Goal: Task Accomplishment & Management: Manage account settings

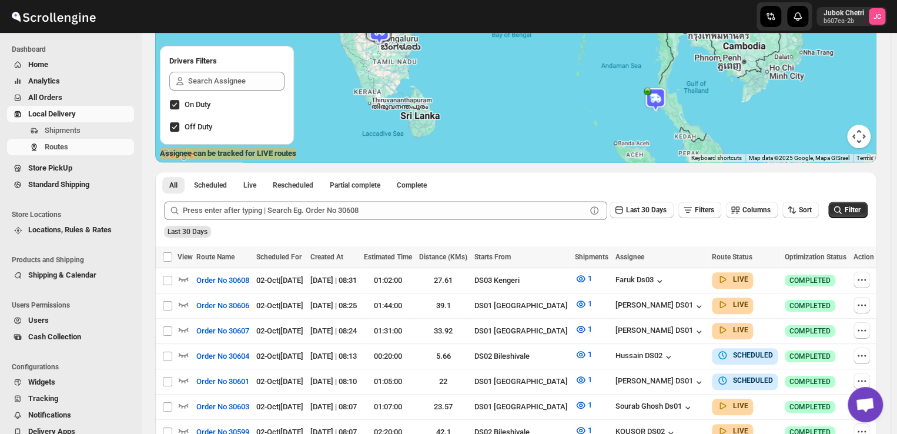
scroll to position [125, 0]
click at [59, 147] on span "Routes" at bounding box center [57, 146] width 24 height 9
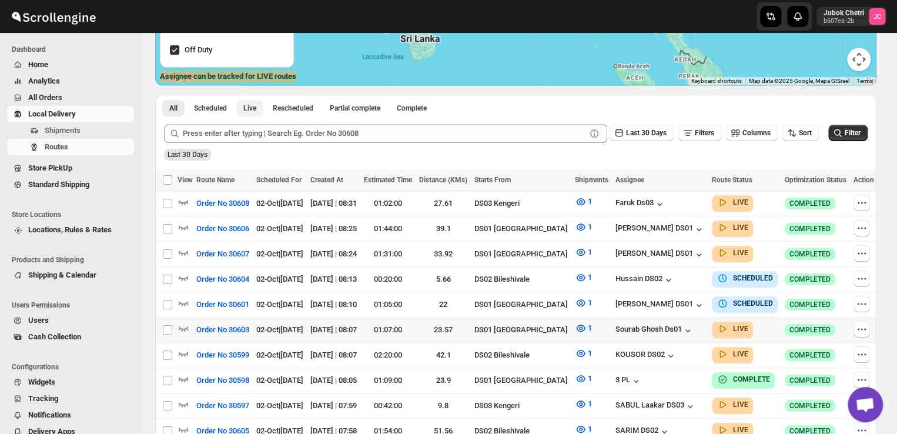
scroll to position [206, 0]
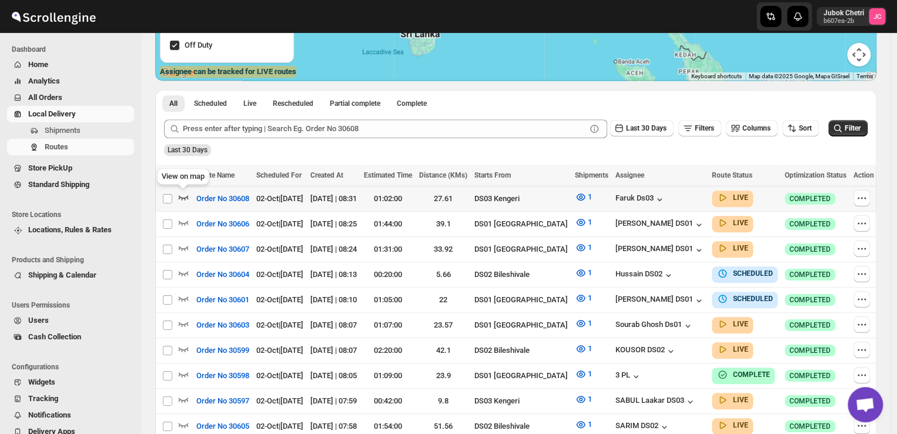
click at [186, 201] on icon "button" at bounding box center [183, 197] width 12 height 12
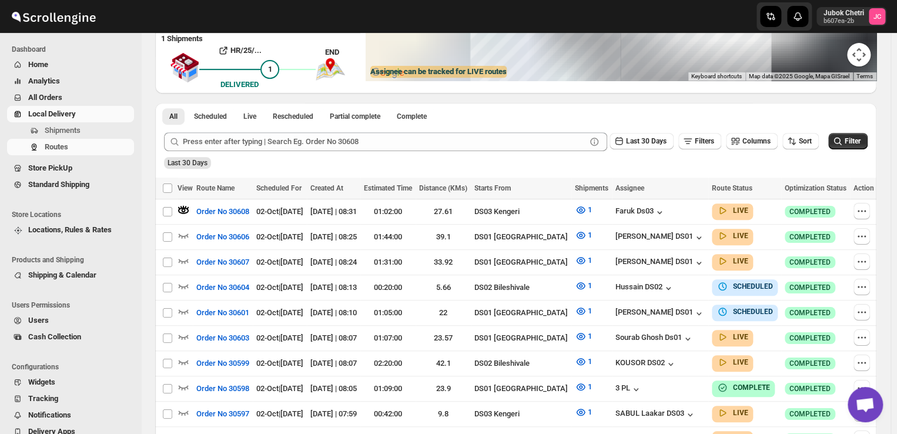
scroll to position [207, 0]
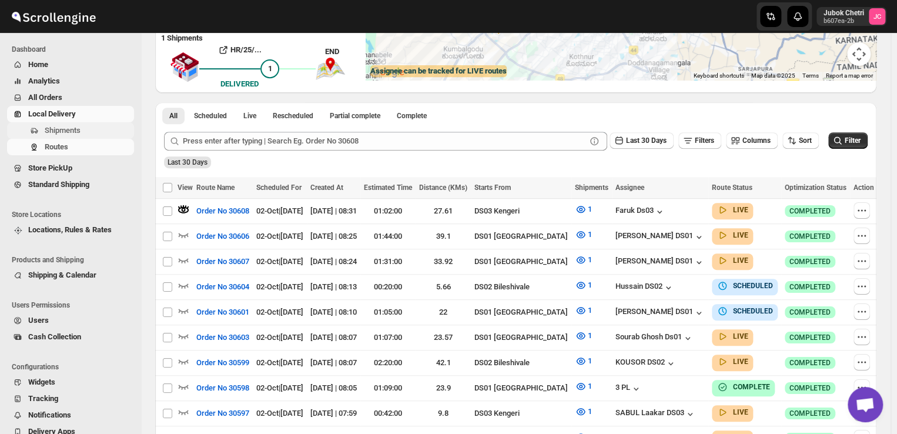
click at [67, 129] on span "Shipments" at bounding box center [63, 130] width 36 height 9
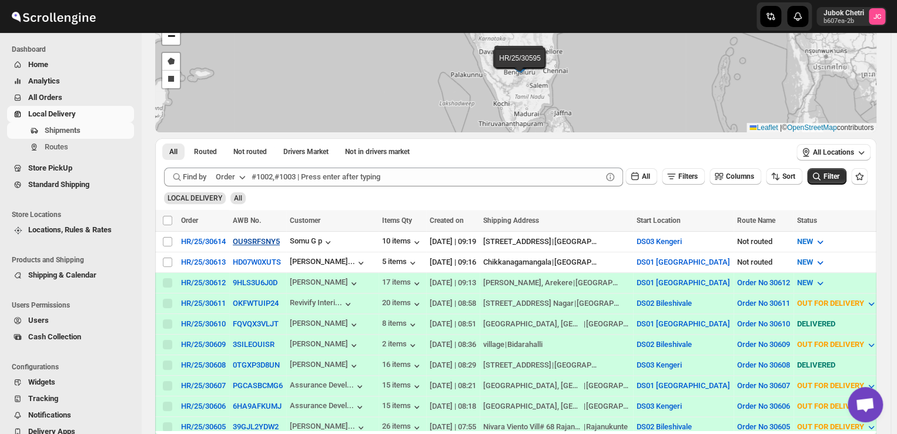
scroll to position [85, 0]
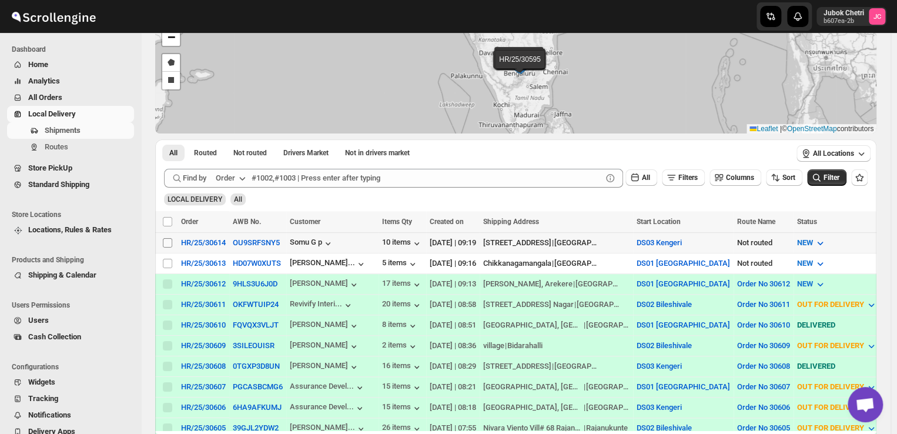
click at [167, 238] on input "Select shipment" at bounding box center [167, 242] width 9 height 9
checkbox input "true"
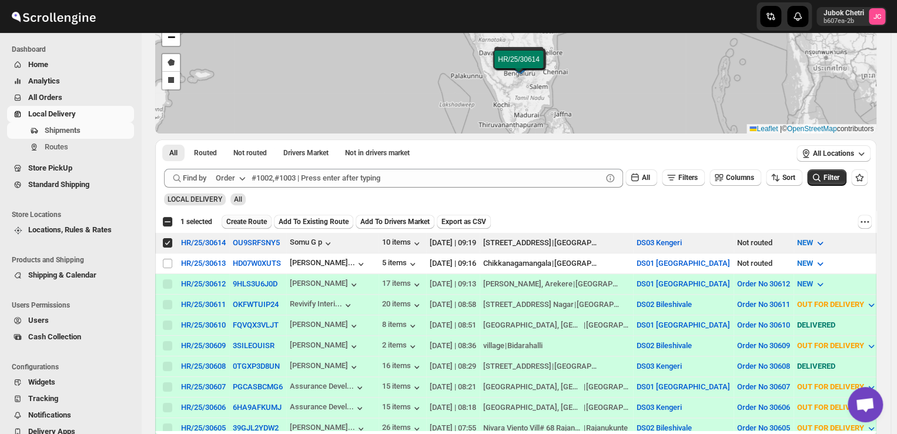
click at [251, 219] on span "Create Route" at bounding box center [246, 221] width 41 height 9
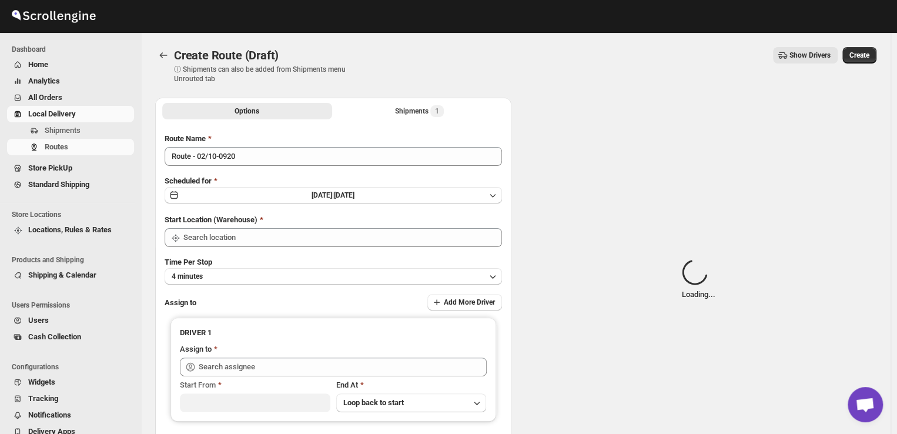
type input "DS03 Kengeri"
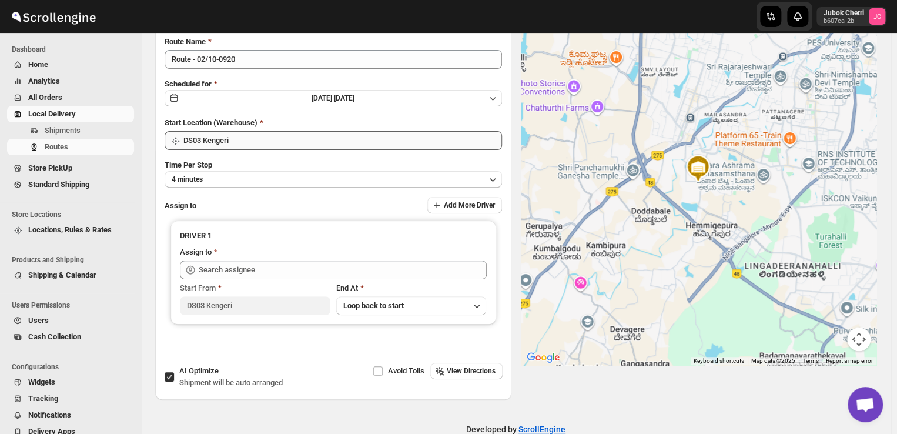
scroll to position [104, 0]
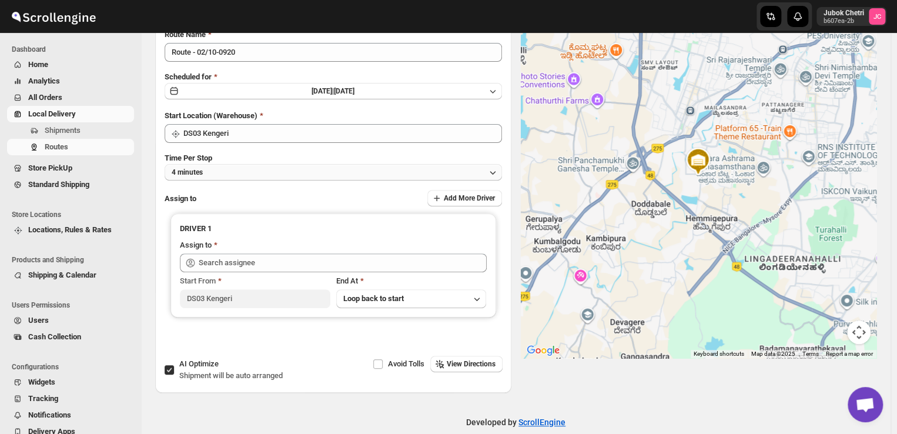
click at [497, 170] on icon "button" at bounding box center [493, 172] width 12 height 12
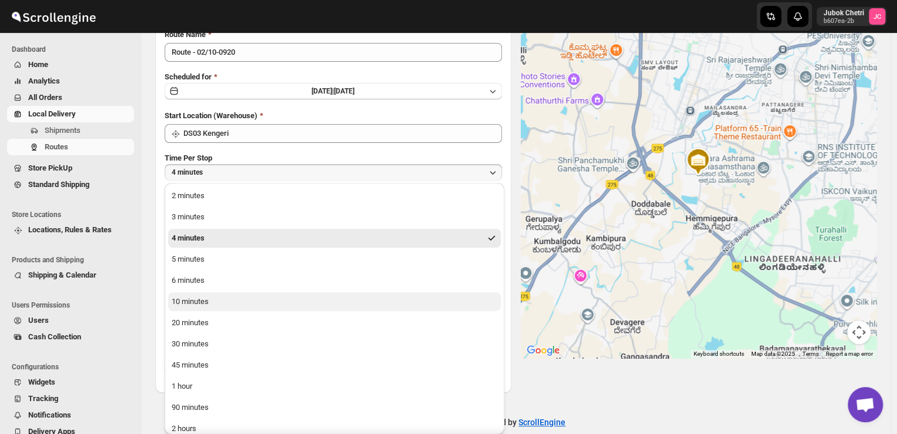
click at [323, 307] on button "10 minutes" at bounding box center [334, 301] width 333 height 19
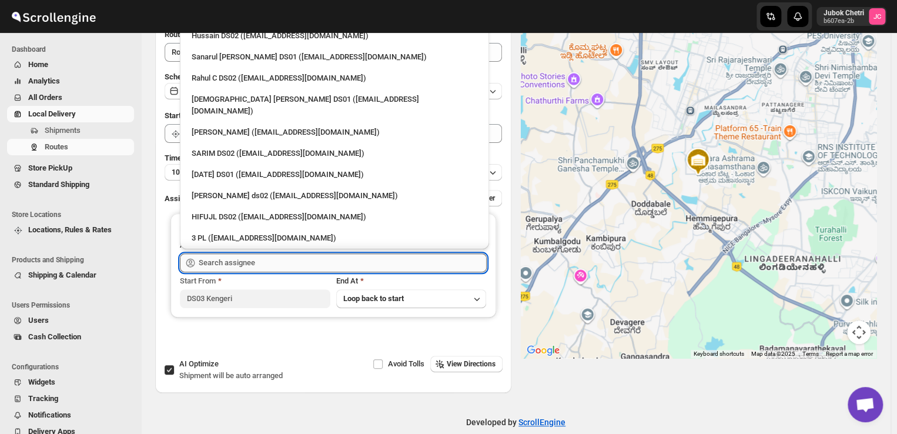
click at [300, 266] on input "text" at bounding box center [343, 262] width 288 height 19
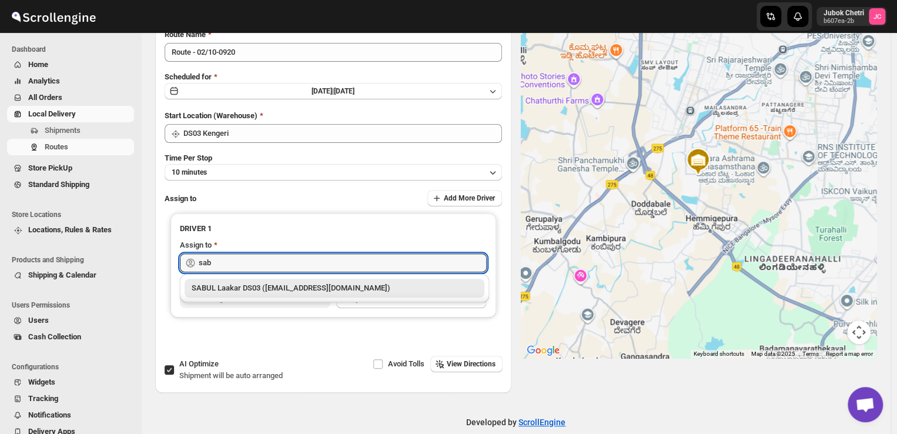
click at [291, 289] on div "SABUL Laakar DS03 ([EMAIL_ADDRESS][DOMAIN_NAME])" at bounding box center [335, 288] width 286 height 12
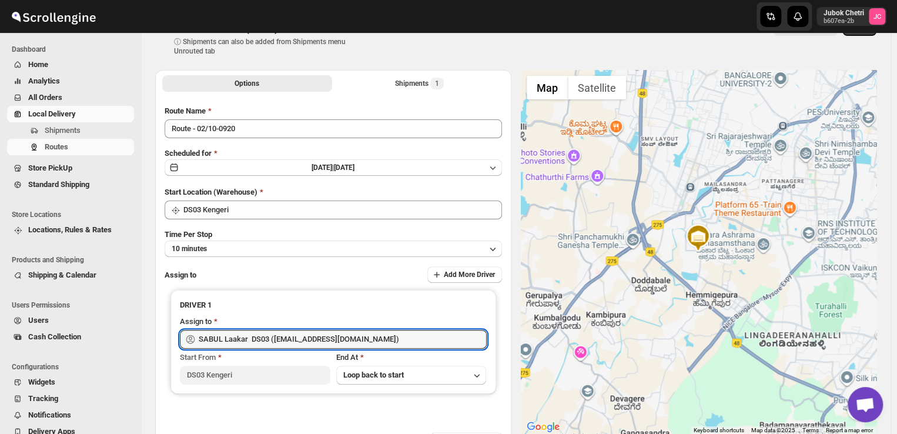
scroll to position [0, 0]
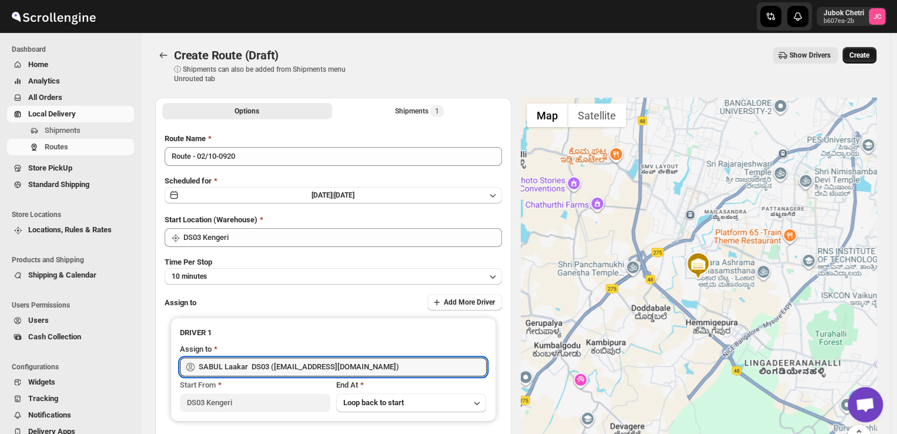
type input "SABUL Laakar DS03 (pokogin390@dextrago.com)"
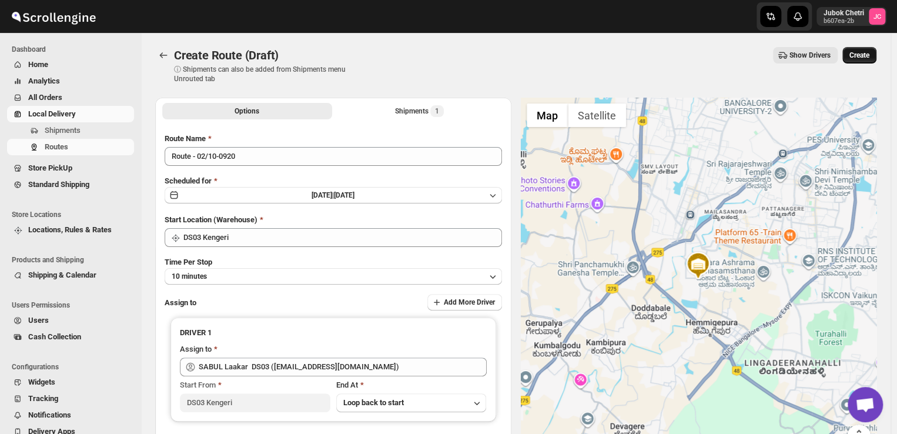
click at [860, 52] on span "Create" at bounding box center [859, 55] width 20 height 9
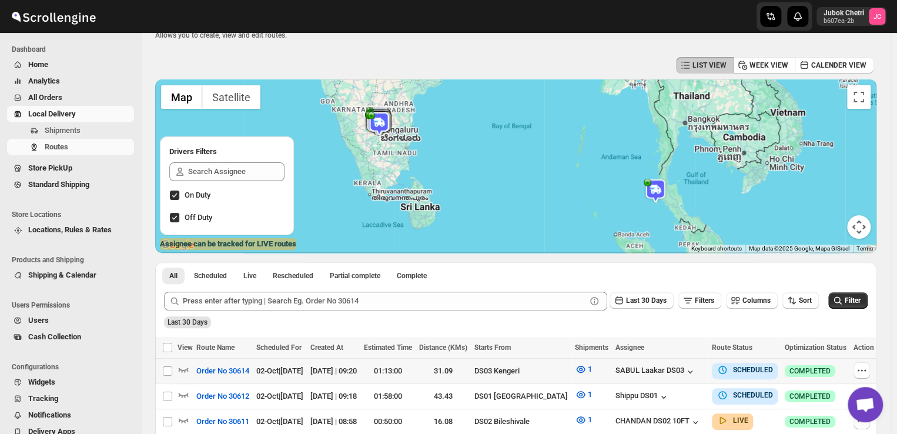
scroll to position [35, 0]
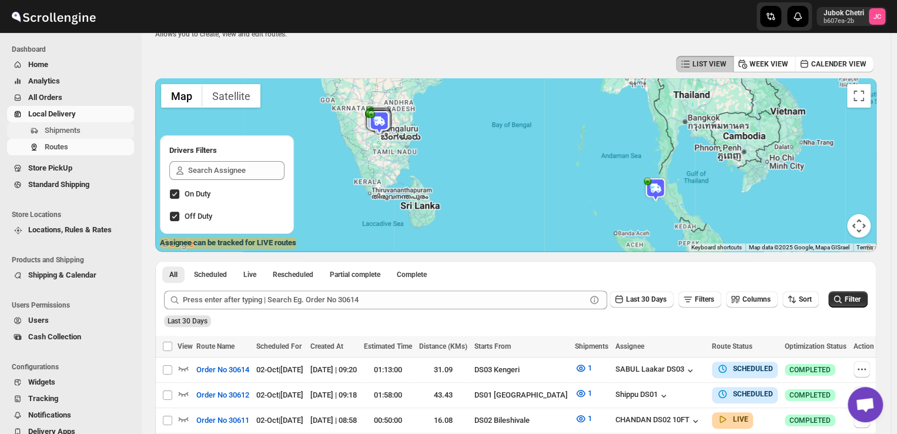
click at [85, 123] on button "Shipments" at bounding box center [70, 130] width 127 height 16
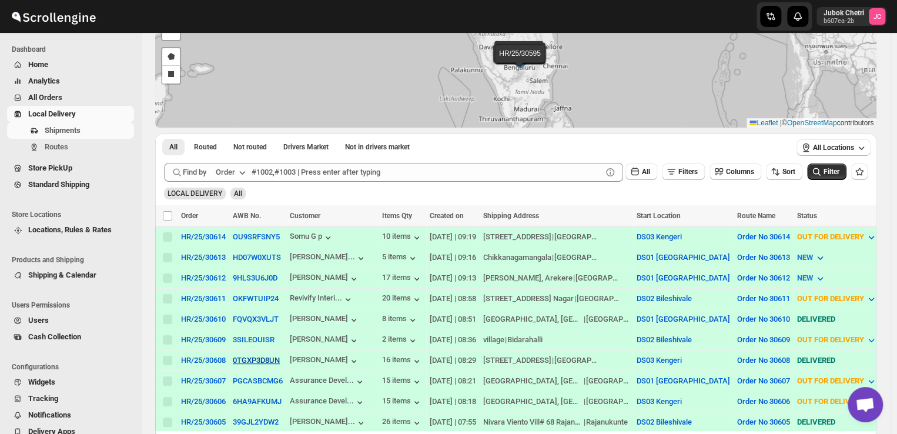
scroll to position [82, 0]
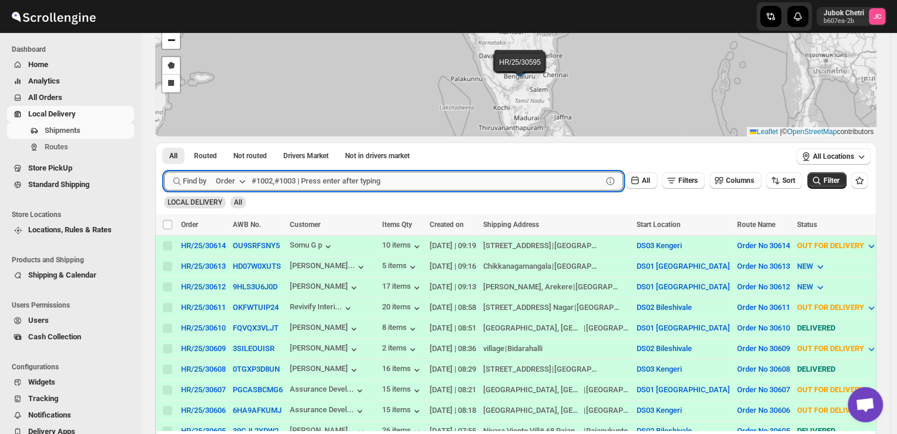
click at [368, 184] on input "text" at bounding box center [427, 181] width 350 height 19
type input "30597"
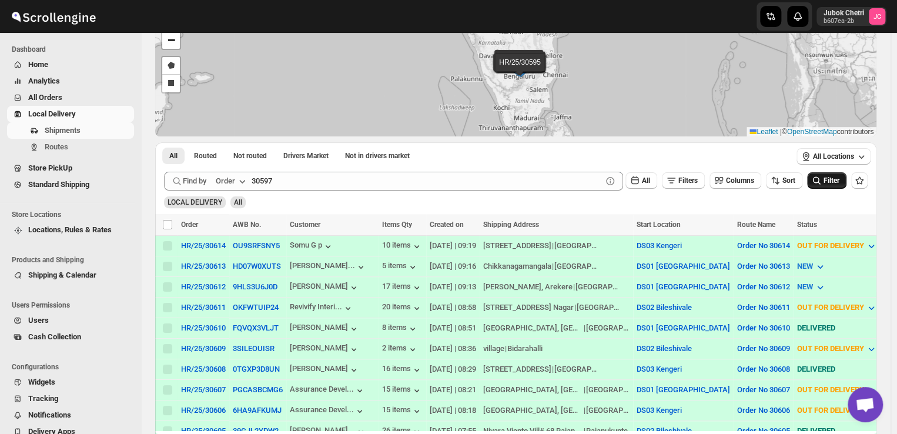
click at [839, 177] on span "Filter" at bounding box center [831, 180] width 16 height 8
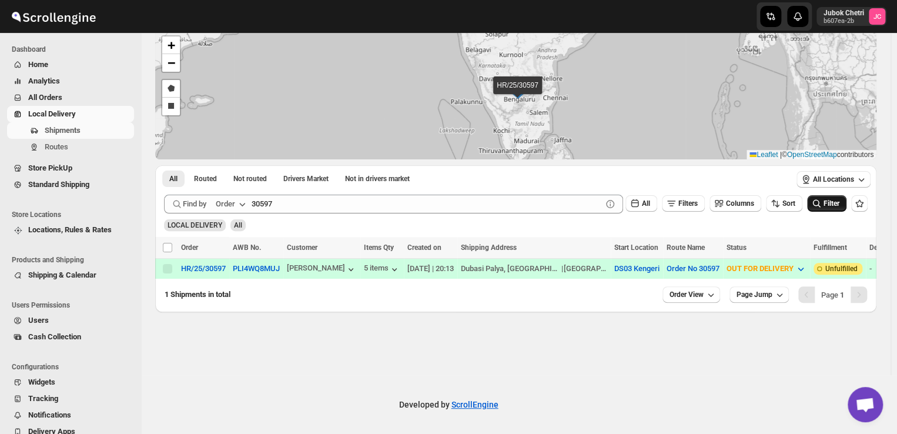
scroll to position [59, 0]
click at [825, 266] on span "Unfulfilled" at bounding box center [841, 268] width 32 height 9
click at [795, 269] on icon "button" at bounding box center [801, 269] width 12 height 12
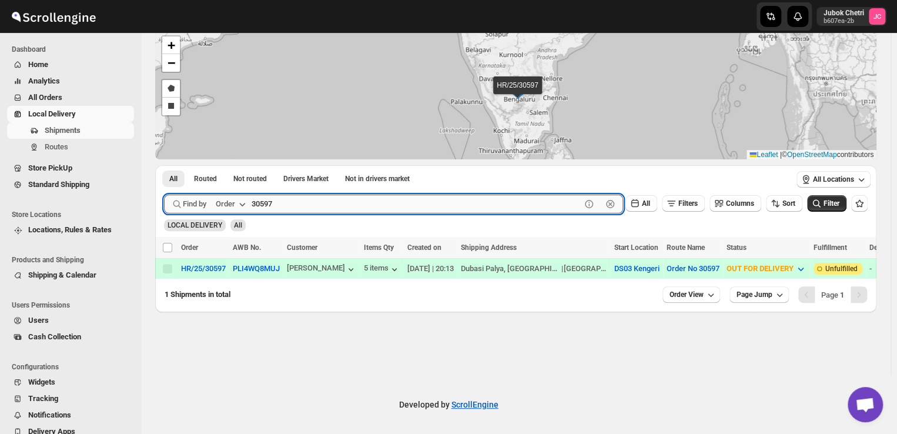
click at [349, 207] on input "30597" at bounding box center [416, 204] width 329 height 19
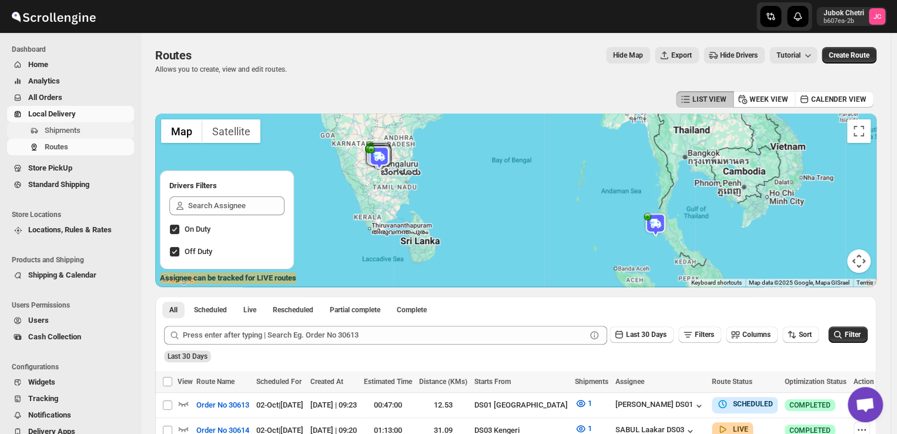
click at [66, 135] on span "Shipments" at bounding box center [63, 130] width 36 height 9
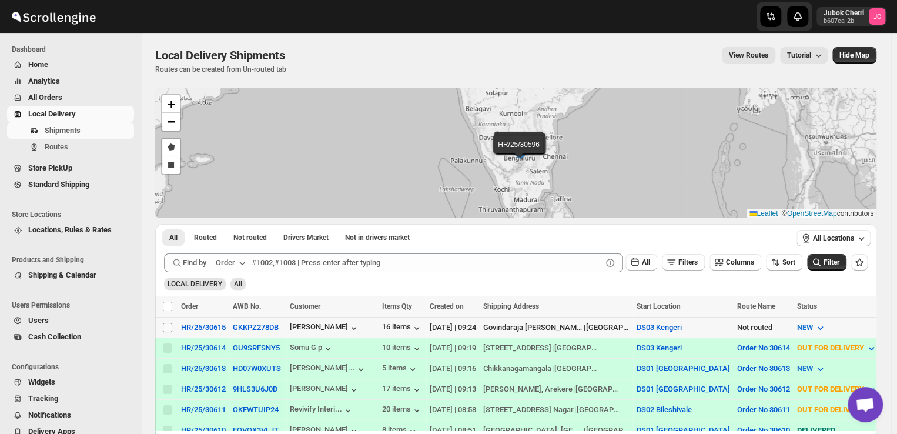
click at [170, 324] on input "Select shipment" at bounding box center [167, 327] width 9 height 9
checkbox input "true"
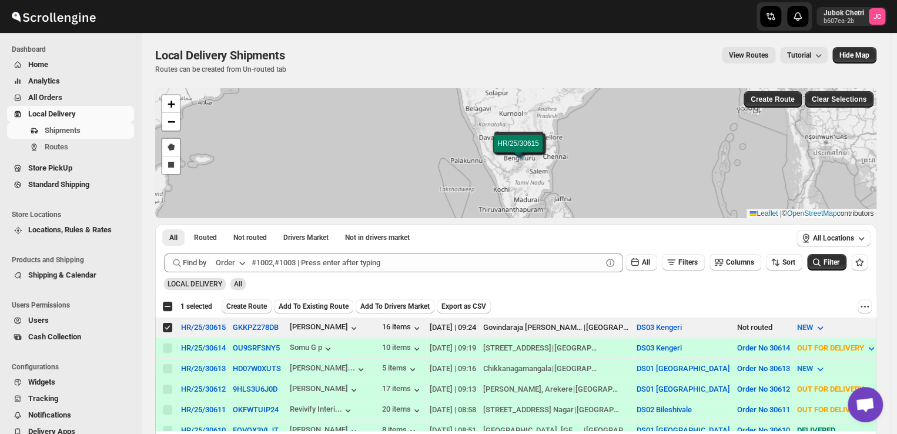
click at [252, 305] on span "Create Route" at bounding box center [246, 305] width 41 height 9
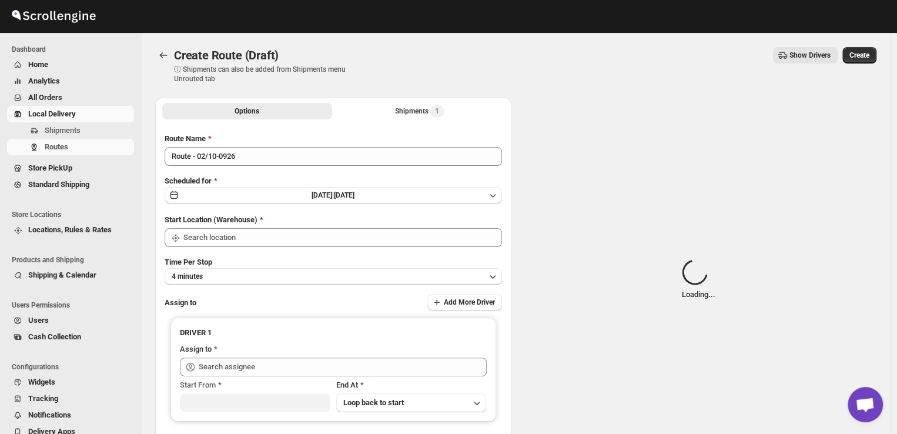
type input "DS03 Kengeri"
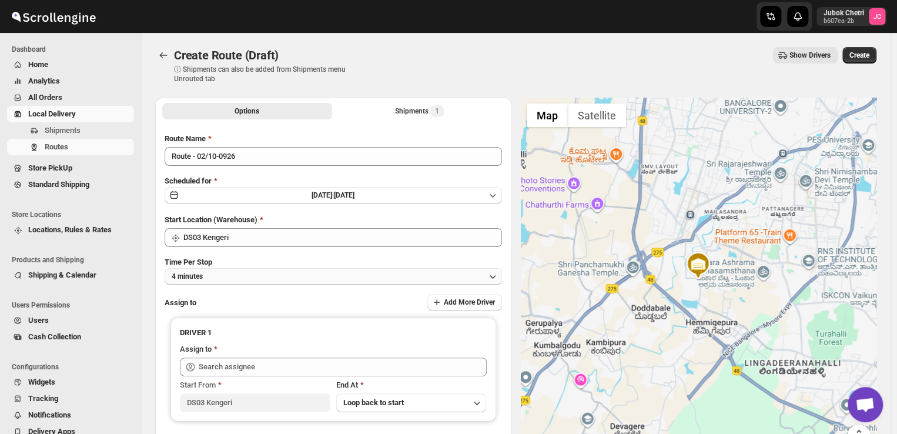
click at [463, 276] on button "4 minutes" at bounding box center [333, 276] width 337 height 16
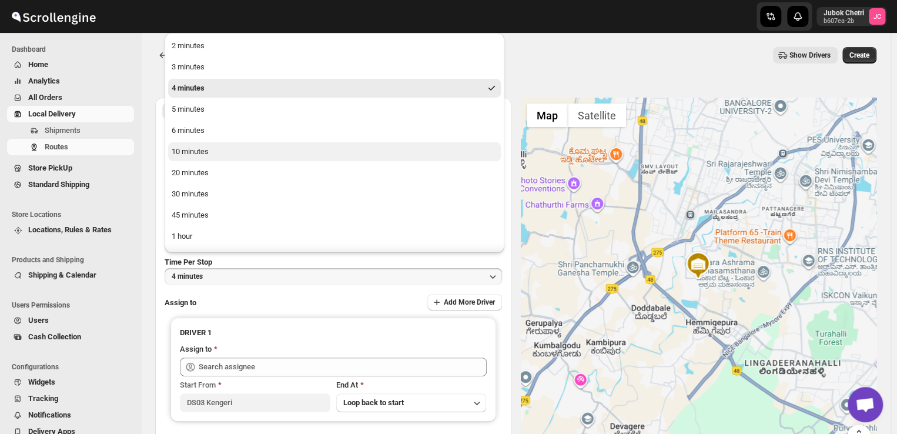
click at [202, 153] on div "10 minutes" at bounding box center [190, 152] width 37 height 12
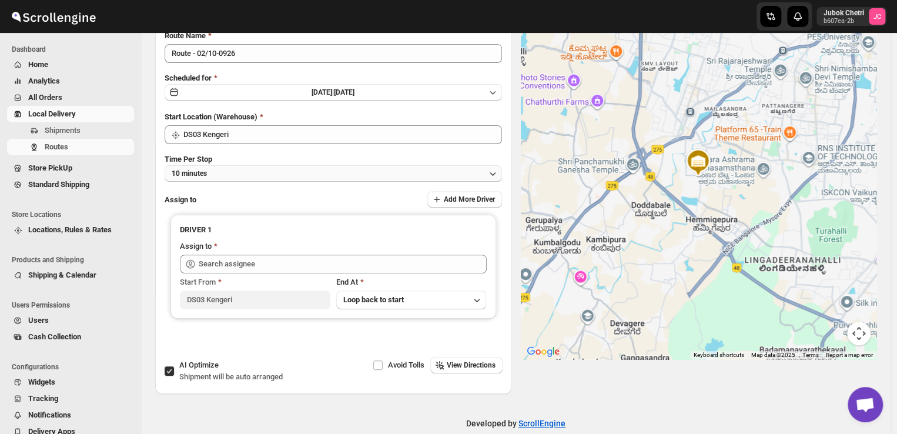
scroll to position [108, 0]
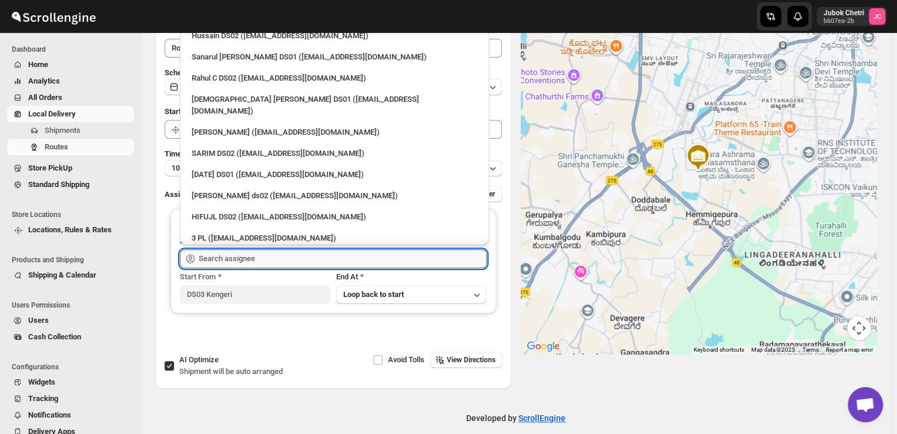
click at [279, 262] on input "text" at bounding box center [343, 258] width 288 height 19
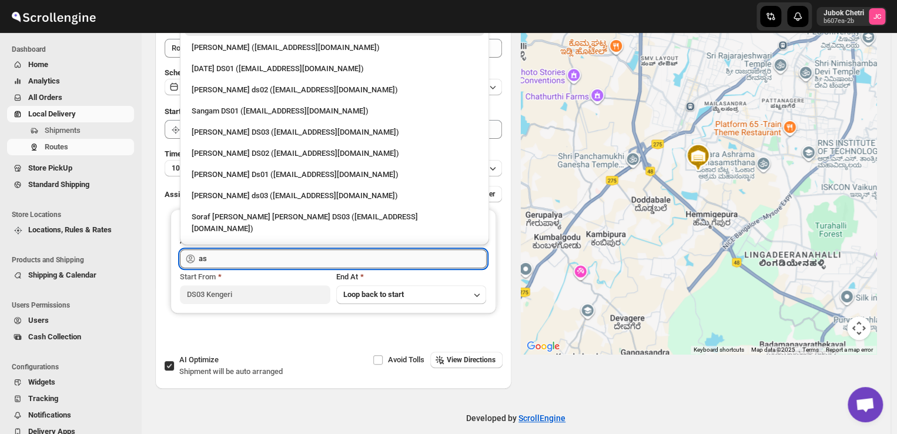
type input "a"
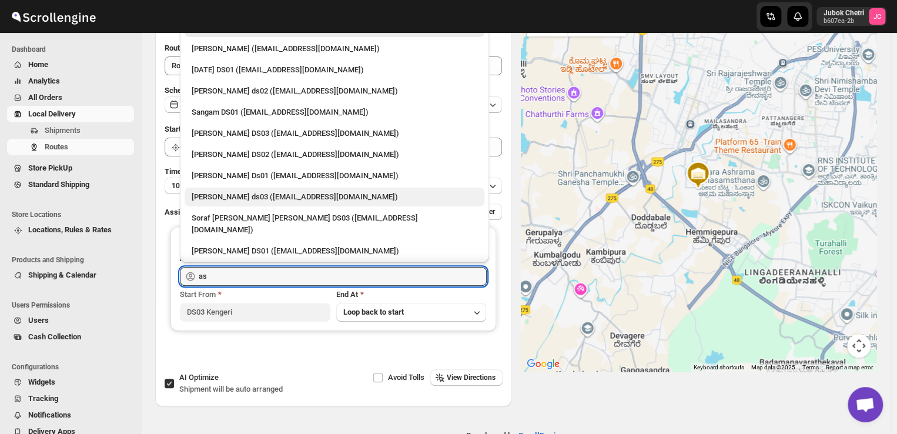
scroll to position [91, 0]
click at [235, 273] on input "as" at bounding box center [343, 275] width 288 height 19
type input "a"
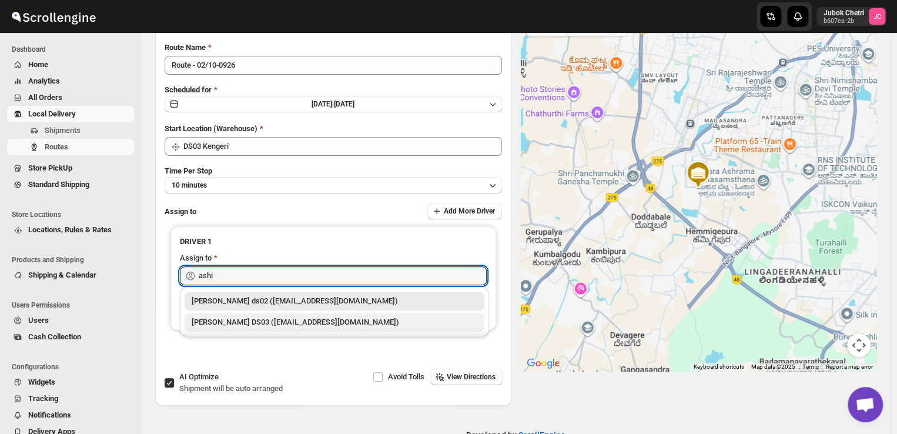
click at [230, 321] on div "[PERSON_NAME] DS03 ([EMAIL_ADDRESS][DOMAIN_NAME])" at bounding box center [335, 322] width 286 height 12
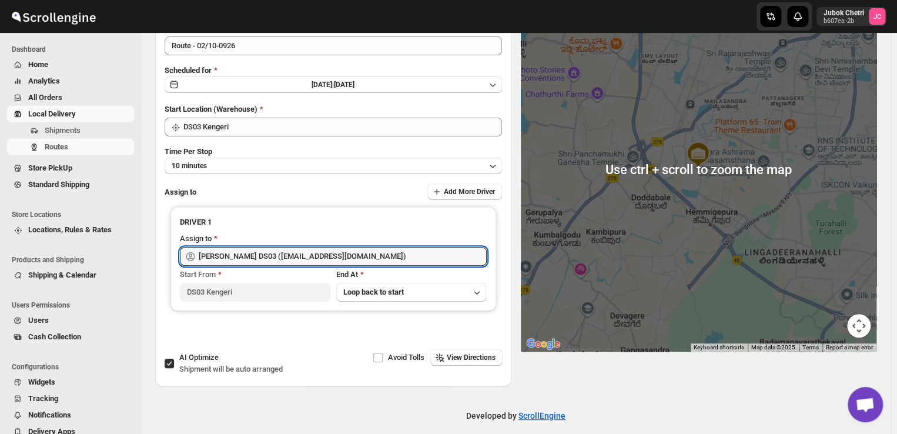
scroll to position [0, 0]
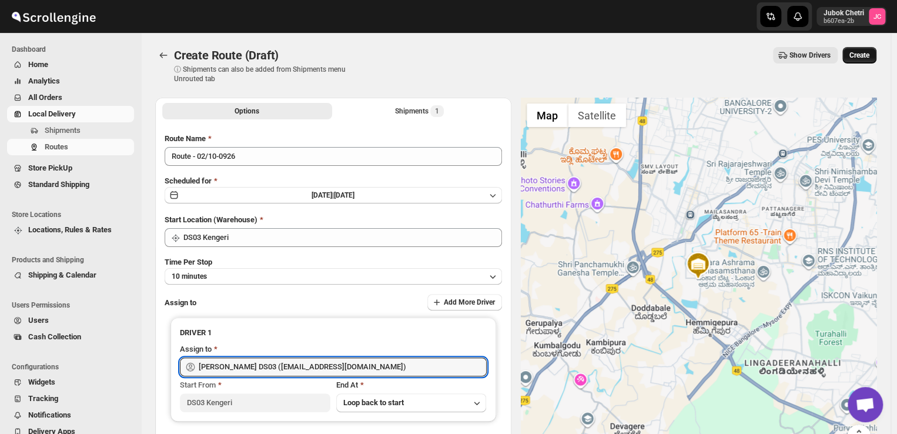
type input "[PERSON_NAME] DS03 ([EMAIL_ADDRESS][DOMAIN_NAME])"
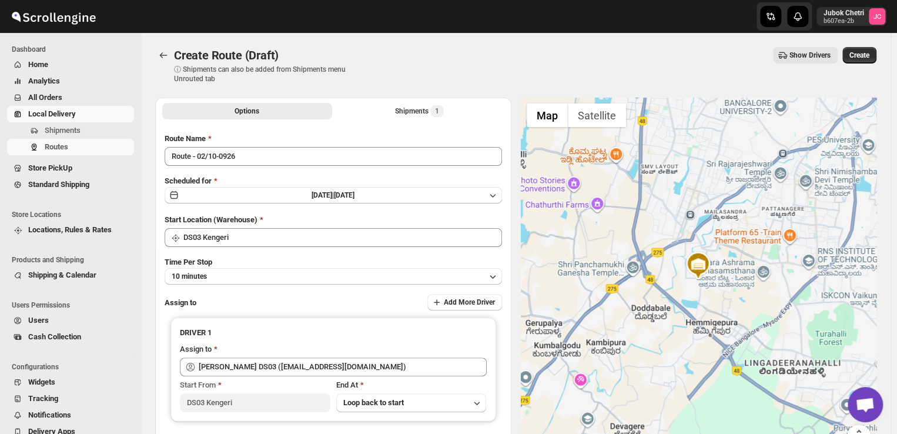
click at [862, 57] on span "Create" at bounding box center [859, 55] width 20 height 9
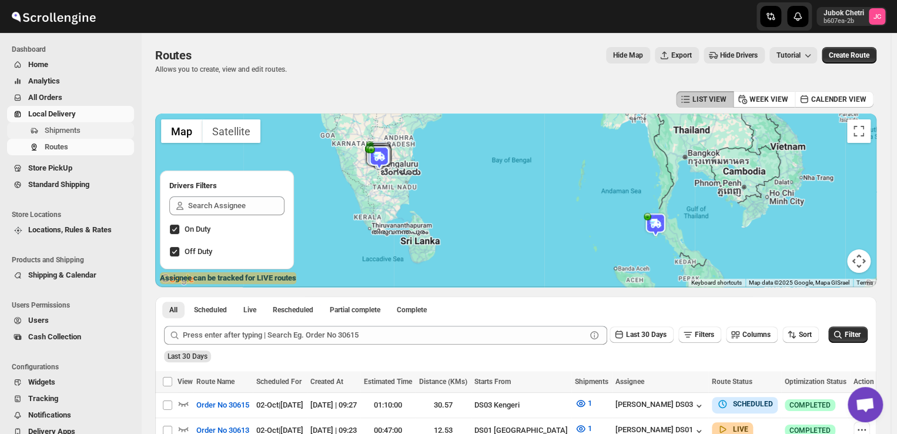
click at [87, 129] on span "Shipments" at bounding box center [88, 131] width 87 height 12
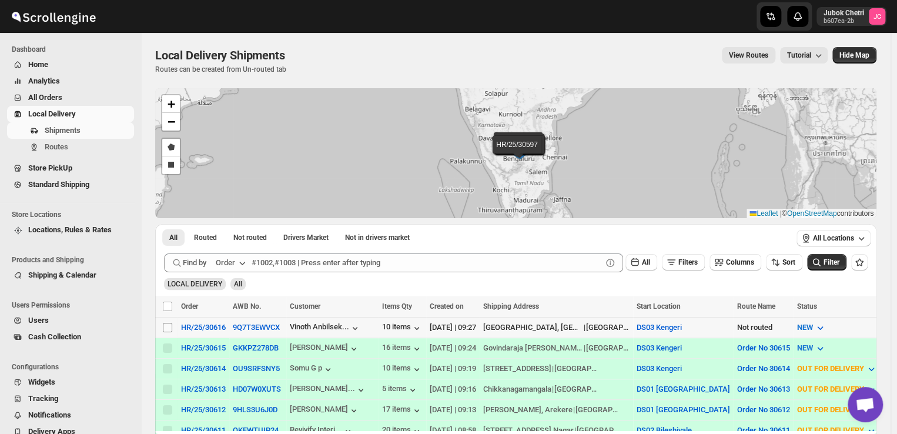
click at [167, 327] on input "Select shipment" at bounding box center [167, 327] width 9 height 9
checkbox input "true"
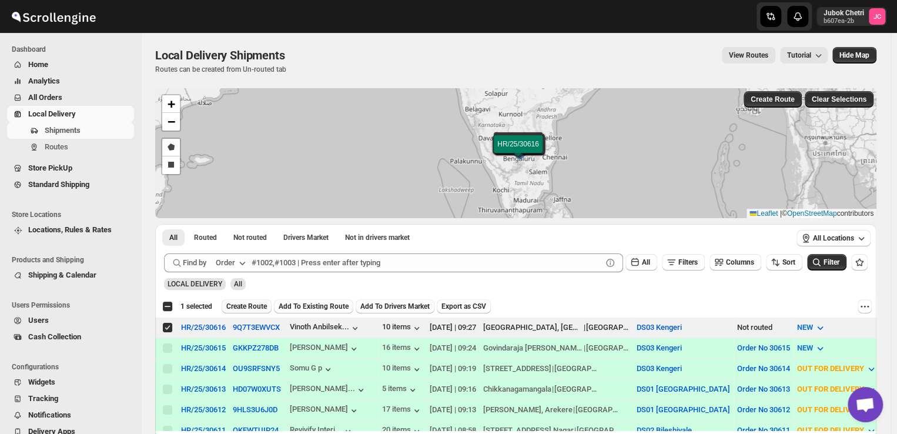
click at [237, 303] on span "Create Route" at bounding box center [246, 305] width 41 height 9
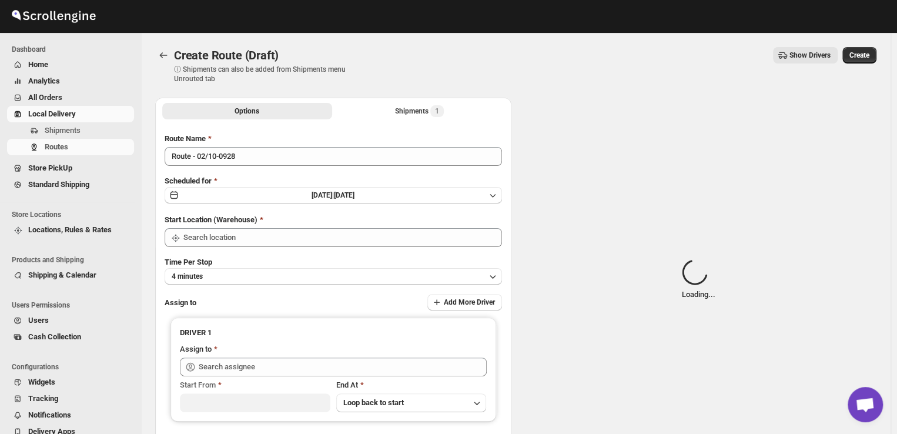
type input "DS03 Kengeri"
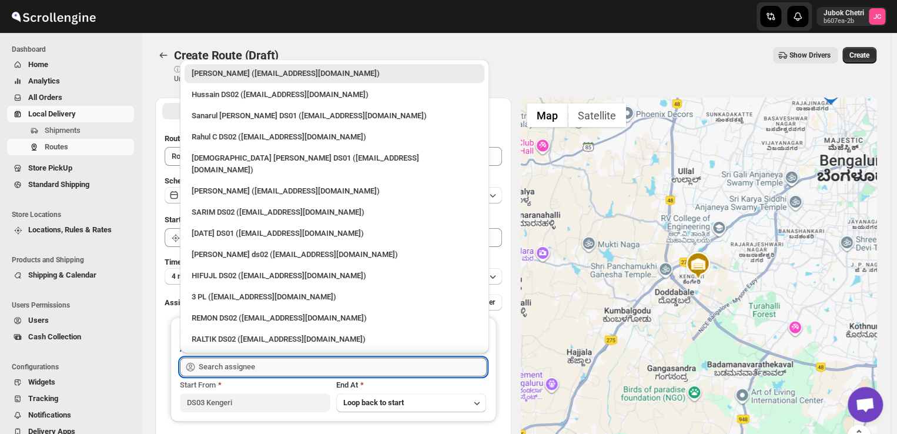
click at [300, 369] on input "text" at bounding box center [343, 366] width 288 height 19
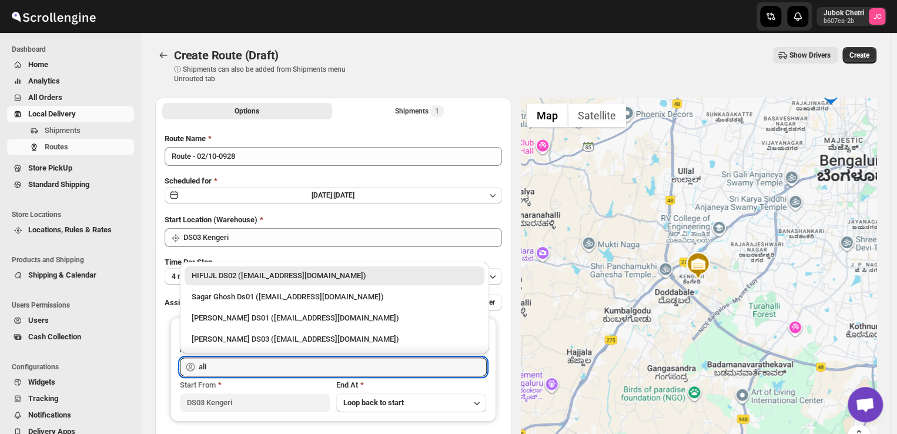
click at [327, 327] on li "[PERSON_NAME] DS03 ([EMAIL_ADDRESS][DOMAIN_NAME])" at bounding box center [334, 337] width 309 height 21
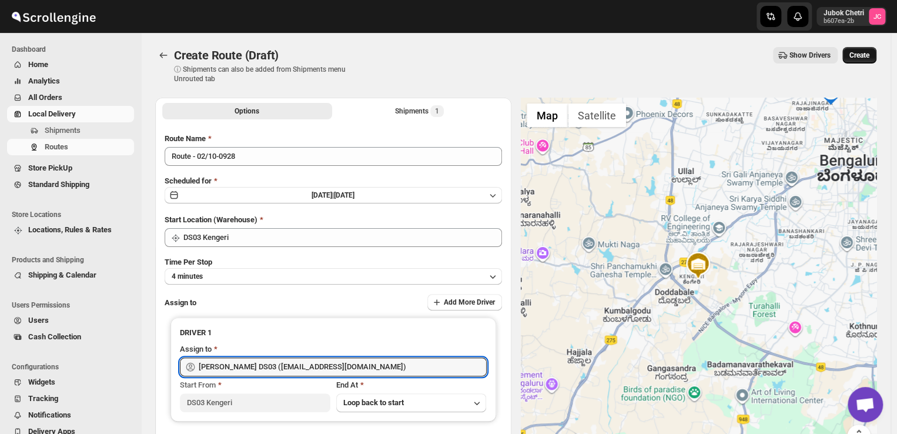
type input "[PERSON_NAME] DS03 ([EMAIL_ADDRESS][DOMAIN_NAME])"
click at [864, 53] on span "Create" at bounding box center [859, 55] width 20 height 9
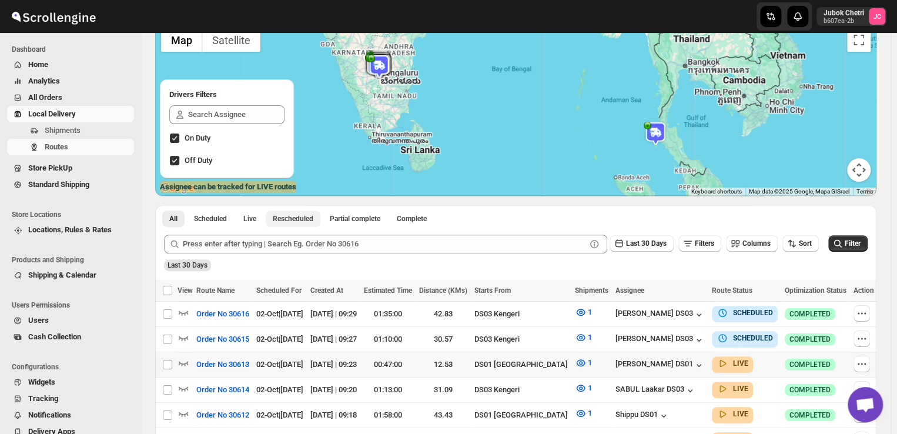
scroll to position [157, 0]
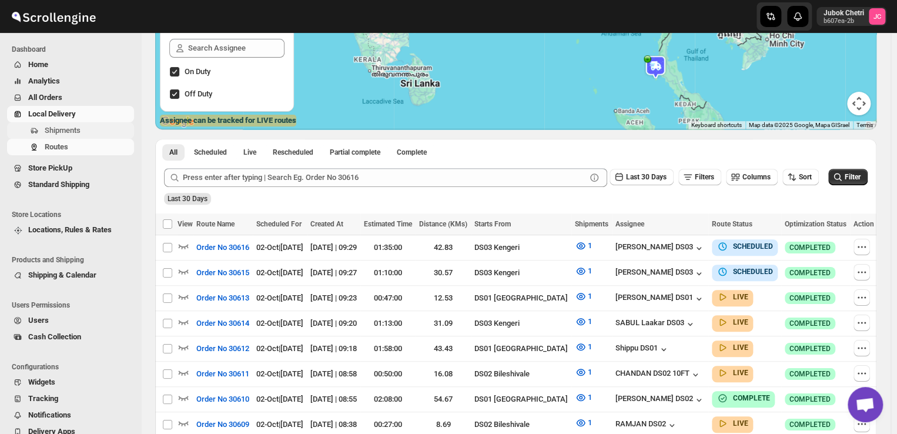
click at [81, 132] on span "Shipments" at bounding box center [88, 131] width 87 height 12
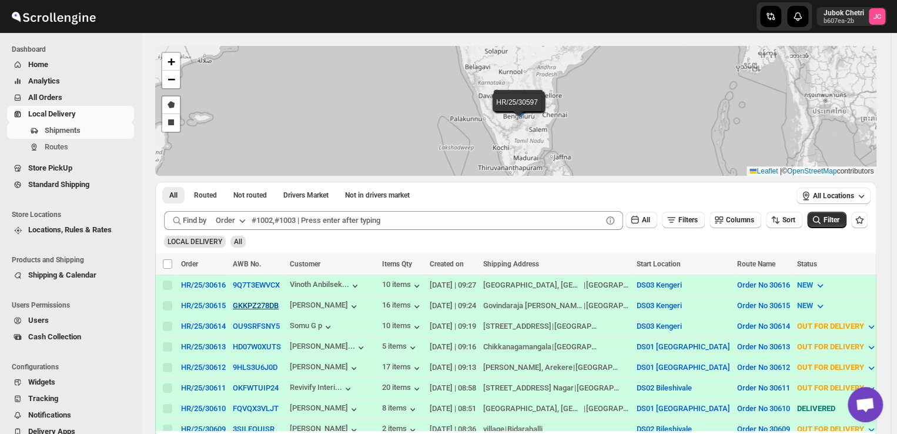
scroll to position [68, 0]
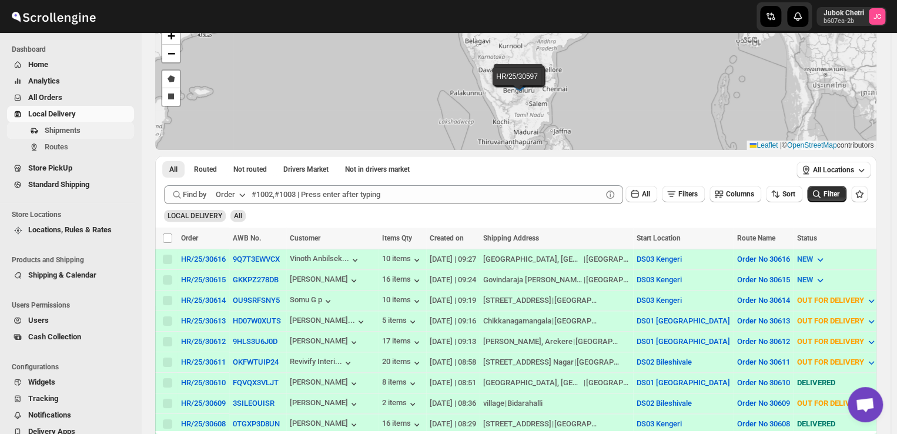
click at [76, 128] on span "Shipments" at bounding box center [63, 130] width 36 height 9
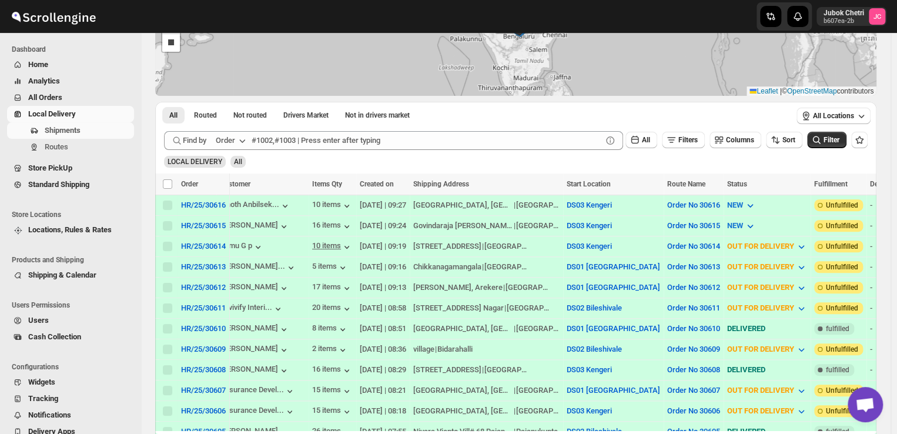
scroll to position [0, 0]
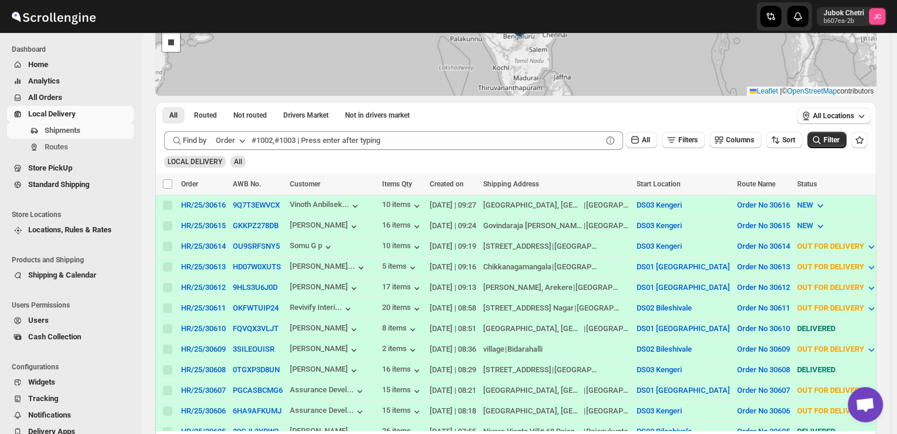
click at [281, 41] on div "HR/25/30616 HR/25/30615 HR/25/30614 HR/25/30613 HR/25/30612 HR/25/30611 HR/25/3…" at bounding box center [515, 31] width 721 height 130
click at [68, 149] on span "Routes" at bounding box center [88, 147] width 87 height 12
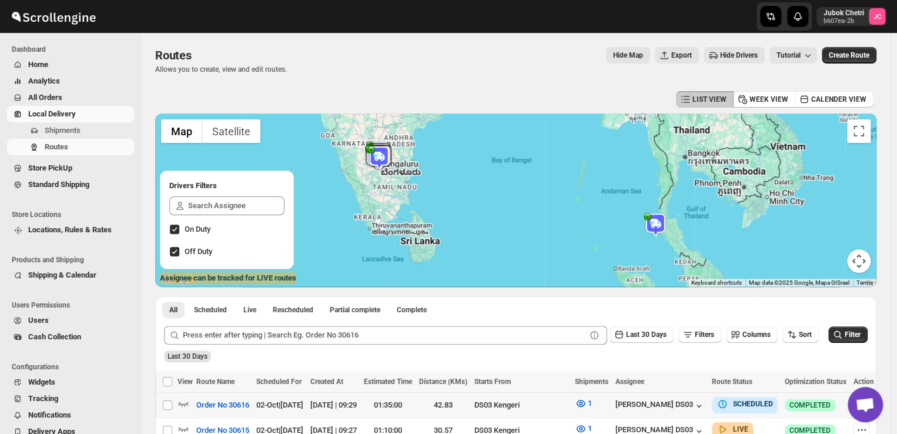
click at [498, 414] on td "DS03 Kengeri" at bounding box center [521, 405] width 100 height 25
checkbox input "true"
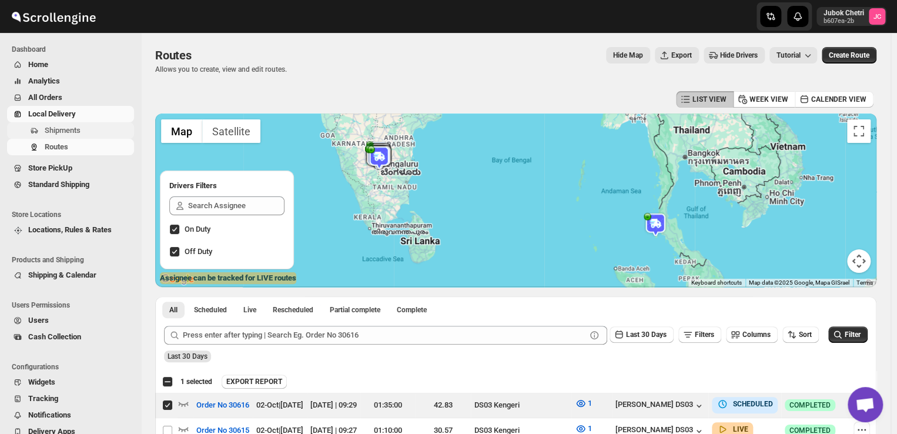
click at [83, 130] on span "Shipments" at bounding box center [88, 131] width 87 height 12
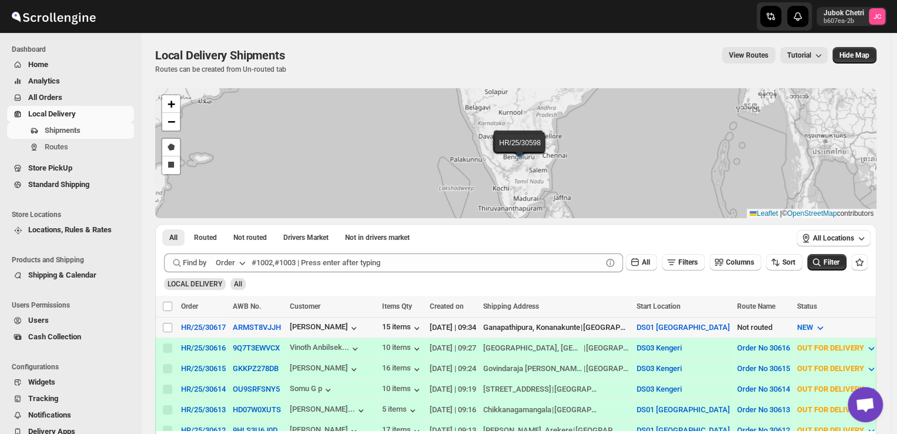
click at [167, 320] on td "Select shipment" at bounding box center [166, 327] width 22 height 21
checkbox input "true"
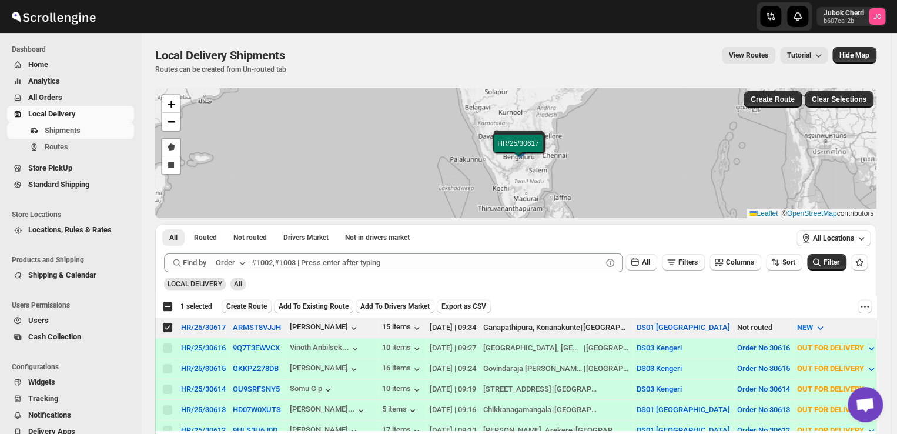
click at [259, 306] on span "Create Route" at bounding box center [246, 305] width 41 height 9
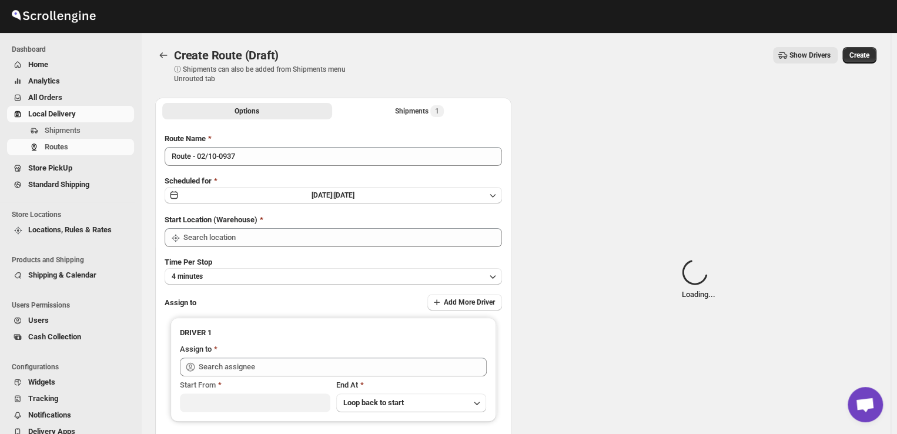
type input "DS01 [GEOGRAPHIC_DATA]"
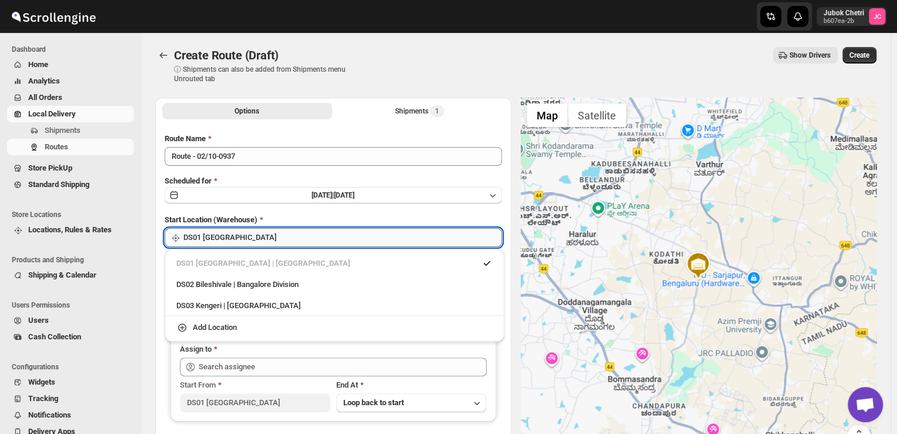
click at [264, 240] on input "DS01 [GEOGRAPHIC_DATA]" at bounding box center [342, 237] width 319 height 19
click at [198, 306] on div "DS03 Kengeri | [GEOGRAPHIC_DATA]" at bounding box center [334, 306] width 316 height 12
type input "DS03 Kengeri"
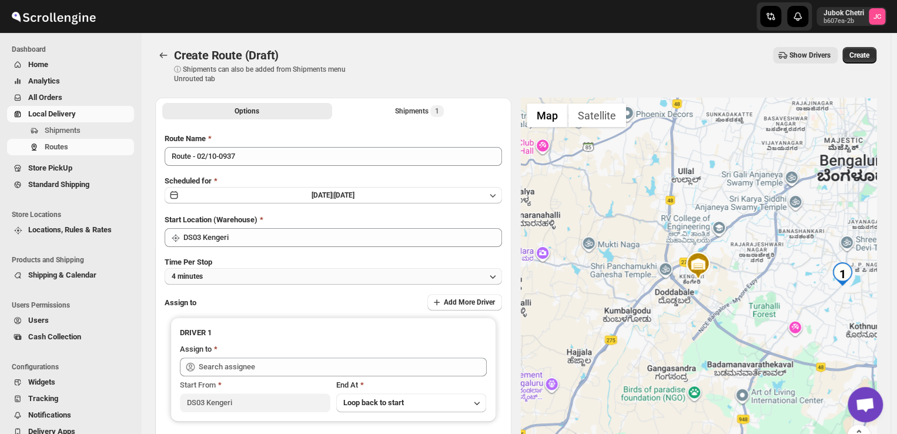
click at [244, 276] on button "4 minutes" at bounding box center [333, 276] width 337 height 16
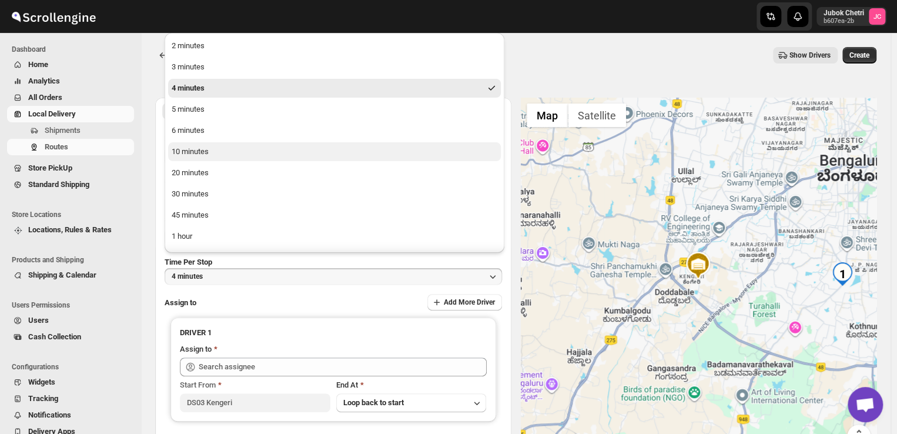
click at [207, 153] on div "10 minutes" at bounding box center [190, 152] width 37 height 12
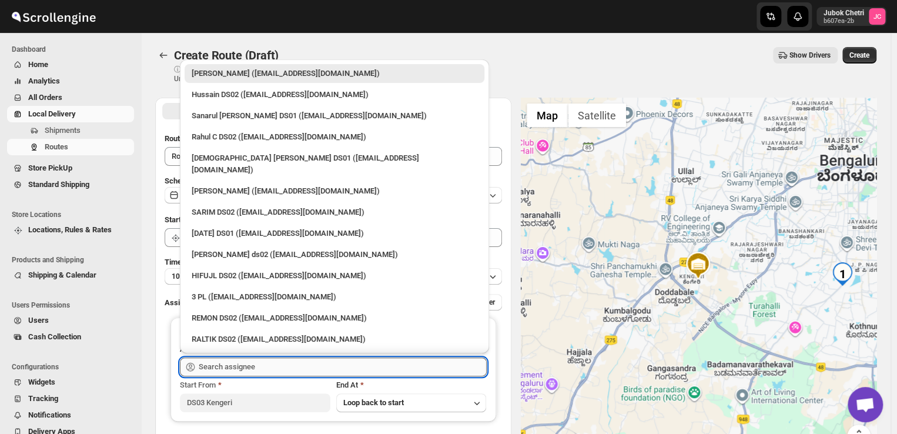
click at [293, 367] on input "text" at bounding box center [343, 366] width 288 height 19
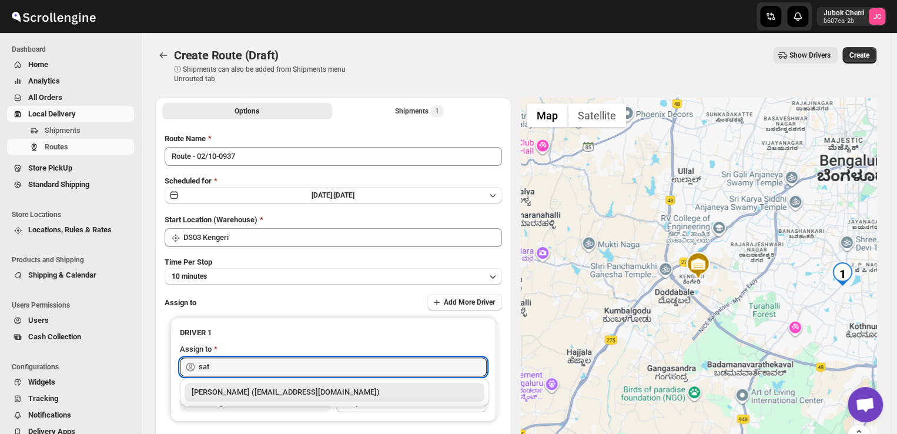
click at [320, 391] on div "[PERSON_NAME] ([EMAIL_ADDRESS][DOMAIN_NAME])" at bounding box center [335, 392] width 286 height 12
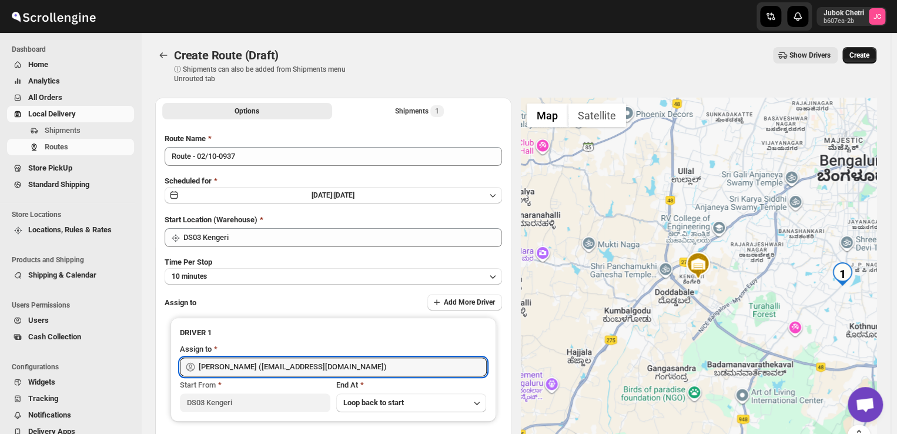
type input "[PERSON_NAME] ([EMAIL_ADDRESS][DOMAIN_NAME])"
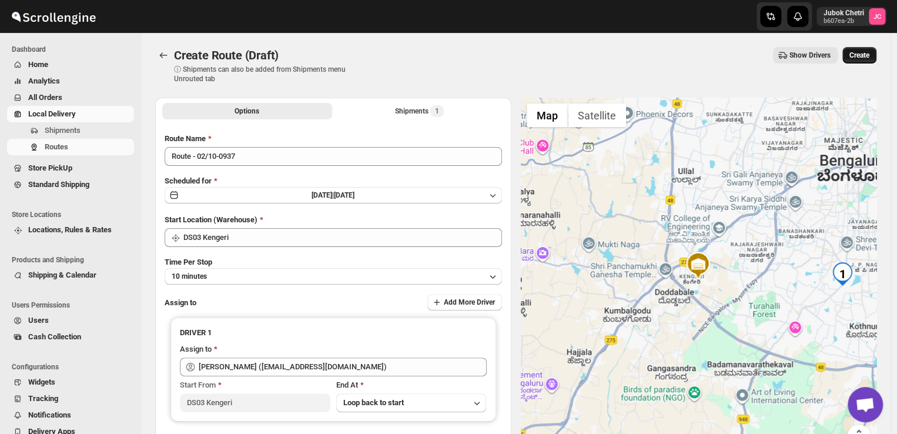
click at [866, 56] on span "Create" at bounding box center [859, 55] width 20 height 9
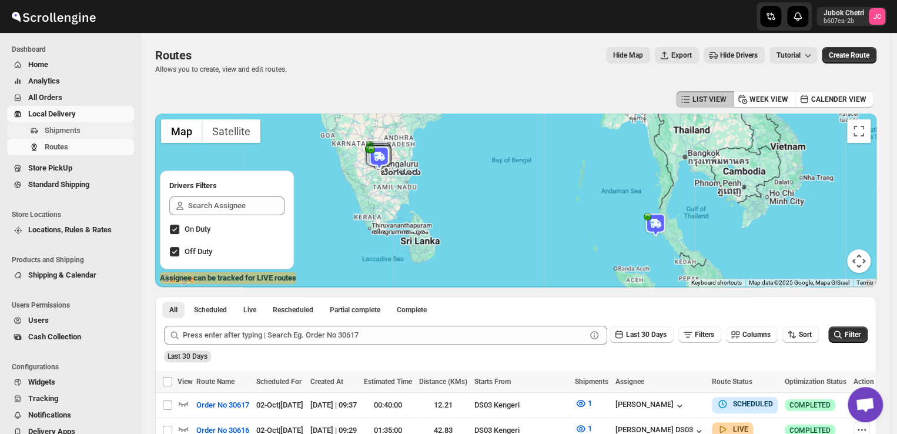
click at [66, 127] on span "Shipments" at bounding box center [63, 130] width 36 height 9
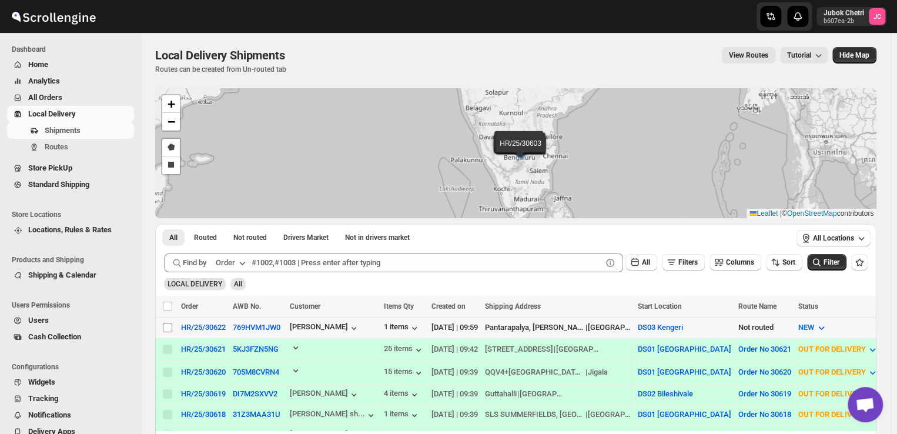
click at [167, 330] on input "Select shipment" at bounding box center [167, 327] width 9 height 9
checkbox input "true"
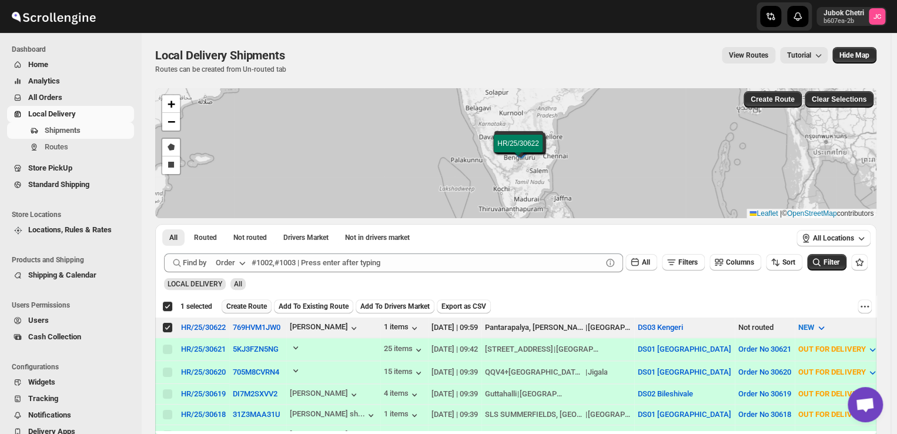
click at [242, 303] on span "Create Route" at bounding box center [246, 305] width 41 height 9
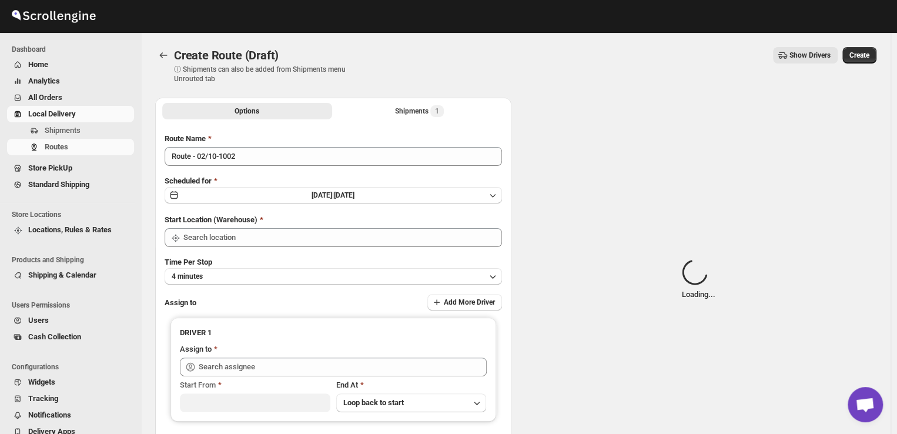
type input "DS03 Kengeri"
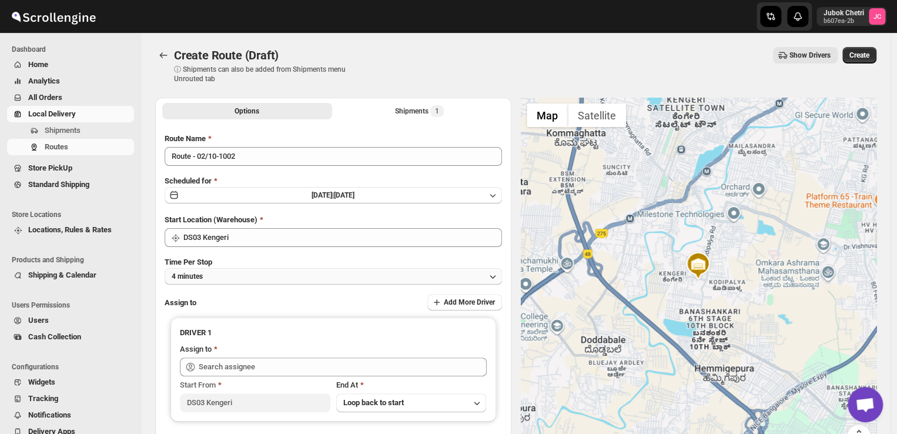
click at [224, 276] on button "4 minutes" at bounding box center [333, 276] width 337 height 16
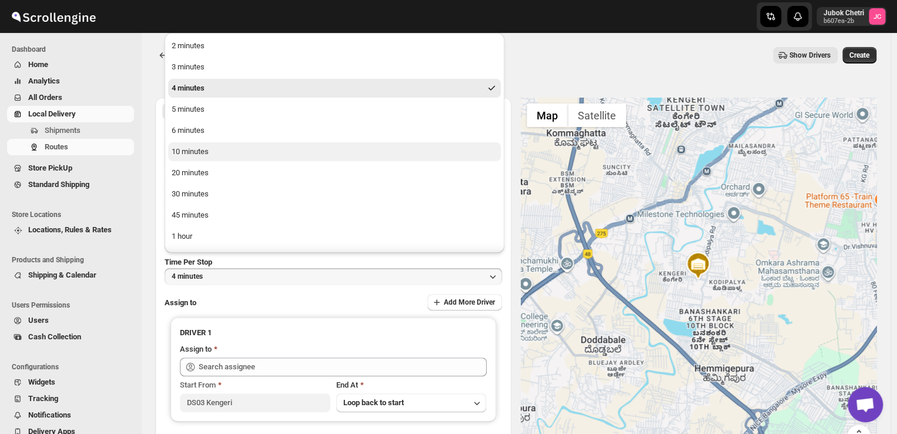
click at [206, 155] on div "10 minutes" at bounding box center [190, 152] width 37 height 12
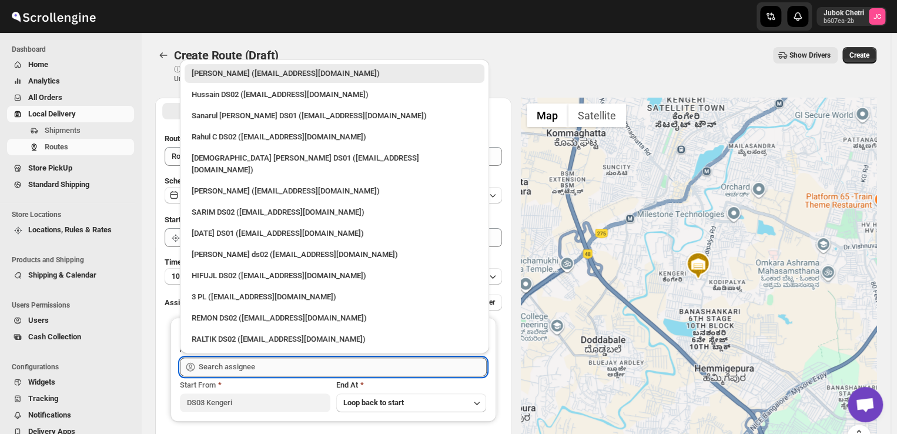
click at [269, 370] on input "text" at bounding box center [343, 366] width 288 height 19
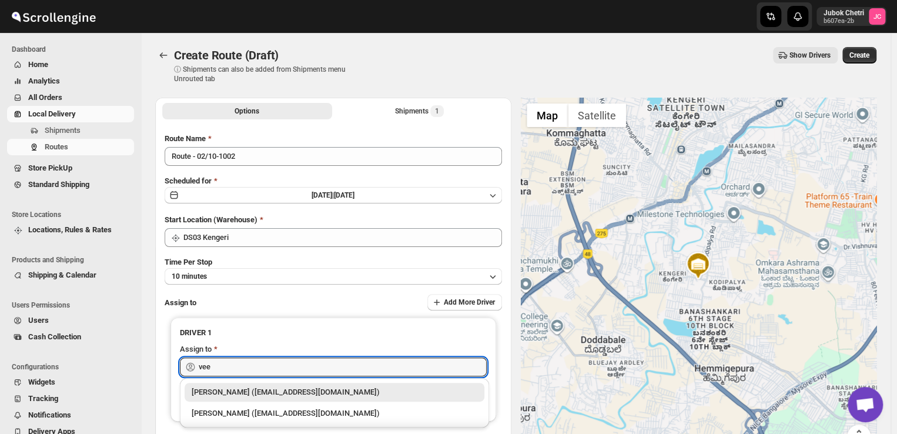
click at [261, 393] on div "[PERSON_NAME] ([EMAIL_ADDRESS][DOMAIN_NAME])" at bounding box center [335, 392] width 286 height 12
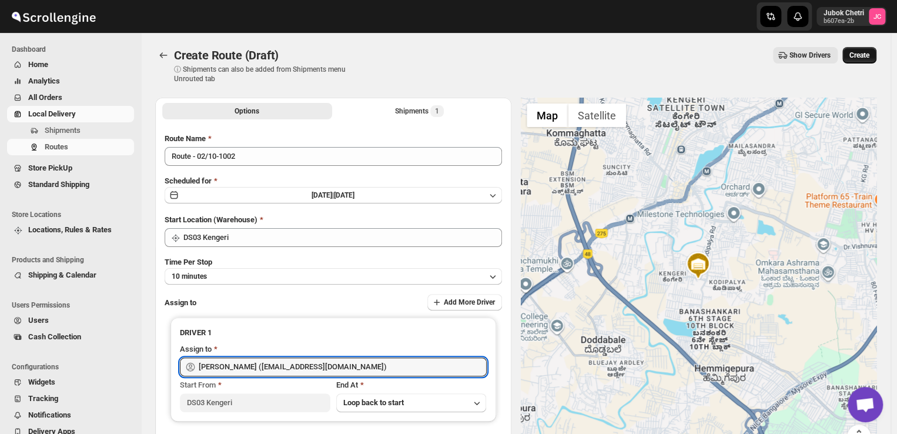
type input "[PERSON_NAME] ([EMAIL_ADDRESS][DOMAIN_NAME])"
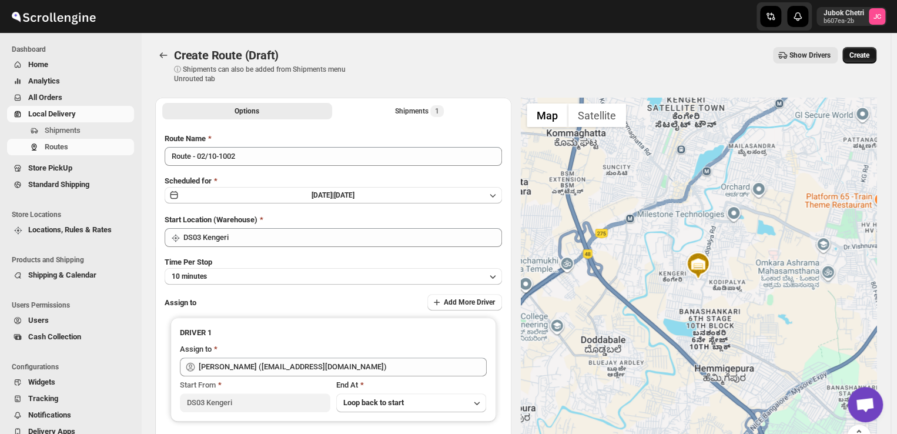
click at [867, 53] on span "Create" at bounding box center [859, 55] width 20 height 9
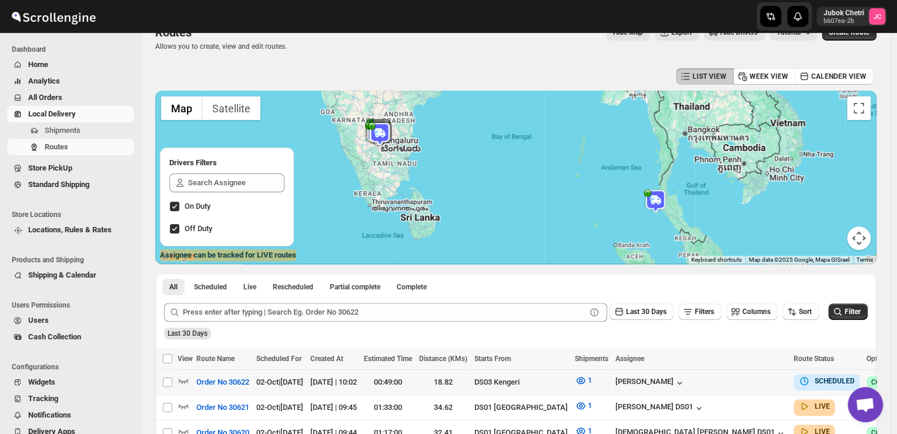
scroll to position [33, 0]
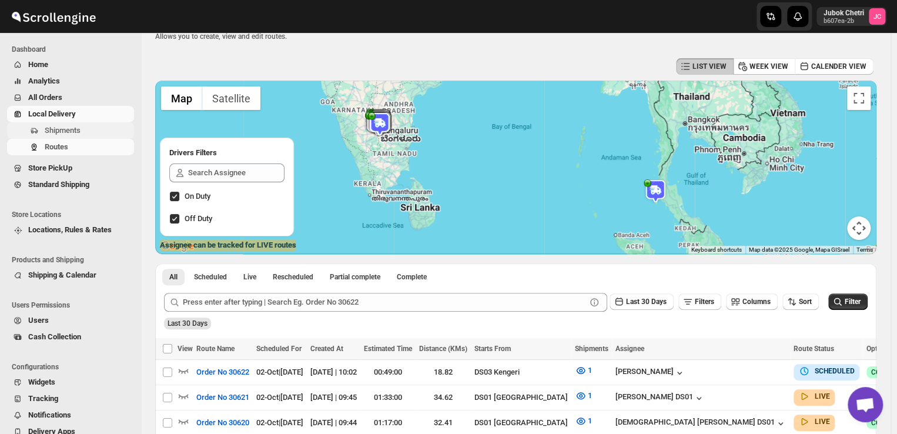
click at [76, 130] on span "Shipments" at bounding box center [63, 130] width 36 height 9
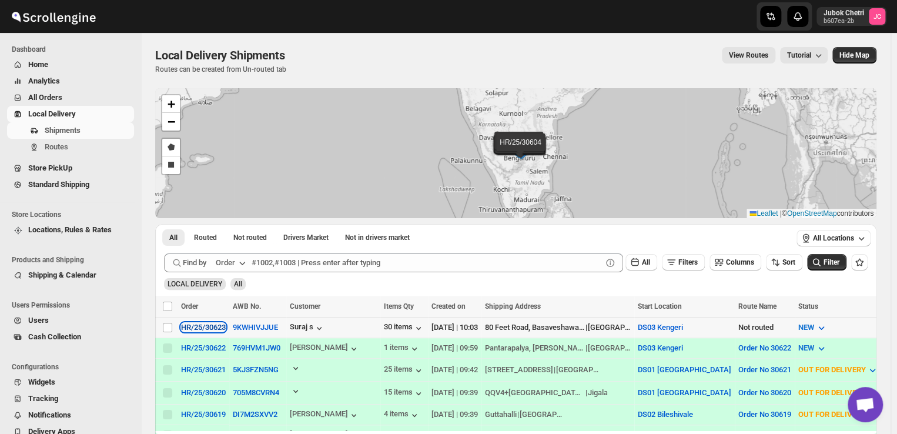
click at [195, 327] on div "HR/25/30623" at bounding box center [203, 327] width 45 height 9
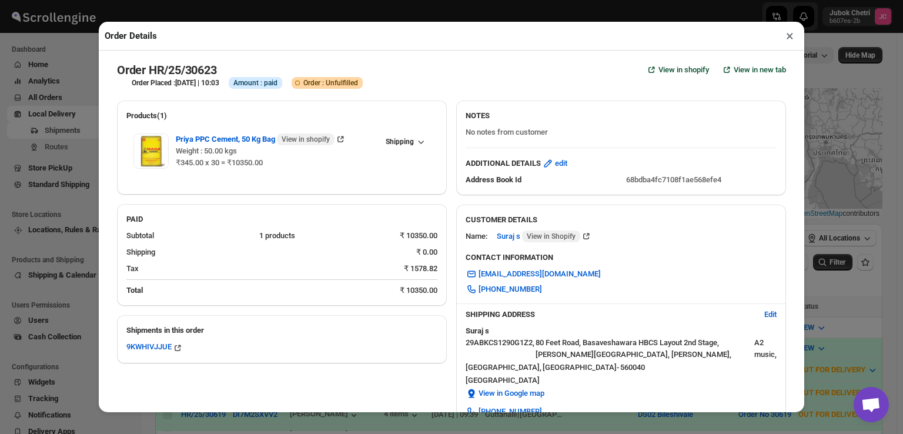
click at [793, 36] on button "×" at bounding box center [789, 36] width 17 height 16
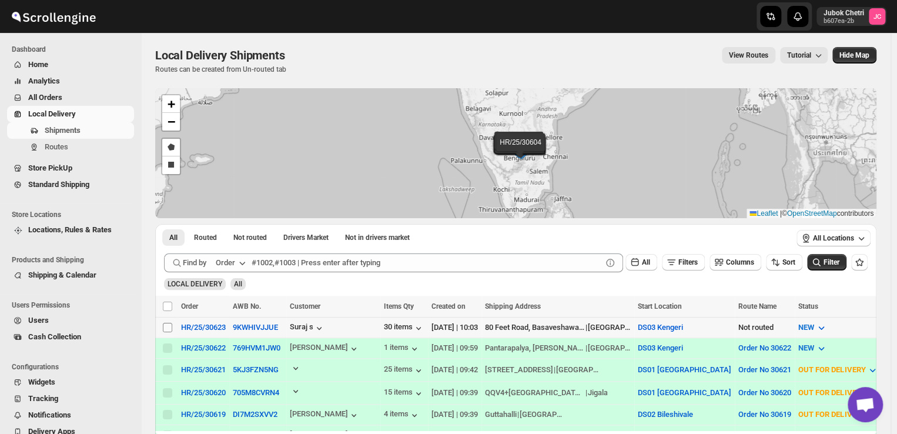
click at [167, 327] on input "Select shipment" at bounding box center [167, 327] width 9 height 9
checkbox input "true"
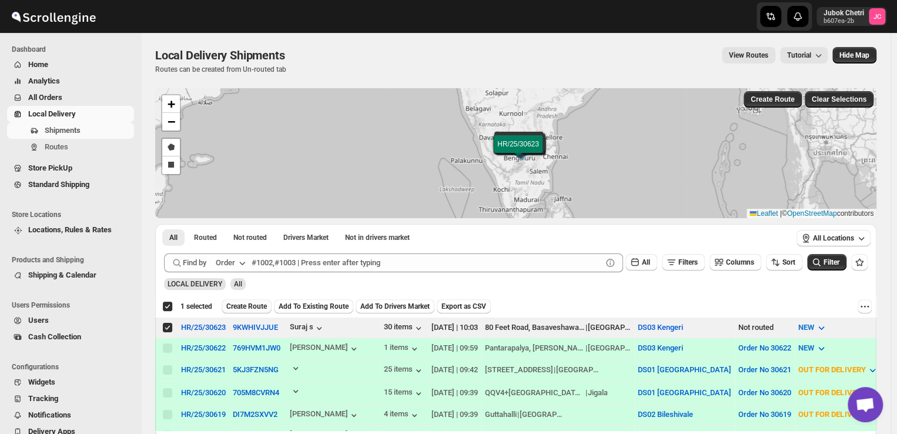
click at [244, 303] on span "Create Route" at bounding box center [246, 305] width 41 height 9
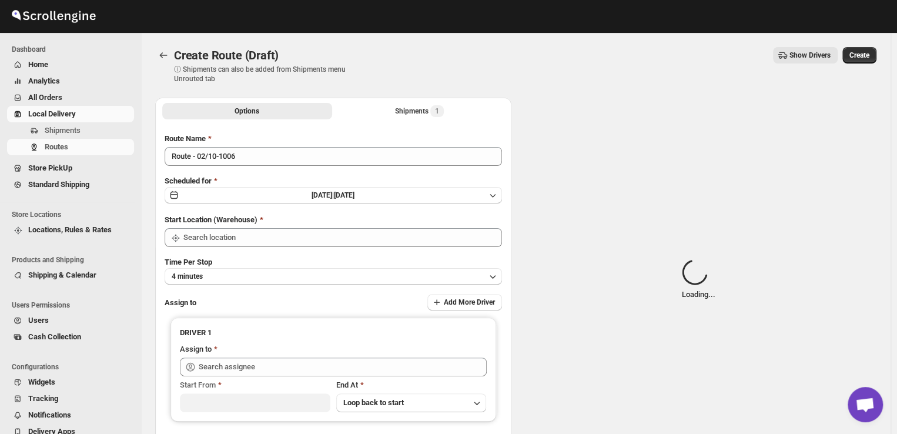
type input "DS03 Kengeri"
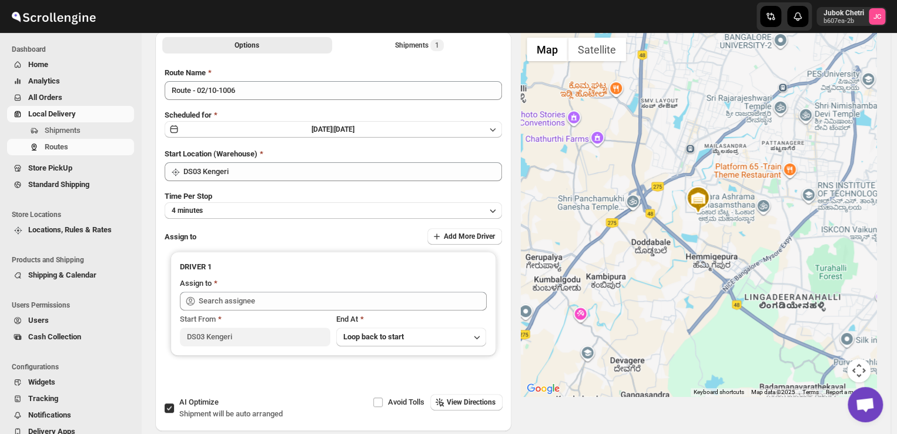
scroll to position [71, 0]
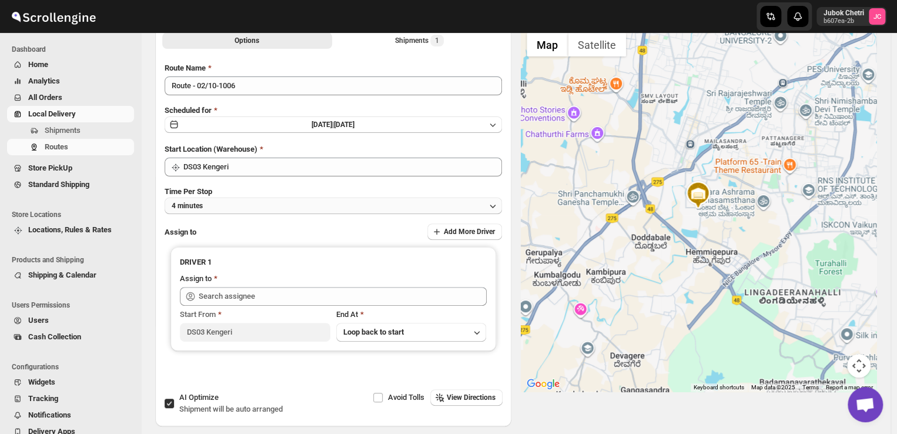
click at [490, 205] on icon "button" at bounding box center [493, 206] width 12 height 12
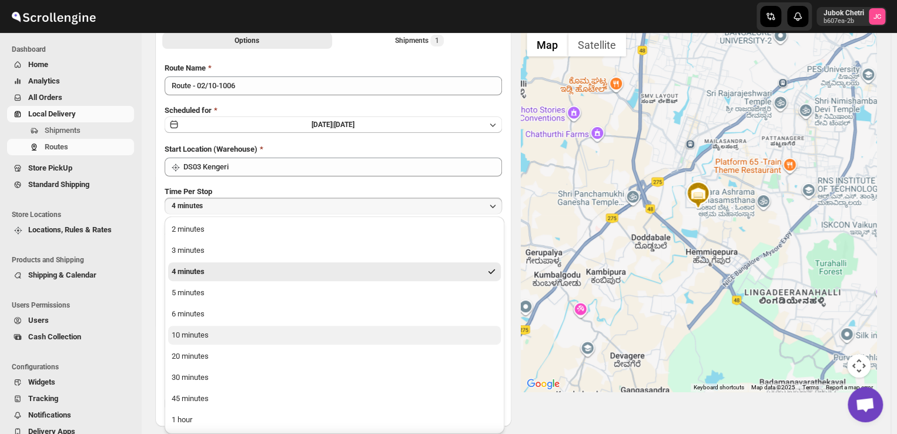
click at [256, 339] on button "10 minutes" at bounding box center [334, 335] width 333 height 19
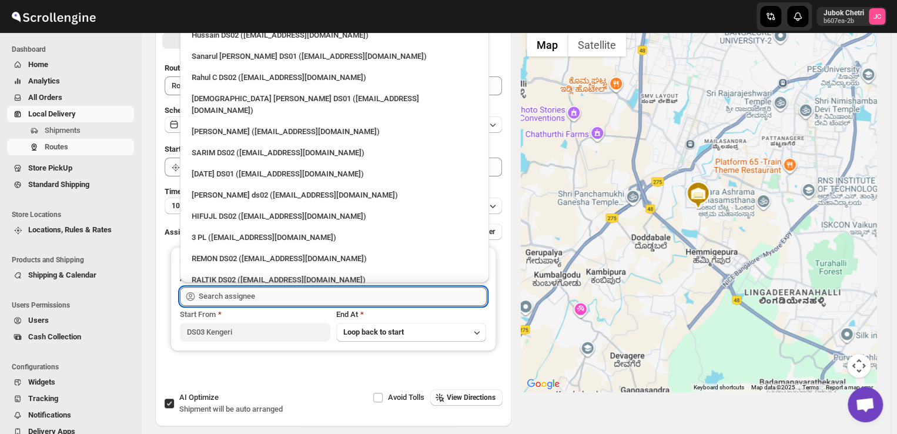
click at [269, 299] on input "text" at bounding box center [343, 296] width 288 height 19
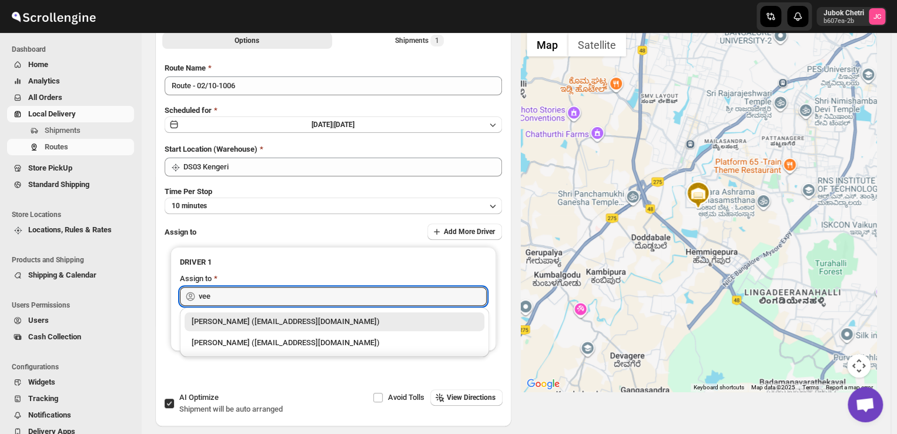
click at [273, 319] on div "[PERSON_NAME] ([EMAIL_ADDRESS][DOMAIN_NAME])" at bounding box center [335, 322] width 286 height 12
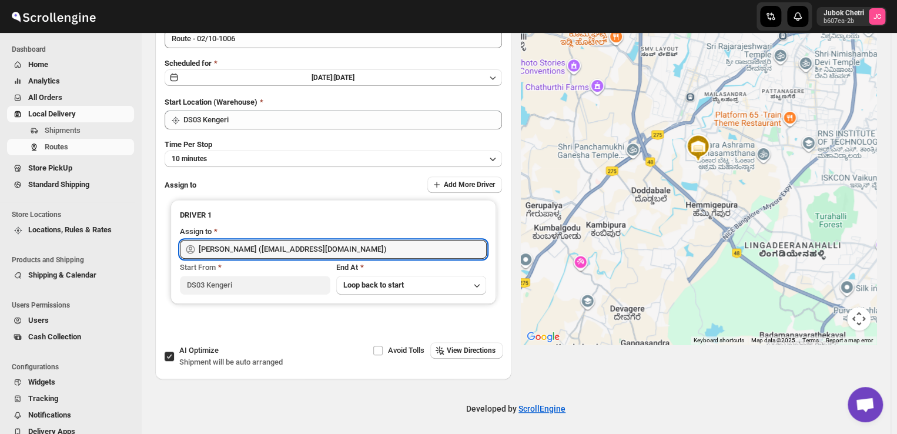
scroll to position [0, 0]
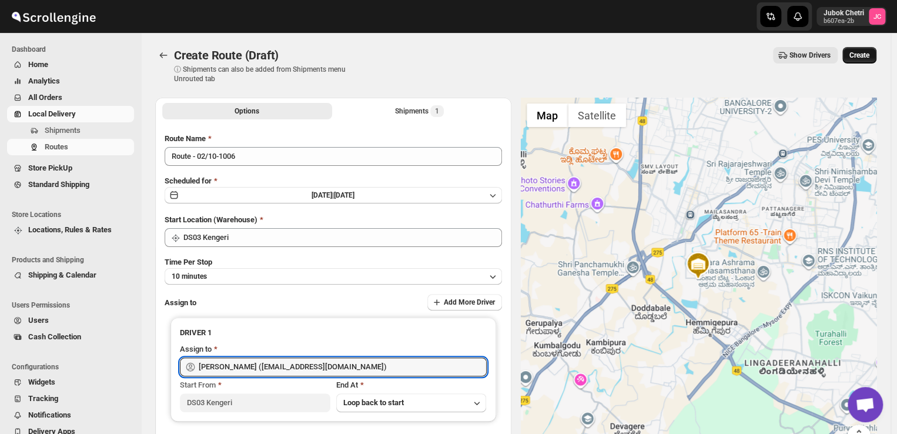
type input "[PERSON_NAME] ([EMAIL_ADDRESS][DOMAIN_NAME])"
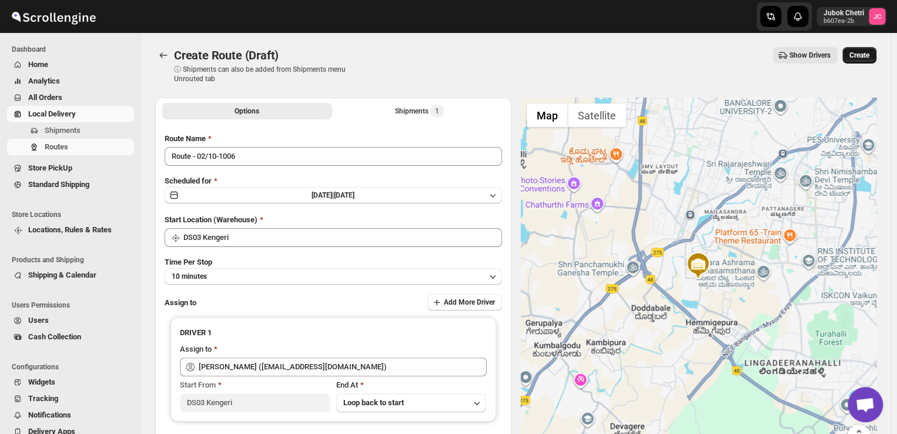
click at [875, 52] on button "Create" at bounding box center [859, 55] width 34 height 16
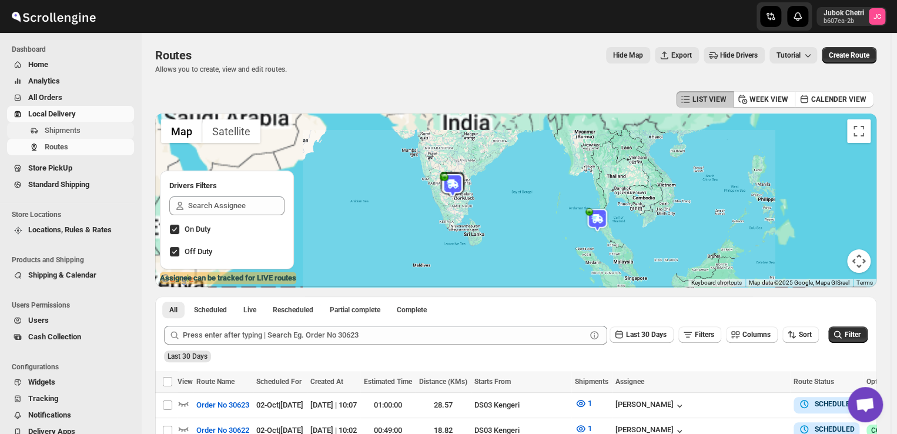
click at [82, 128] on span "Shipments" at bounding box center [88, 131] width 87 height 12
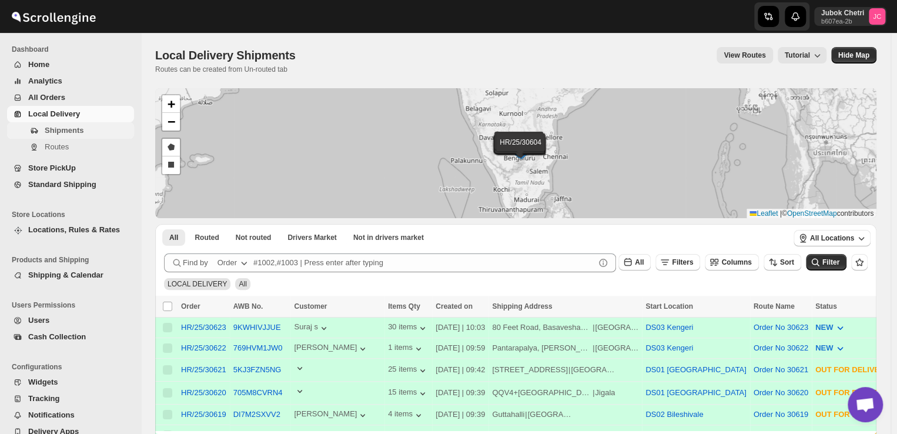
click at [80, 132] on span "Shipments" at bounding box center [64, 130] width 39 height 9
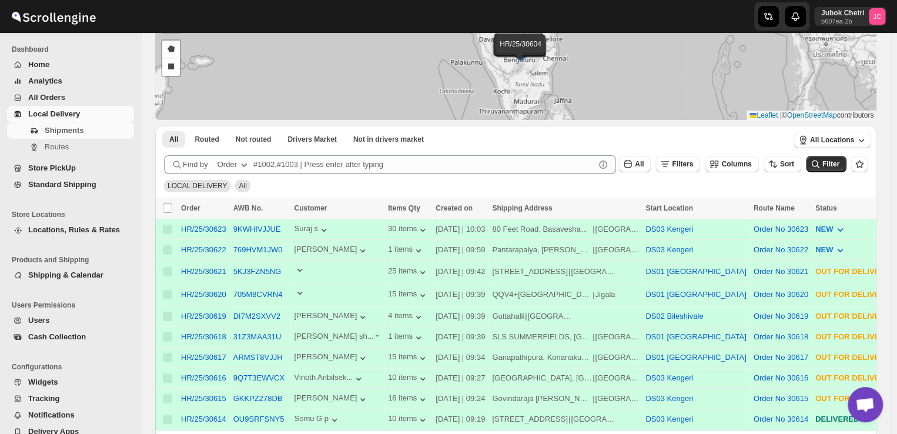
scroll to position [99, 0]
click at [81, 130] on span "Shipments" at bounding box center [64, 130] width 39 height 9
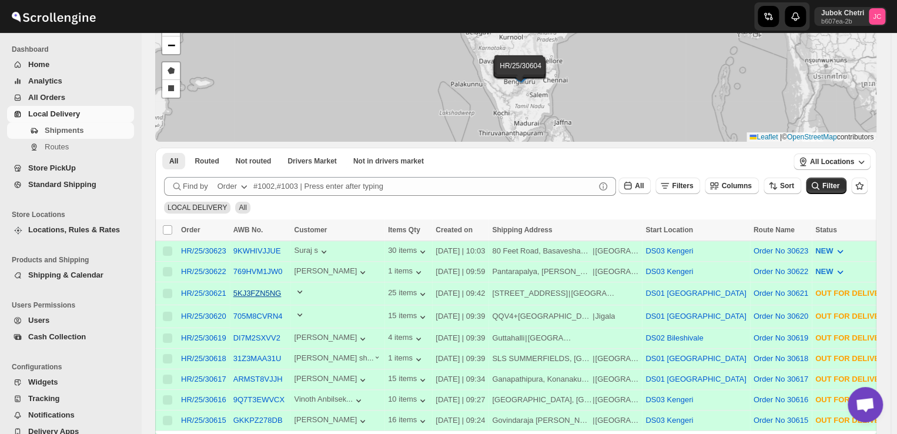
scroll to position [78, 0]
click at [212, 267] on div "HR/25/30622" at bounding box center [203, 270] width 45 height 9
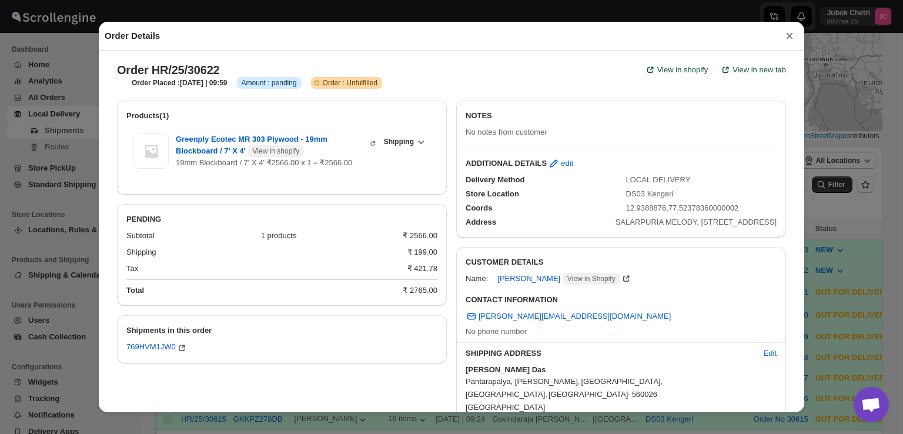
click at [790, 38] on button "×" at bounding box center [789, 36] width 18 height 16
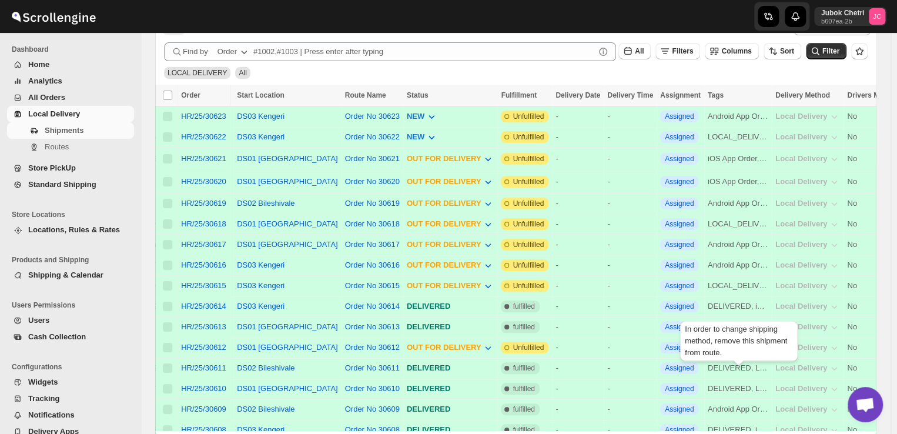
scroll to position [224, 0]
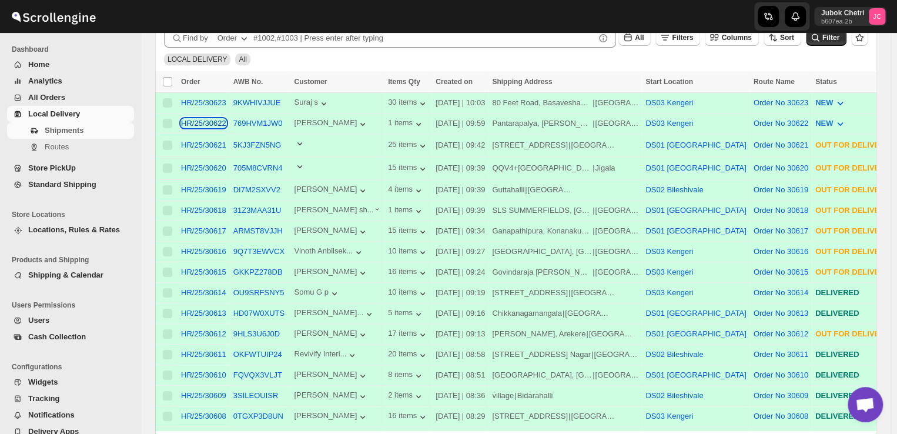
click at [196, 120] on div "HR/25/30622" at bounding box center [203, 123] width 45 height 9
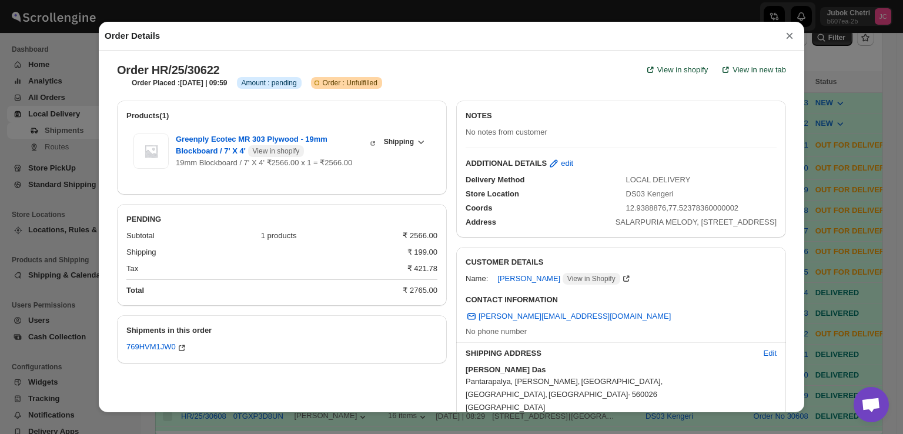
click at [784, 36] on button "×" at bounding box center [789, 36] width 18 height 16
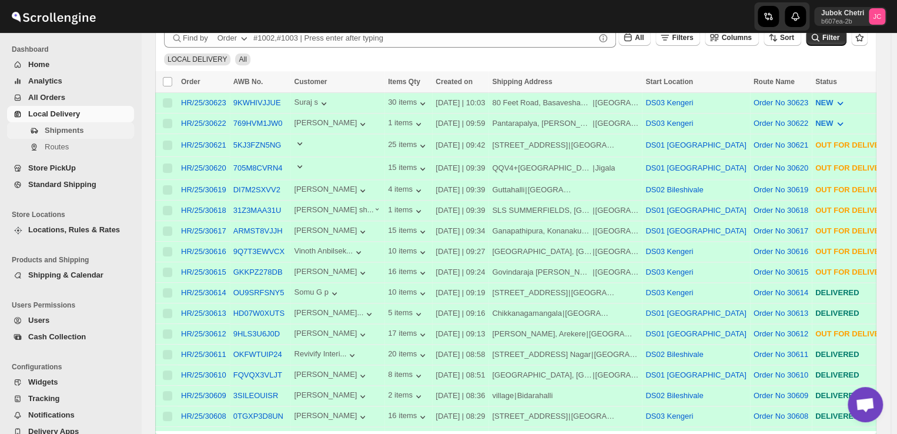
click at [87, 131] on span "Shipments" at bounding box center [88, 131] width 87 height 12
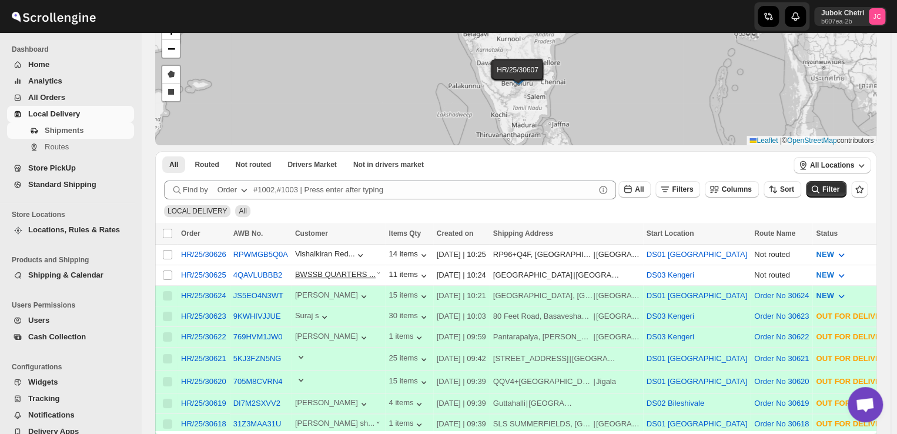
scroll to position [85, 0]
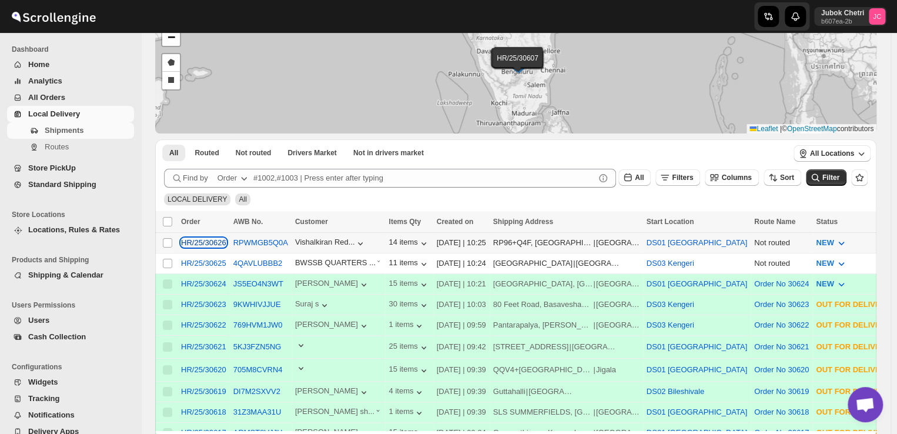
click at [200, 243] on div "HR/25/30626" at bounding box center [203, 242] width 45 height 9
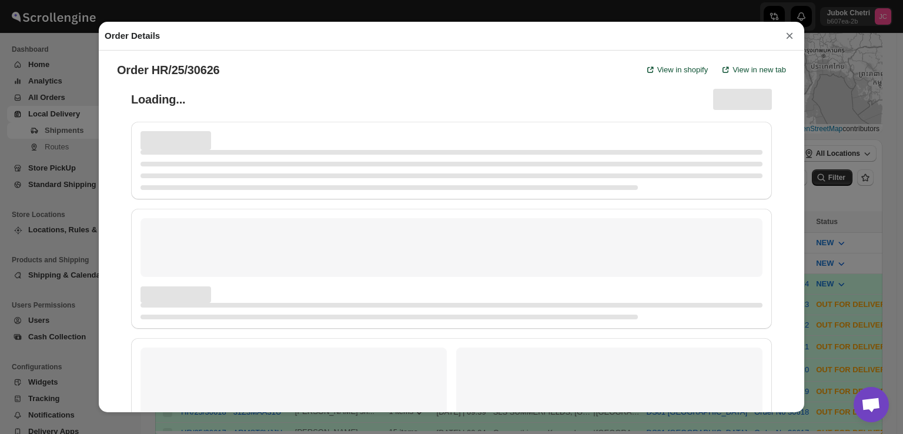
click at [792, 39] on button "×" at bounding box center [789, 36] width 18 height 16
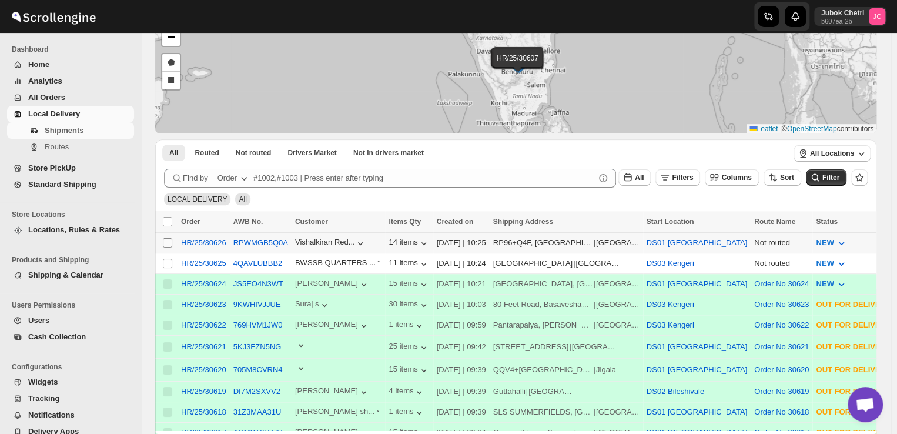
click at [163, 239] on input "Select shipment" at bounding box center [167, 242] width 9 height 9
checkbox input "true"
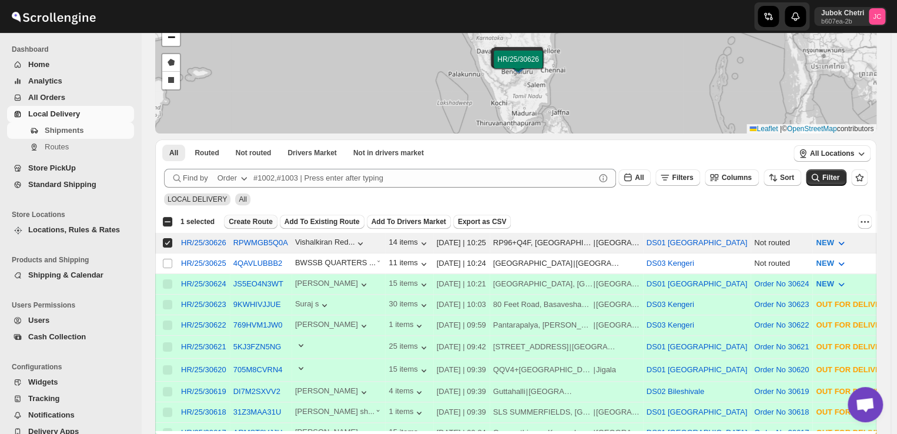
click at [239, 222] on span "Create Route" at bounding box center [251, 221] width 44 height 9
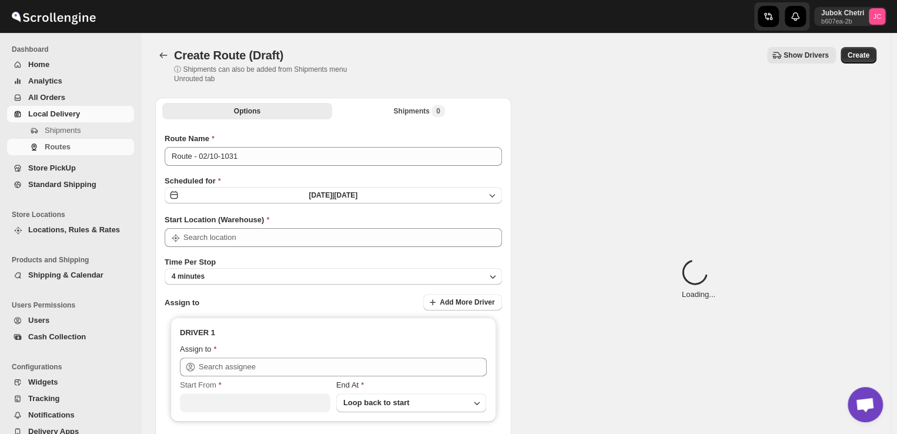
type input "DS01 [GEOGRAPHIC_DATA]"
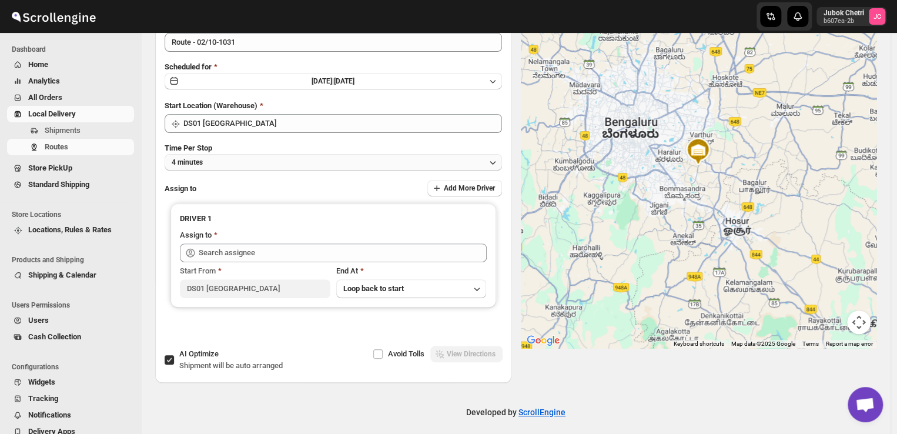
scroll to position [120, 0]
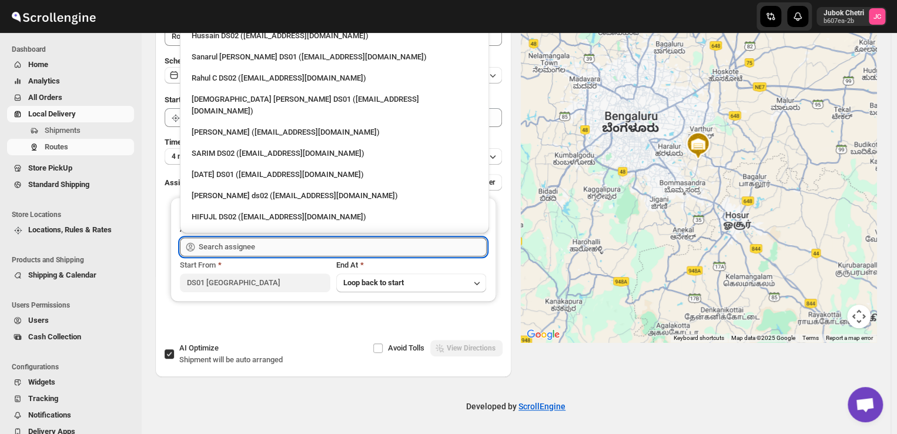
click at [296, 239] on input "text" at bounding box center [343, 246] width 288 height 19
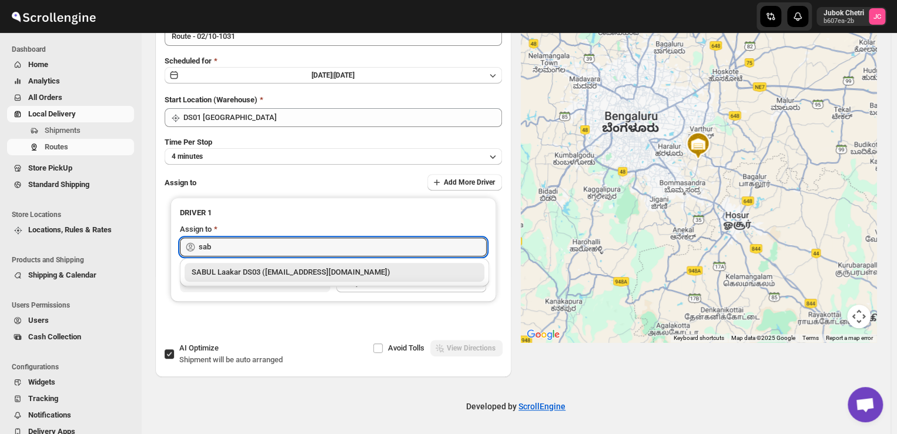
click at [296, 269] on div "SABUL Laakar DS03 (pokogin390@dextrago.com)" at bounding box center [335, 272] width 286 height 12
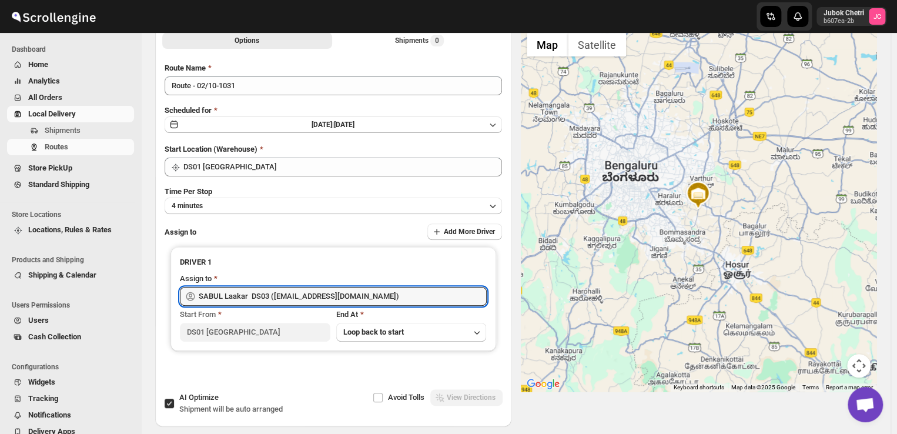
scroll to position [0, 0]
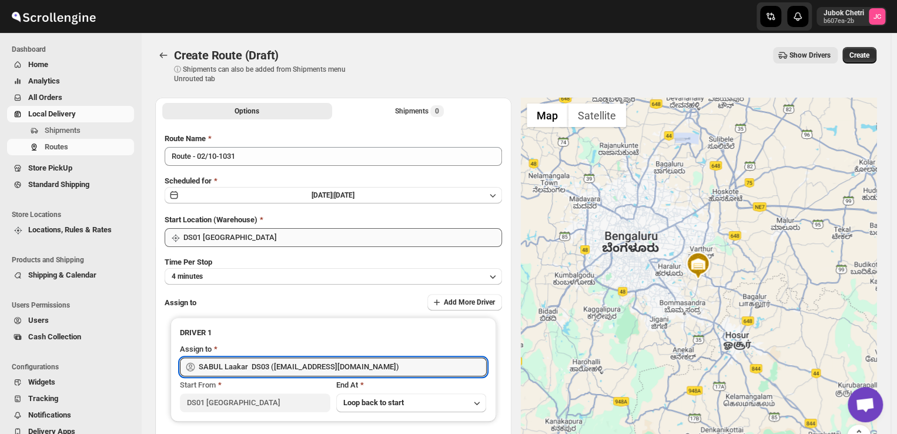
type input "SABUL Laakar DS03 (pokogin390@dextrago.com)"
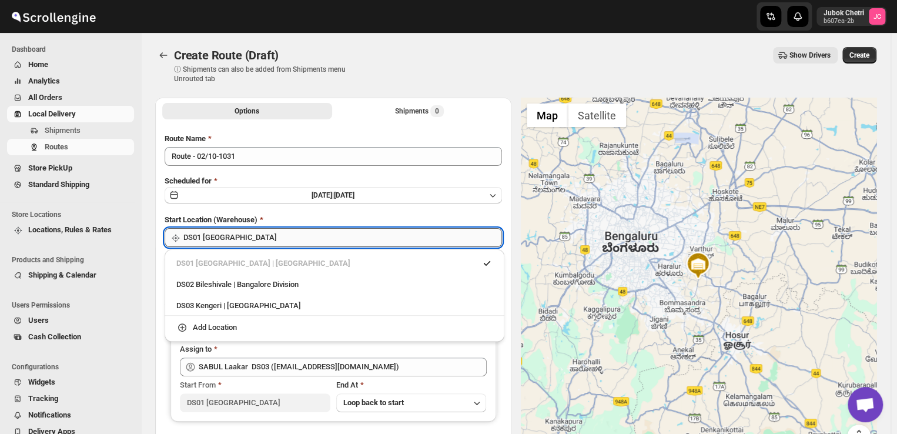
click at [294, 243] on input "DS01 [GEOGRAPHIC_DATA]" at bounding box center [342, 237] width 319 height 19
click at [238, 306] on div "DS03 Kengeri | Bengaluru" at bounding box center [334, 306] width 316 height 12
type input "DS03 Kengeri"
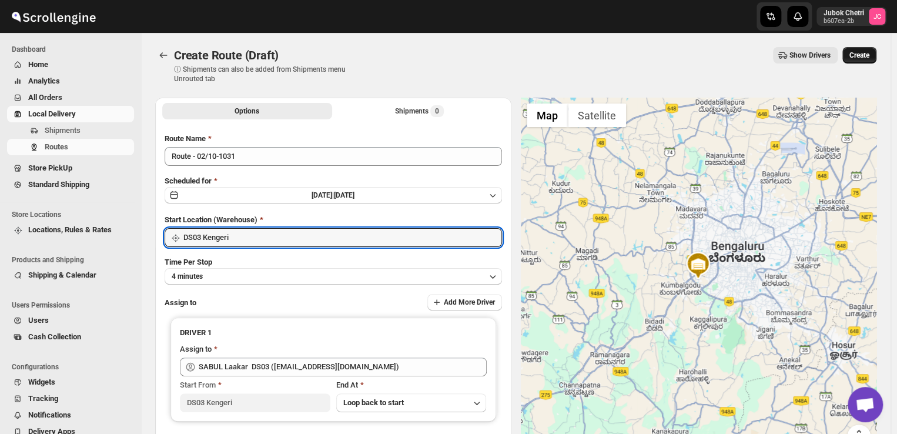
click at [869, 56] on span "Create" at bounding box center [859, 55] width 20 height 9
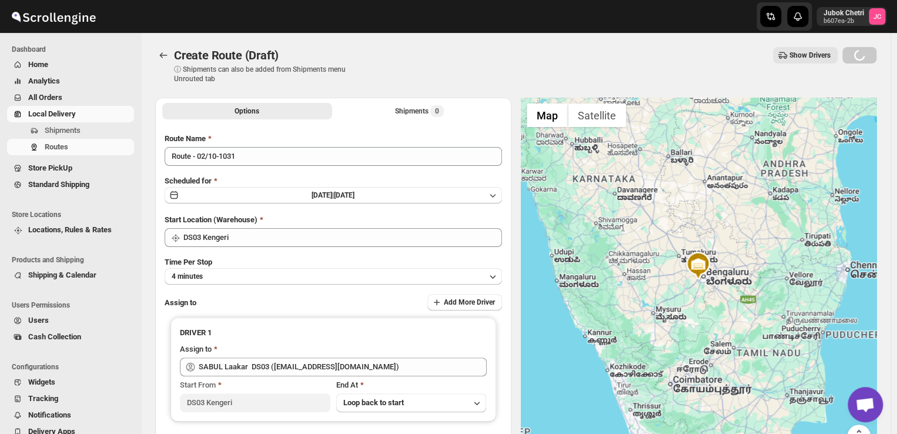
click at [625, 66] on div "Create Route (Draft) ⓘ Shipments can also be added from Shipments menu Unrouted…" at bounding box center [515, 65] width 721 height 36
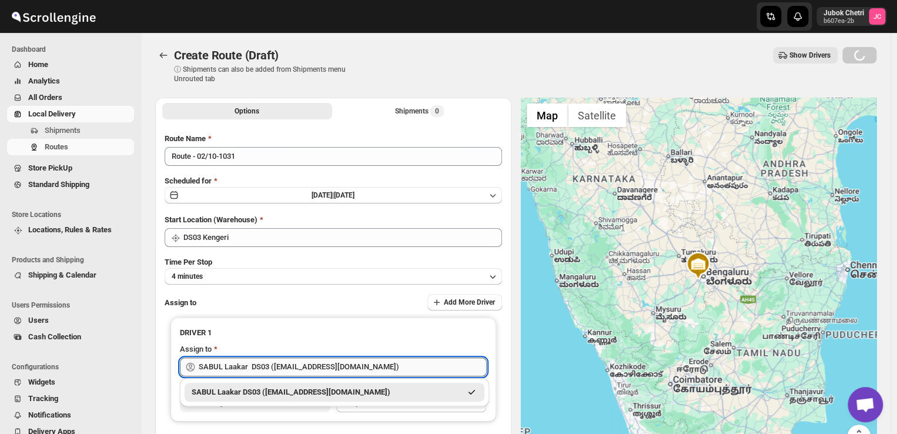
click at [376, 365] on input "SABUL Laakar DS03 (pokogin390@dextrago.com)" at bounding box center [343, 366] width 288 height 19
click at [290, 394] on div "SABUL Laakar DS03 (pokogin390@dextrago.com)" at bounding box center [326, 392] width 269 height 12
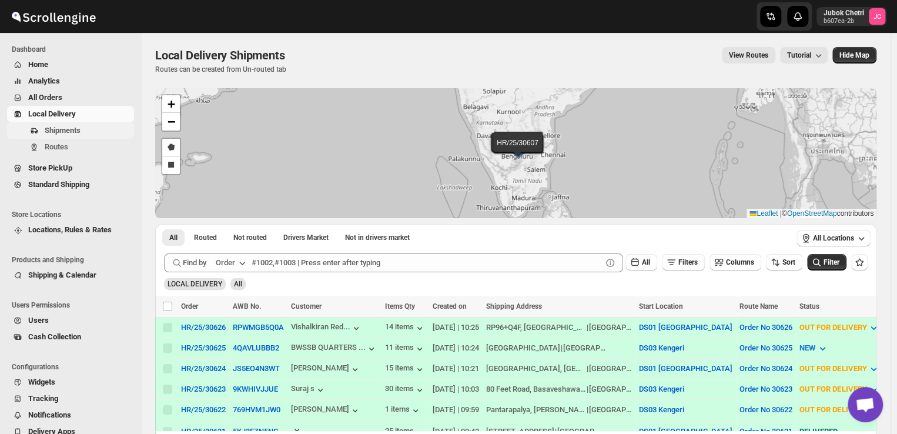
click at [71, 128] on span "Shipments" at bounding box center [63, 130] width 36 height 9
click at [81, 126] on span "Shipments" at bounding box center [63, 130] width 36 height 9
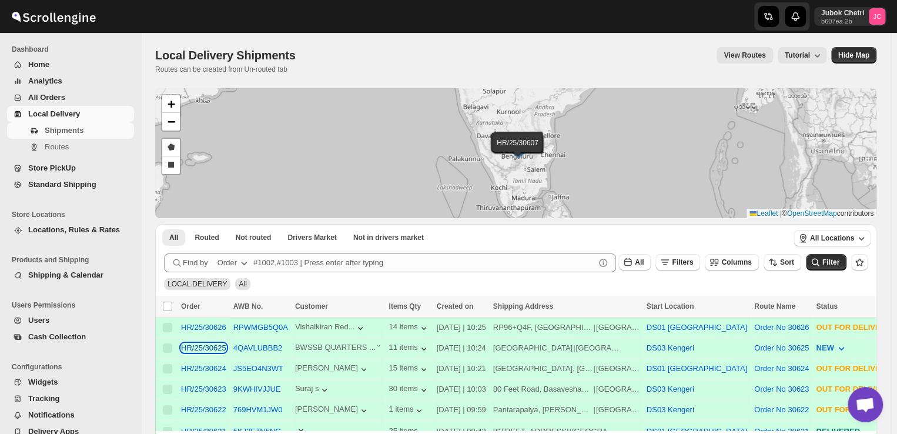
click at [212, 344] on div "HR/25/30625" at bounding box center [203, 347] width 45 height 9
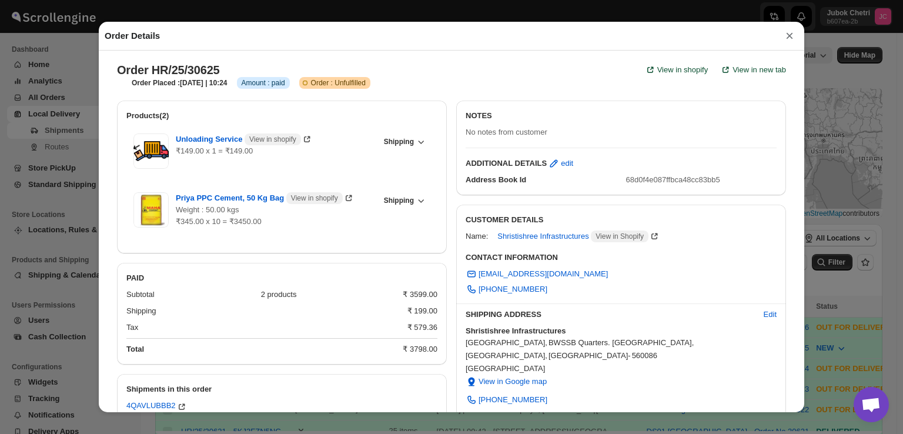
click at [790, 33] on button "×" at bounding box center [789, 36] width 18 height 16
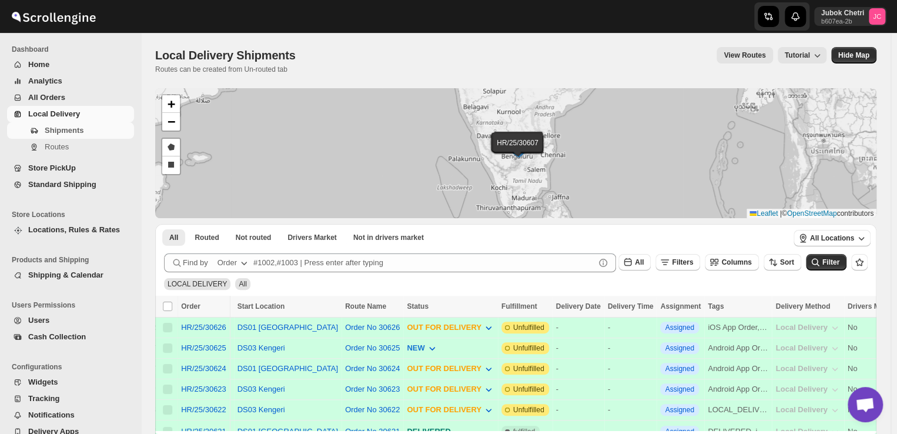
drag, startPoint x: 729, startPoint y: 426, endPoint x: 842, endPoint y: 431, distance: 112.4
click at [842, 431] on div at bounding box center [515, 432] width 721 height 3
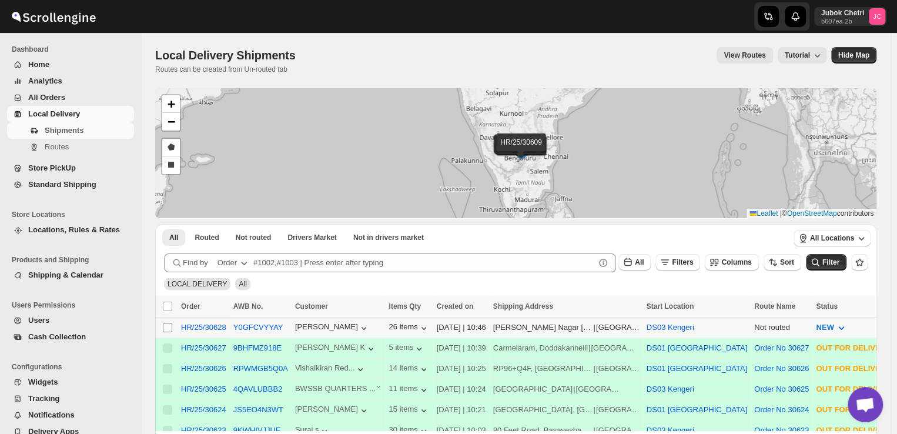
click at [165, 327] on input "Select shipment" at bounding box center [167, 327] width 9 height 9
checkbox input "true"
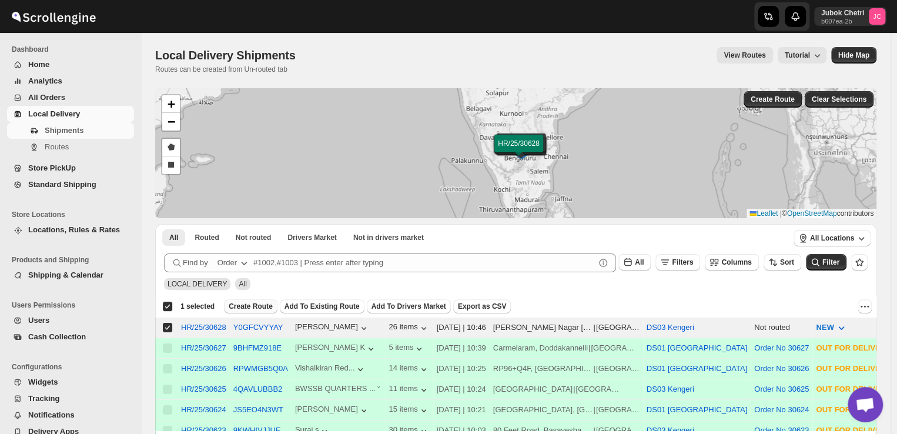
click at [260, 304] on span "Create Route" at bounding box center [251, 305] width 44 height 9
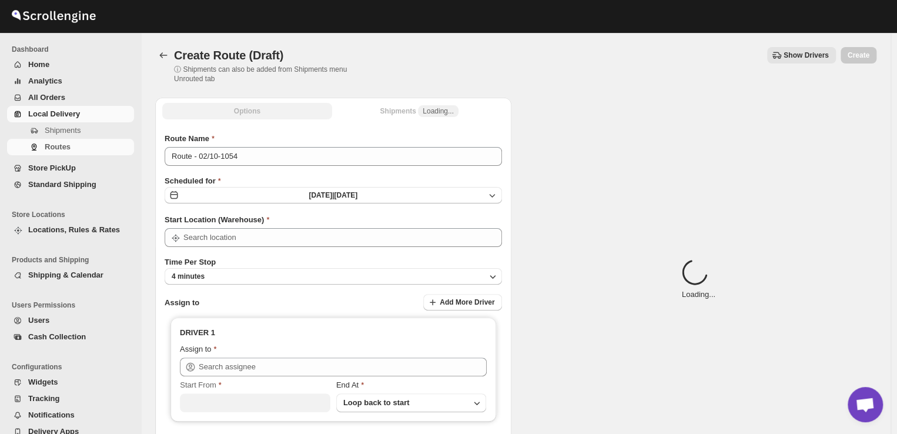
type input "DS03 Kengeri"
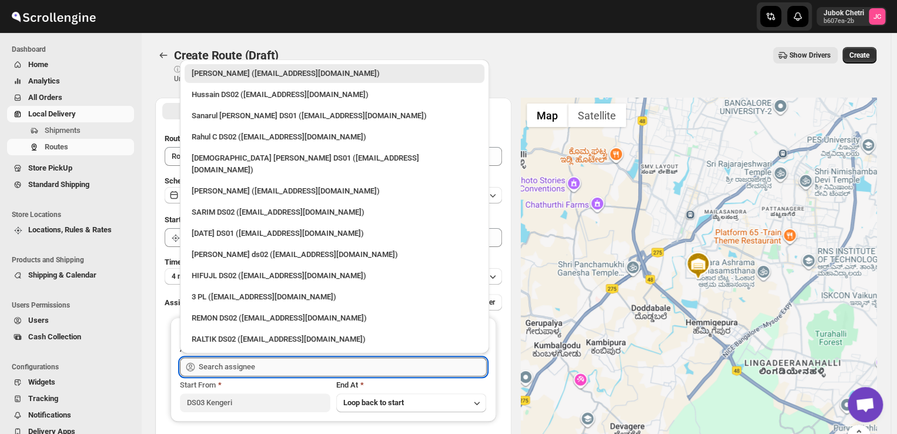
click at [304, 368] on input "text" at bounding box center [343, 366] width 288 height 19
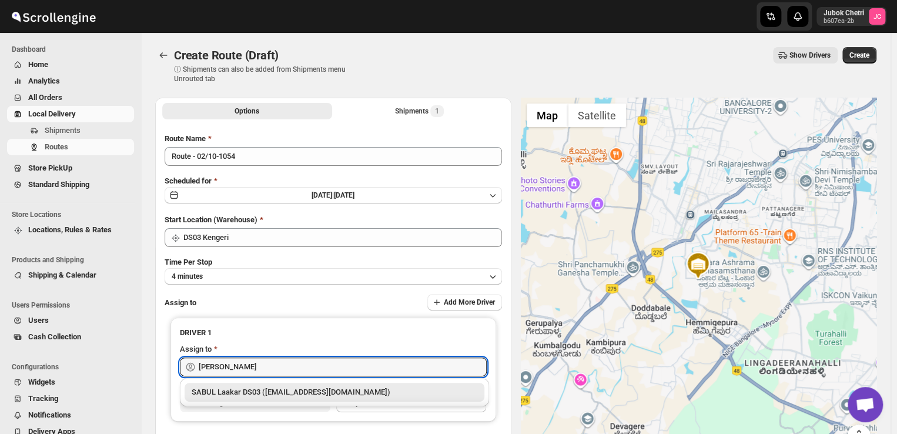
click at [284, 391] on div "SABUL Laakar DS03 ([EMAIL_ADDRESS][DOMAIN_NAME])" at bounding box center [335, 392] width 286 height 12
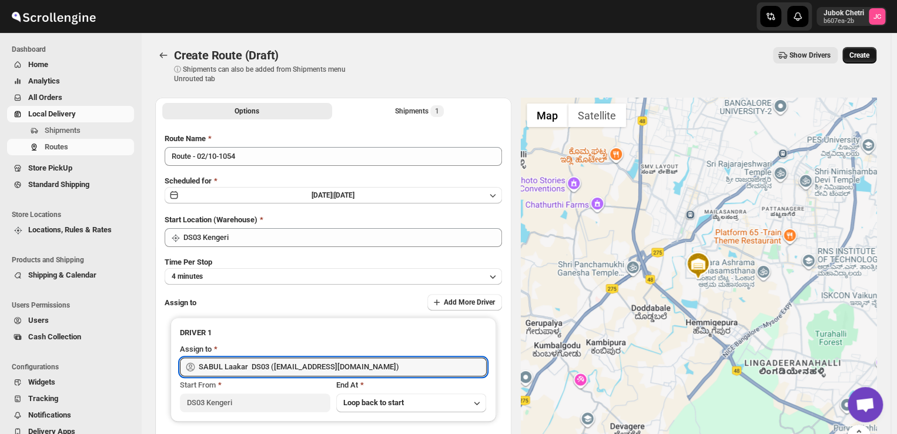
type input "SABUL Laakar DS03 ([EMAIL_ADDRESS][DOMAIN_NAME])"
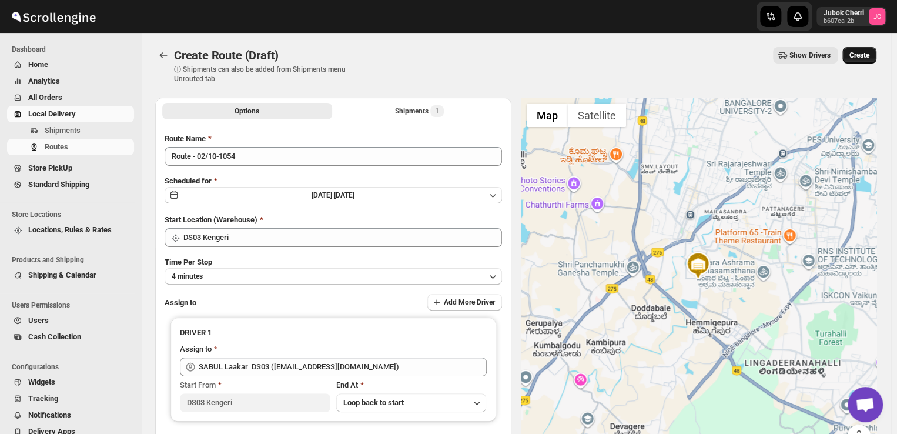
click at [860, 56] on span "Create" at bounding box center [859, 55] width 20 height 9
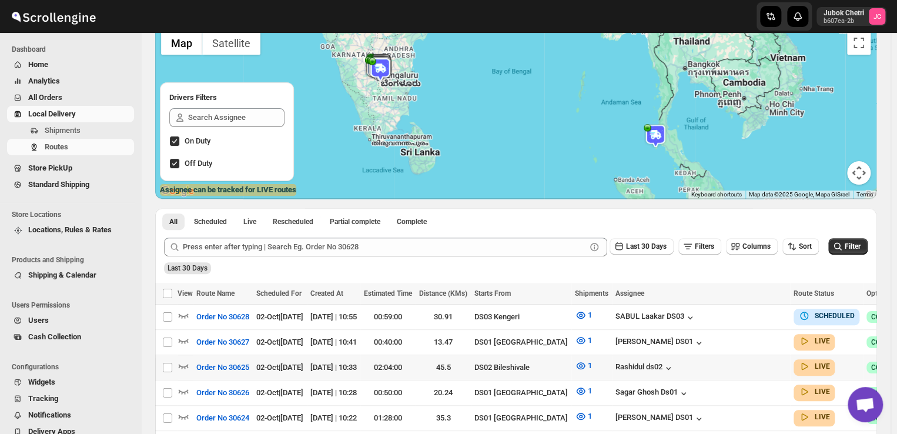
scroll to position [92, 0]
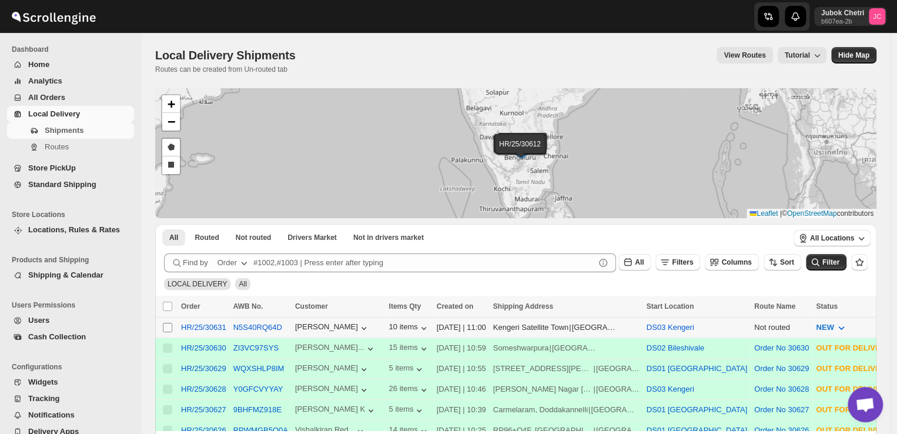
click at [170, 326] on input "Select shipment" at bounding box center [167, 327] width 9 height 9
checkbox input "true"
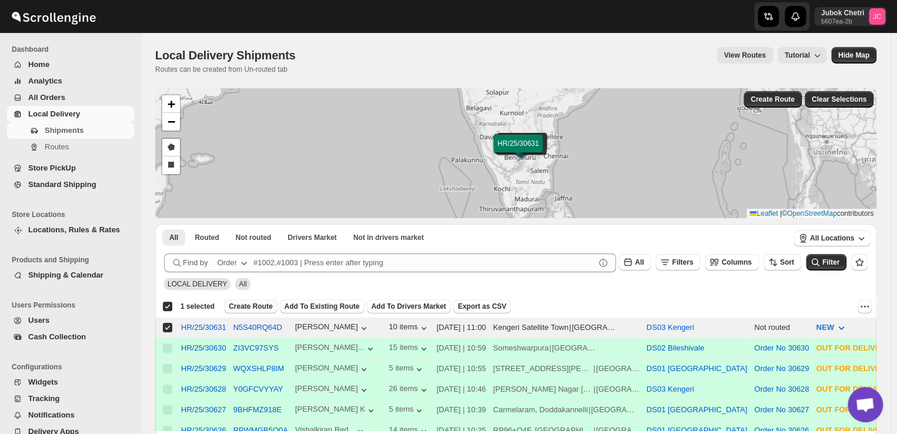
click at [240, 306] on span "Create Route" at bounding box center [251, 305] width 44 height 9
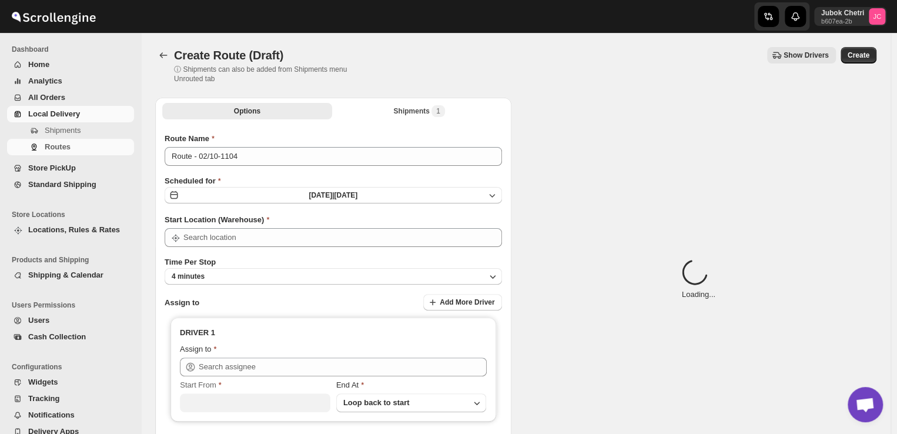
type input "DS03 Kengeri"
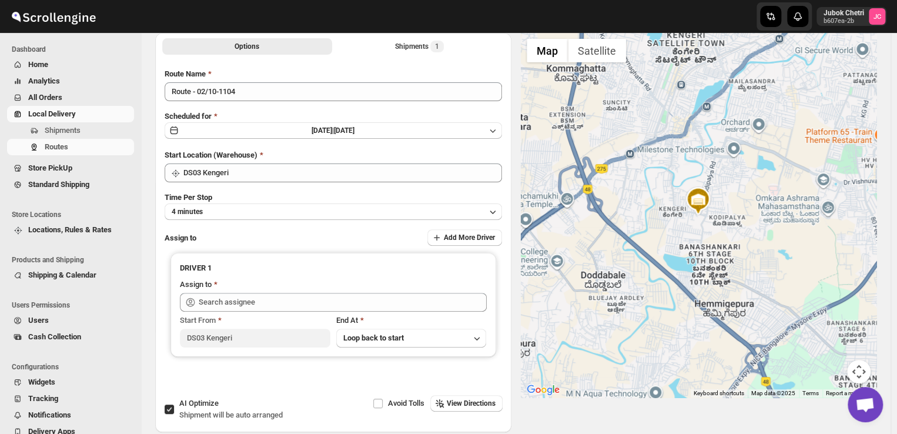
scroll to position [67, 0]
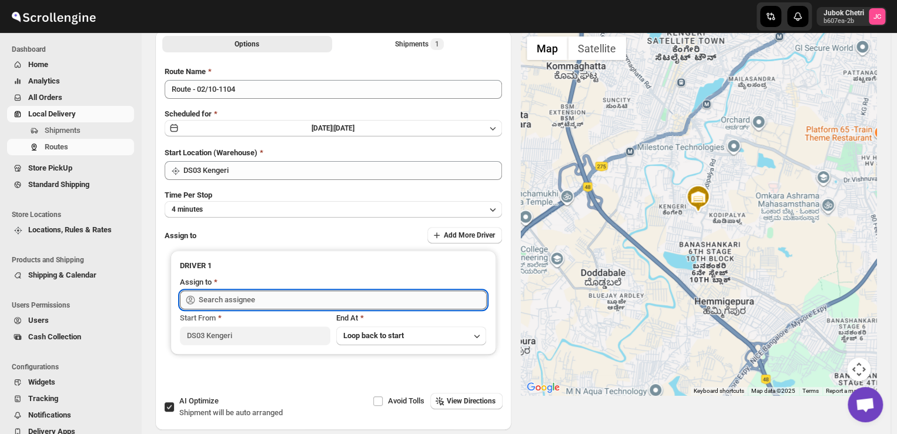
click at [276, 299] on input "text" at bounding box center [343, 299] width 288 height 19
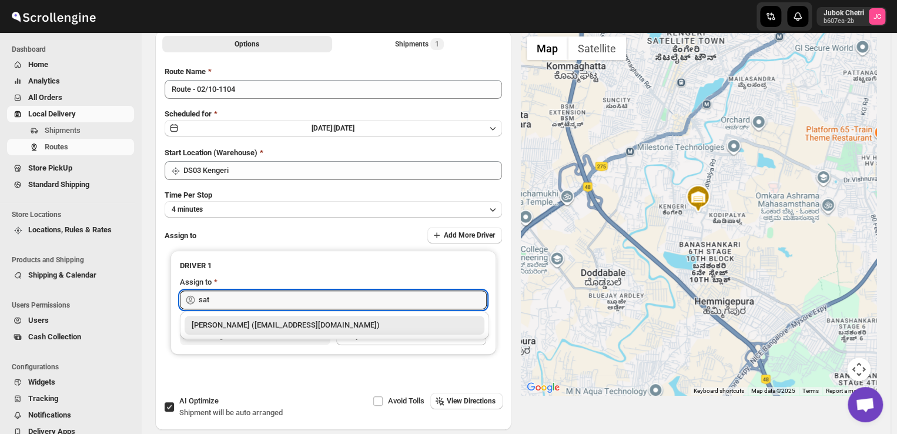
click at [261, 326] on div "[PERSON_NAME] ([EMAIL_ADDRESS][DOMAIN_NAME])" at bounding box center [335, 325] width 286 height 12
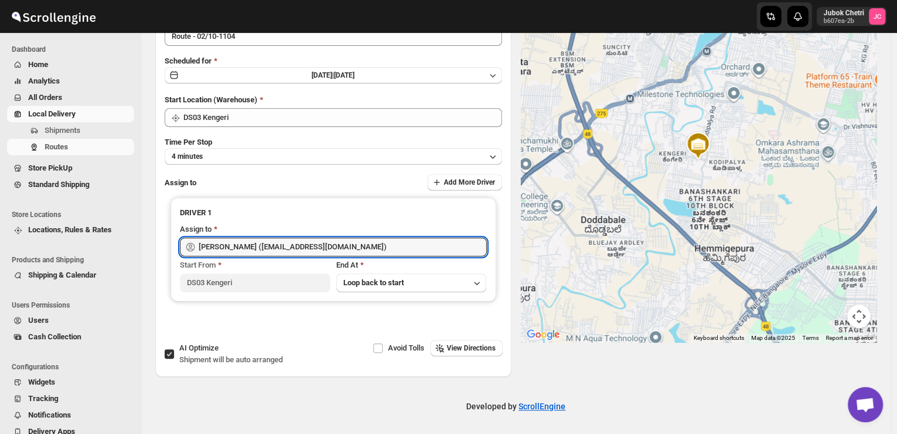
scroll to position [0, 0]
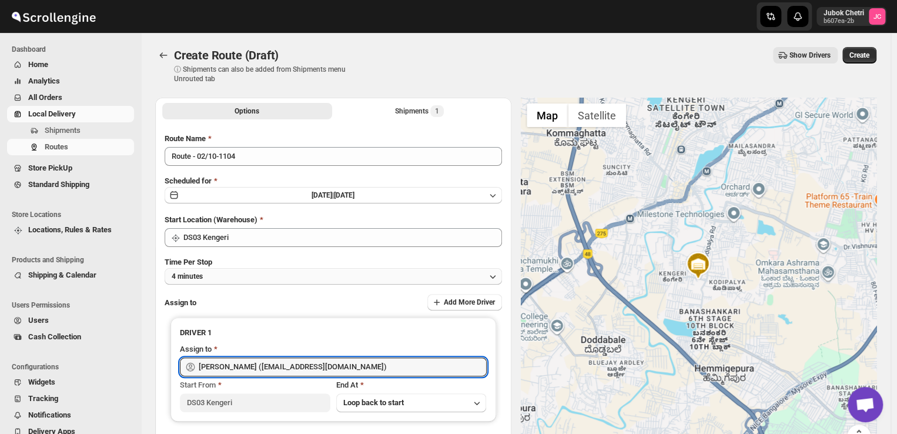
type input "[PERSON_NAME] ([EMAIL_ADDRESS][DOMAIN_NAME])"
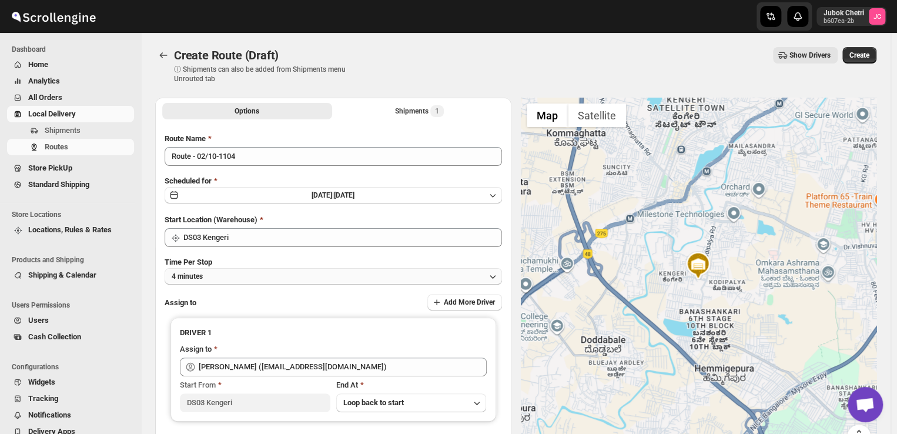
click at [491, 278] on icon "button" at bounding box center [493, 276] width 12 height 12
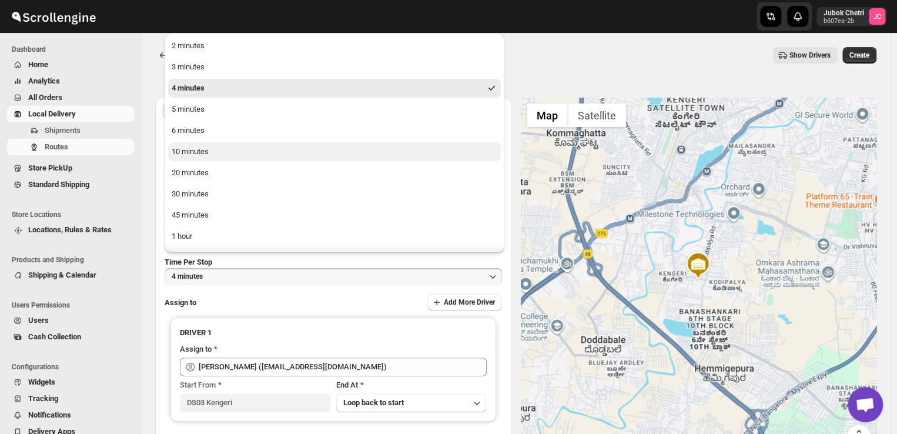
click at [190, 146] on div "10 minutes" at bounding box center [190, 152] width 37 height 12
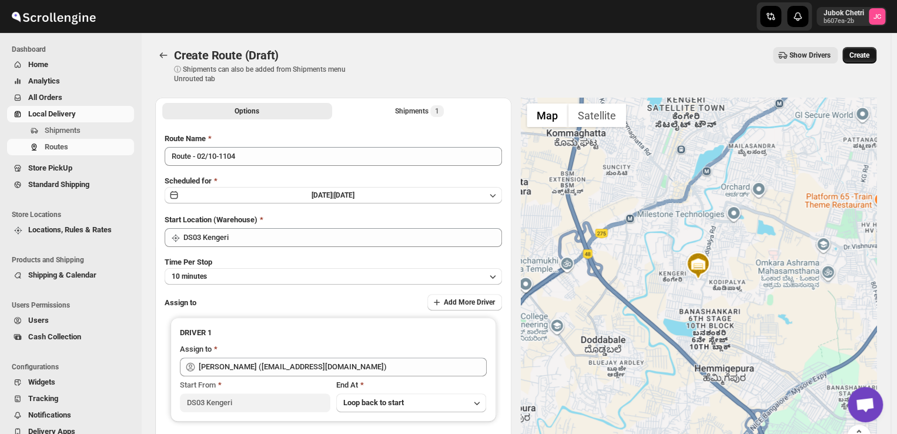
click at [865, 51] on span "Create" at bounding box center [859, 55] width 20 height 9
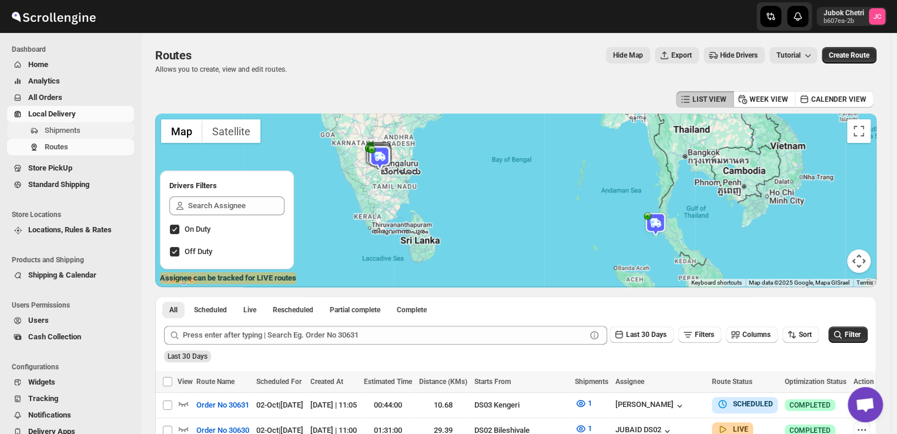
click at [57, 133] on span "Shipments" at bounding box center [63, 130] width 36 height 9
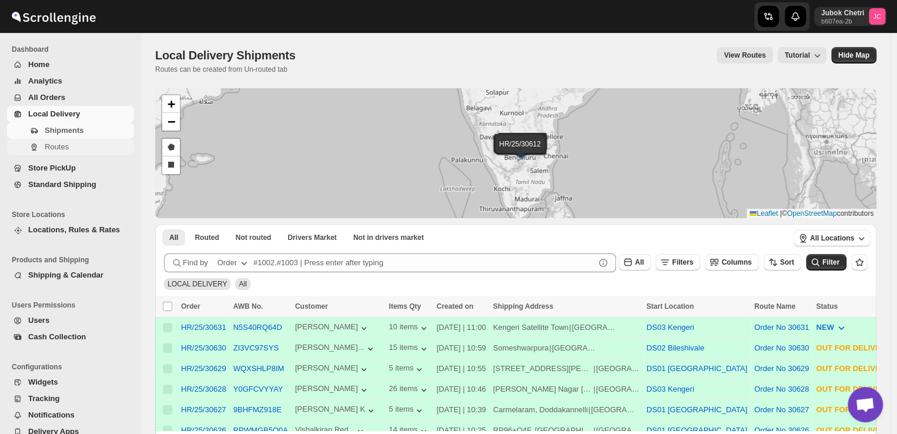
click at [78, 146] on span "Routes" at bounding box center [88, 147] width 87 height 12
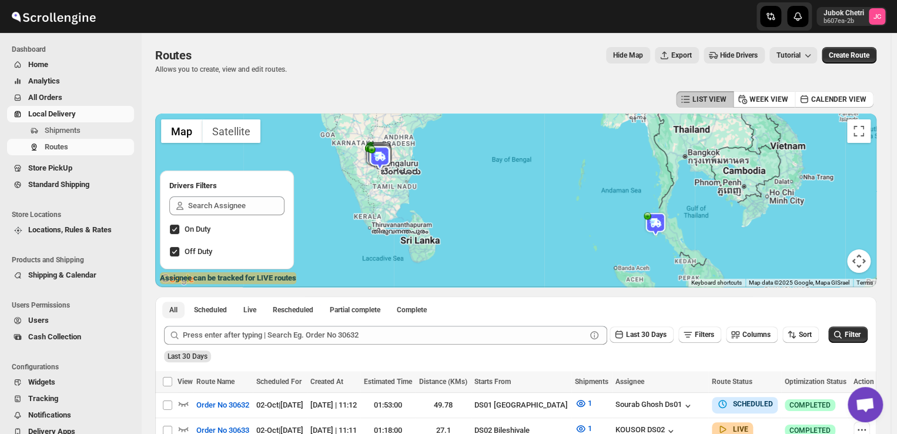
drag, startPoint x: 366, startPoint y: 314, endPoint x: 364, endPoint y: 378, distance: 64.1
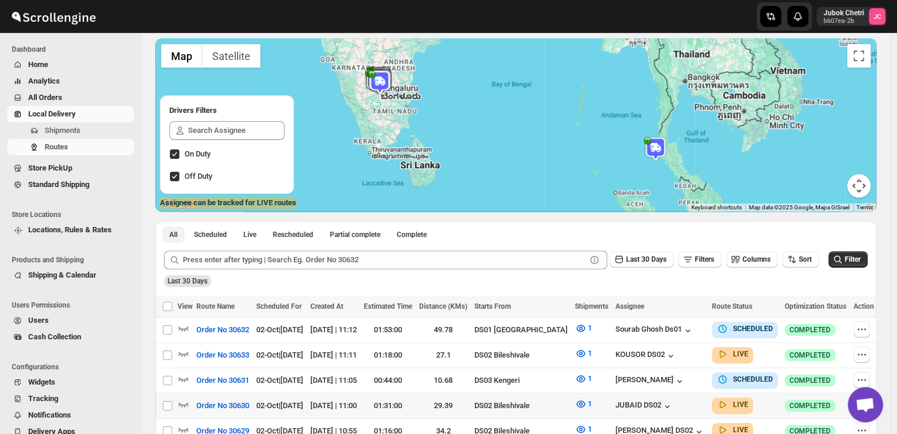
scroll to position [79, 0]
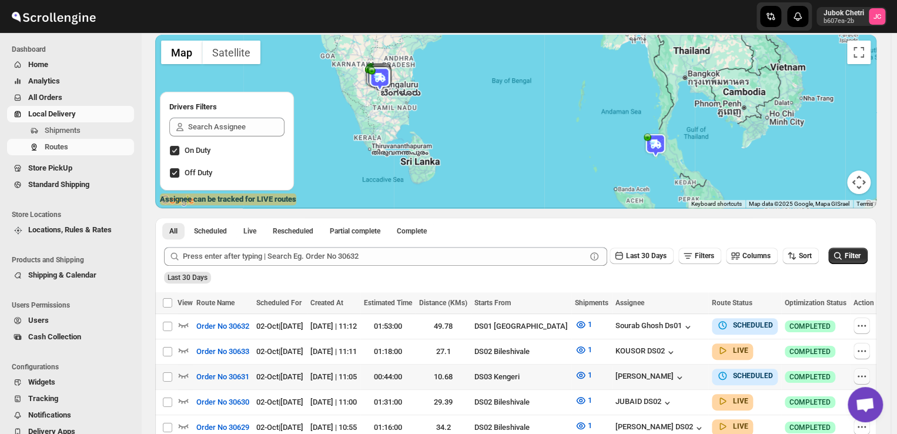
click at [860, 376] on icon "button" at bounding box center [862, 376] width 12 height 12
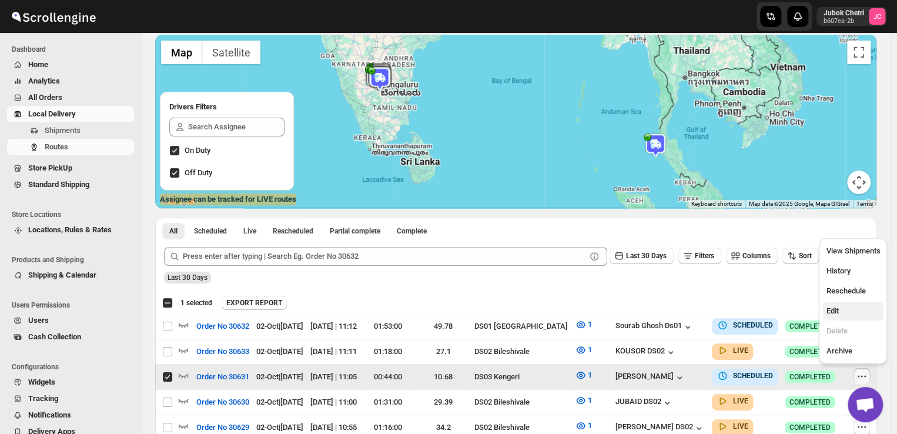
click at [838, 313] on span "Edit" at bounding box center [832, 310] width 12 height 9
checkbox input "false"
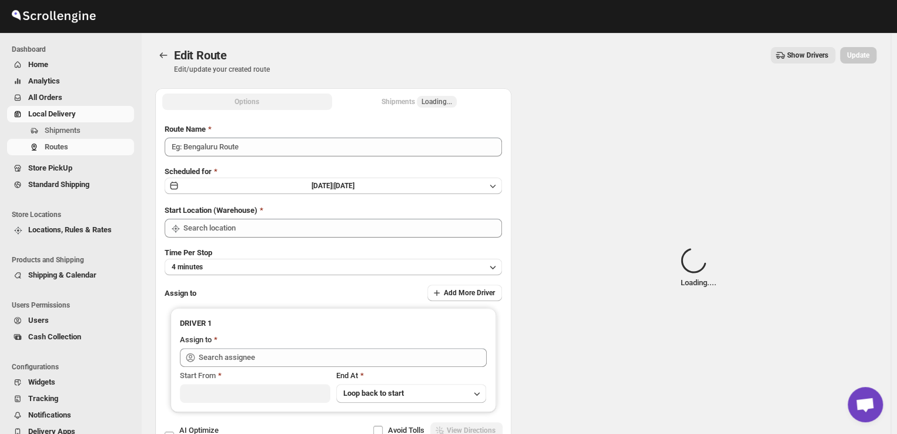
type input "Order No 30631"
type input "DS03 Kengeri"
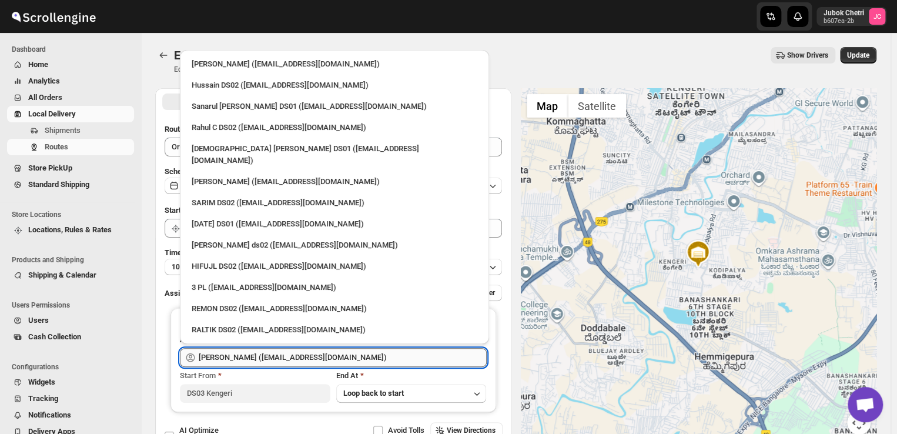
click at [390, 357] on input "[PERSON_NAME] ([EMAIL_ADDRESS][DOMAIN_NAME])" at bounding box center [343, 357] width 288 height 19
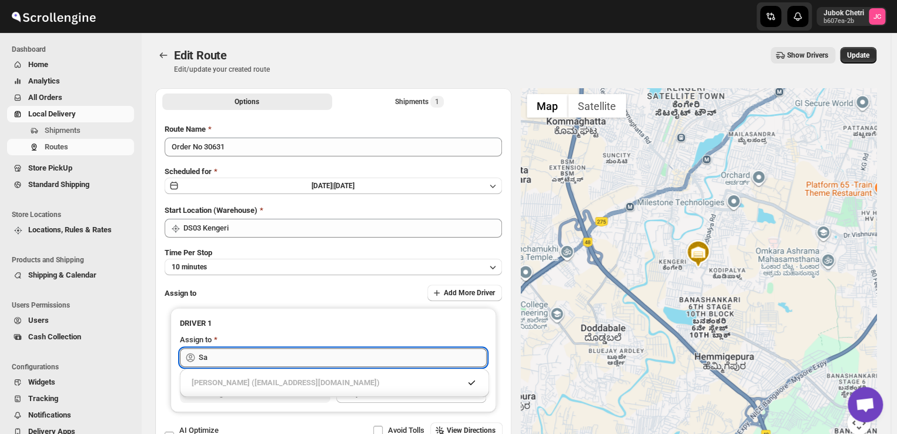
type input "S"
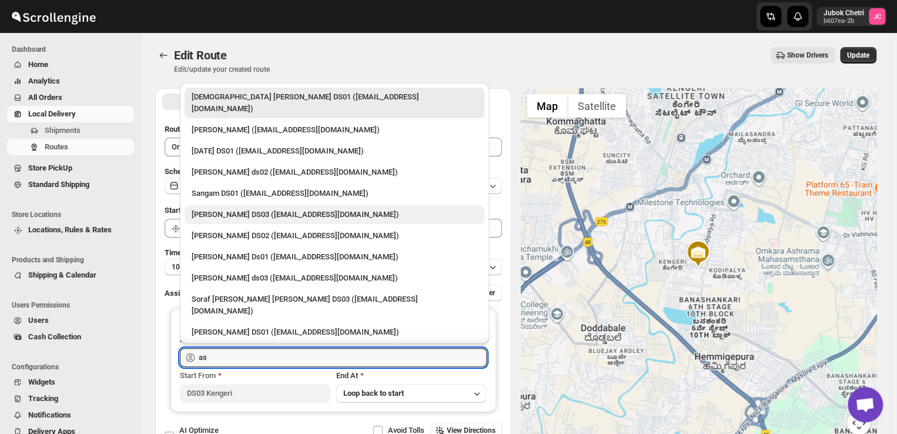
click at [289, 209] on div "[PERSON_NAME] DS03 ([EMAIL_ADDRESS][DOMAIN_NAME])" at bounding box center [335, 215] width 286 height 12
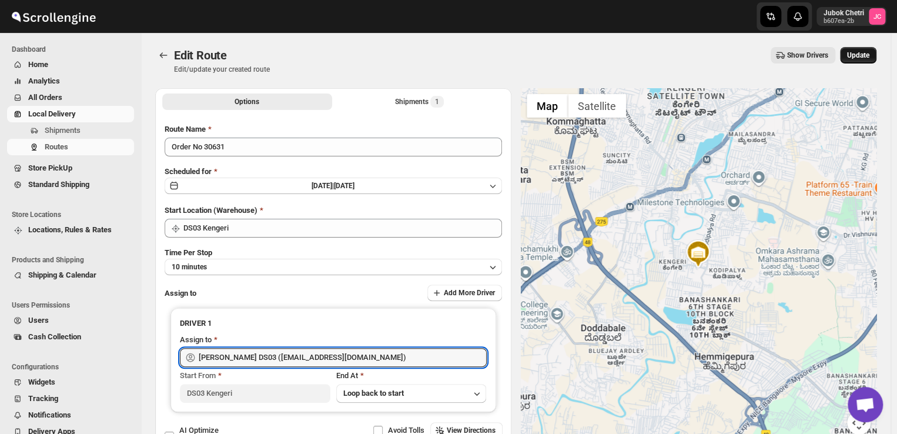
type input "[PERSON_NAME] DS03 ([EMAIL_ADDRESS][DOMAIN_NAME])"
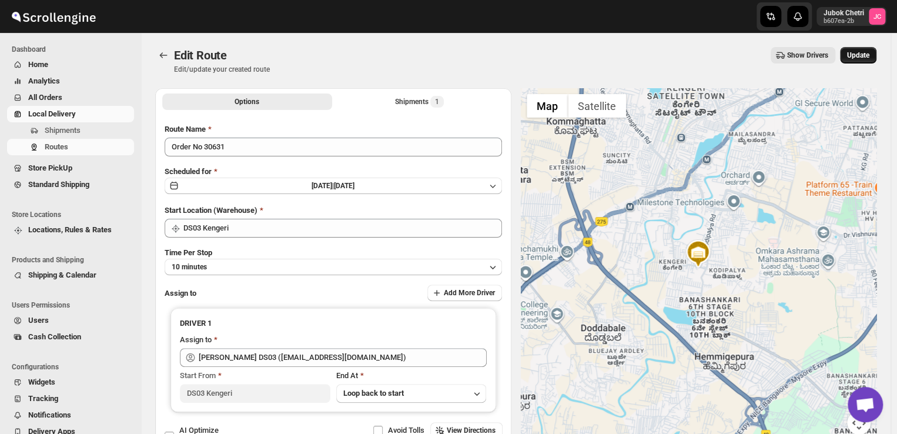
click at [871, 50] on button "Update" at bounding box center [858, 55] width 36 height 16
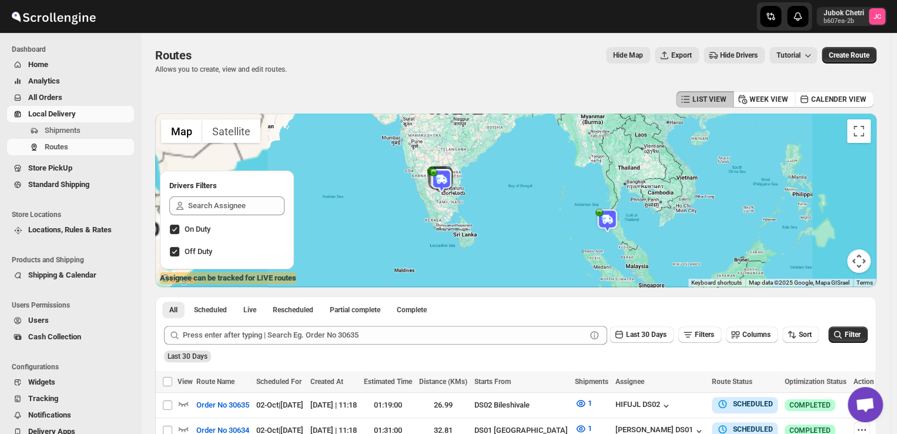
click at [871, 50] on button "Create Route" at bounding box center [849, 55] width 55 height 16
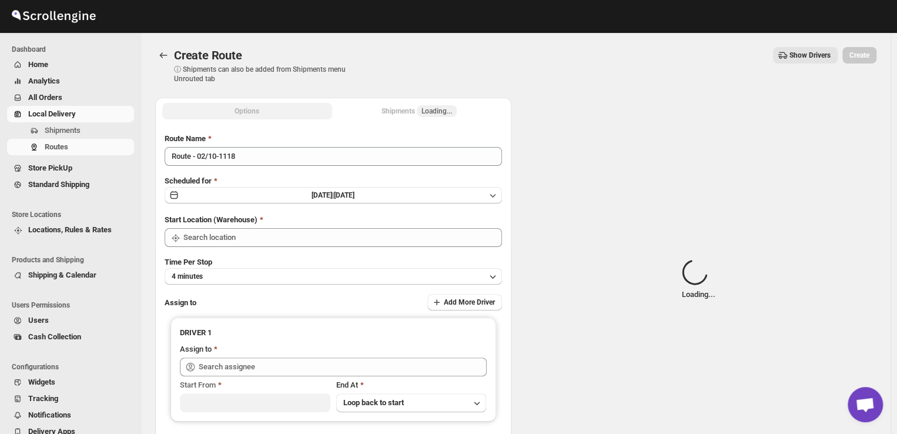
type input "DS01 [GEOGRAPHIC_DATA]"
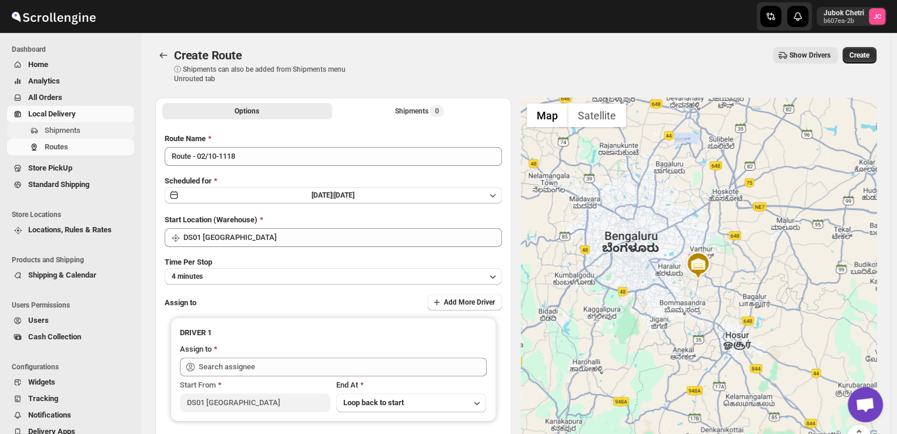
click at [76, 126] on span "Shipments" at bounding box center [63, 130] width 36 height 9
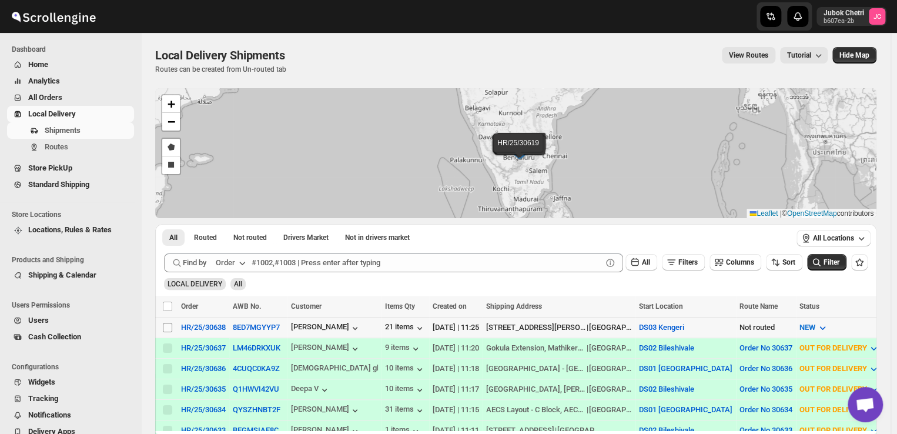
click at [166, 326] on input "Select shipment" at bounding box center [167, 327] width 9 height 9
checkbox input "true"
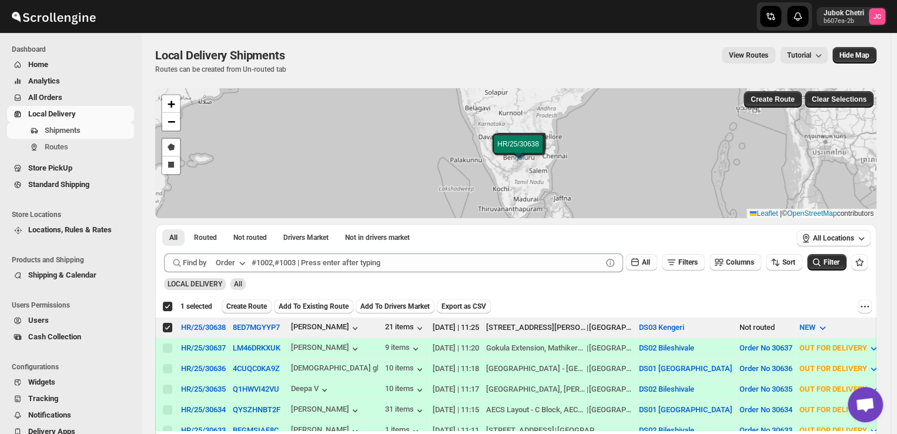
click at [236, 306] on span "Create Route" at bounding box center [246, 305] width 41 height 9
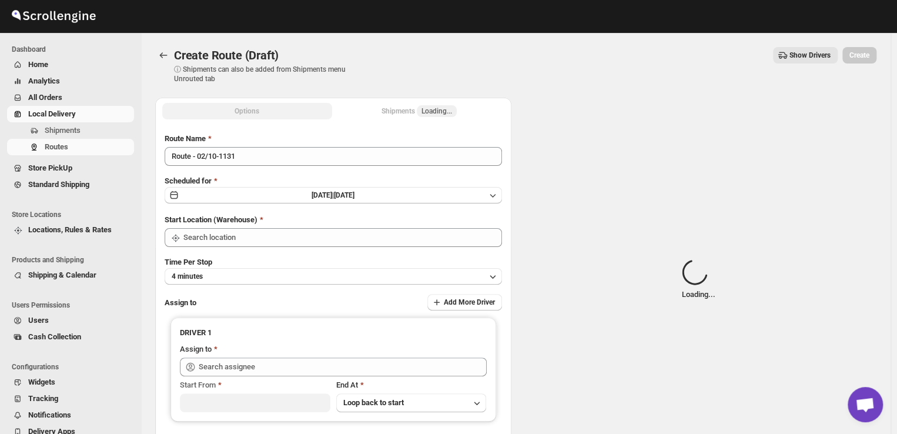
type input "DS03 Kengeri"
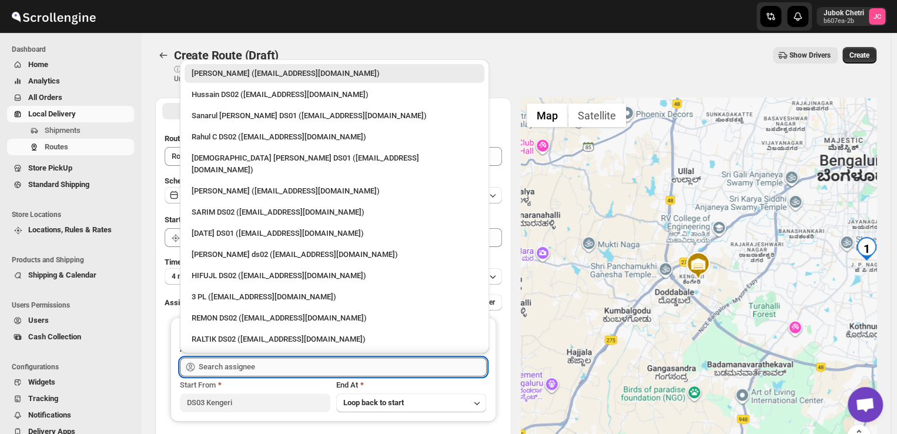
click at [244, 374] on input "text" at bounding box center [343, 366] width 288 height 19
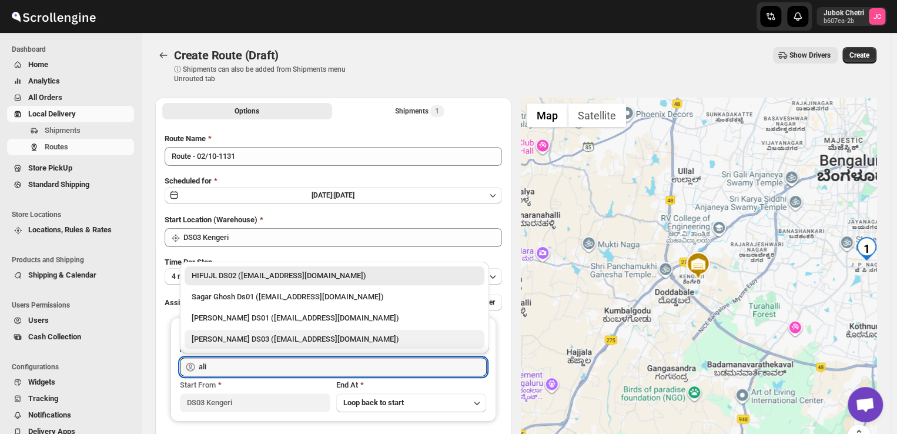
click at [246, 337] on div "[PERSON_NAME] DS03 ([EMAIL_ADDRESS][DOMAIN_NAME])" at bounding box center [335, 339] width 286 height 12
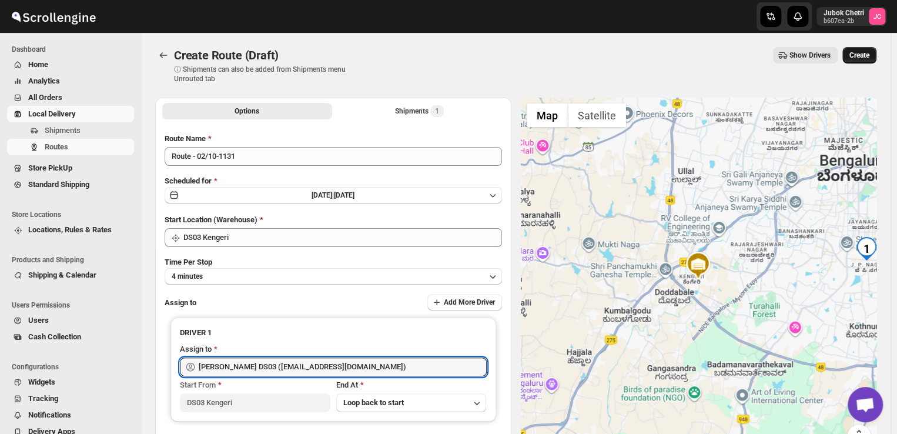
type input "[PERSON_NAME] DS03 ([EMAIL_ADDRESS][DOMAIN_NAME])"
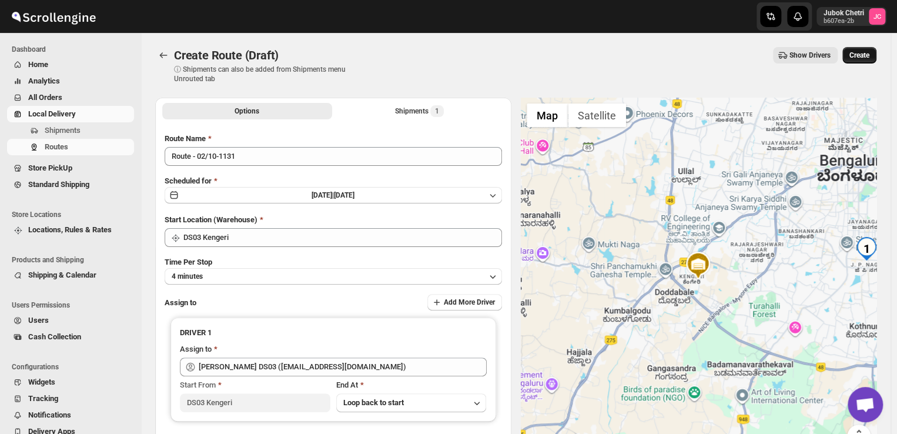
click at [860, 56] on span "Create" at bounding box center [859, 55] width 20 height 9
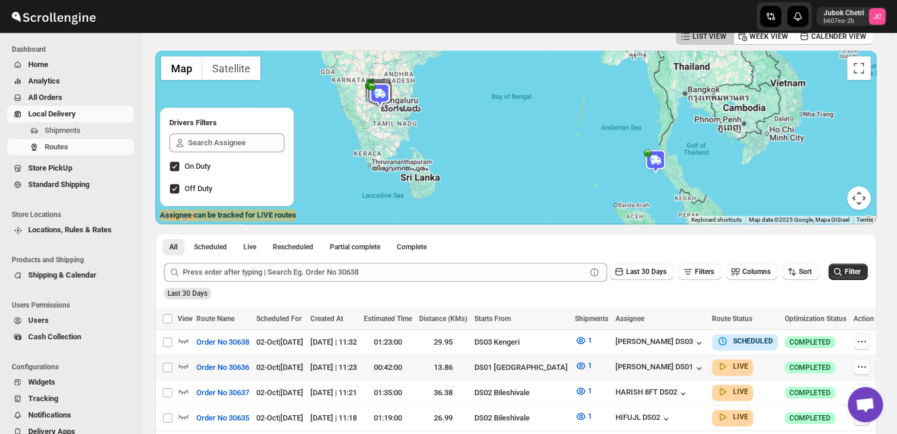
scroll to position [63, 0]
click at [63, 128] on span "Shipments" at bounding box center [63, 130] width 36 height 9
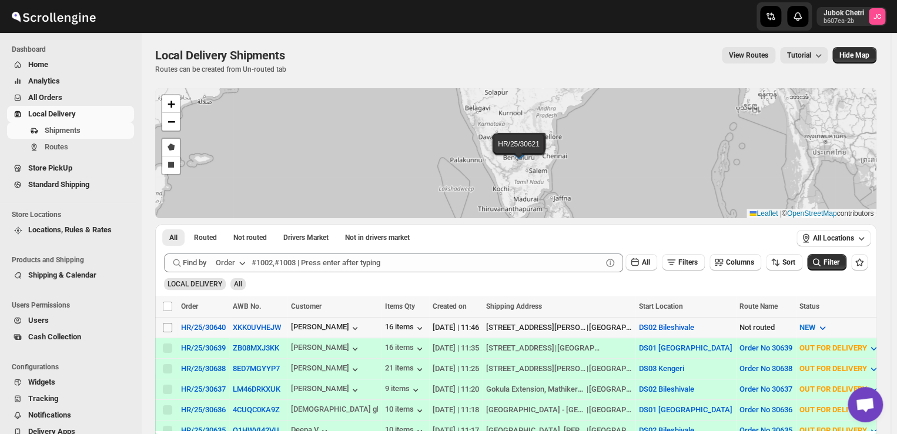
click at [169, 325] on input "Select shipment" at bounding box center [167, 327] width 9 height 9
checkbox input "true"
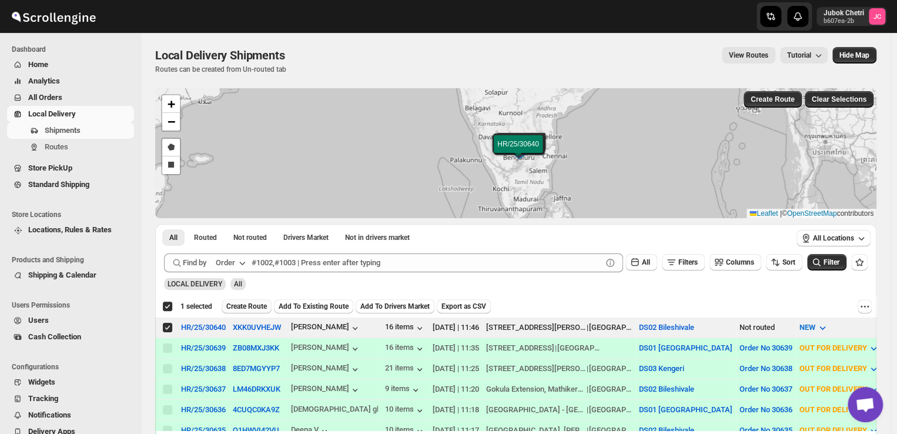
click at [237, 304] on span "Create Route" at bounding box center [246, 305] width 41 height 9
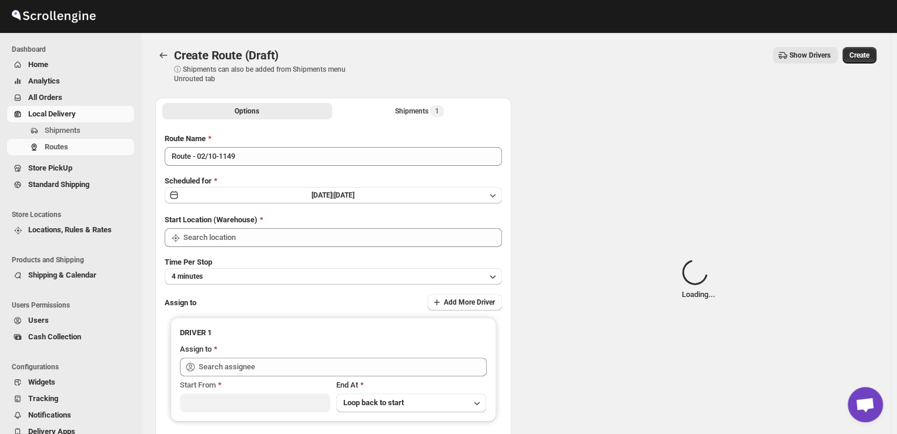
type input "DS02 Bileshivale"
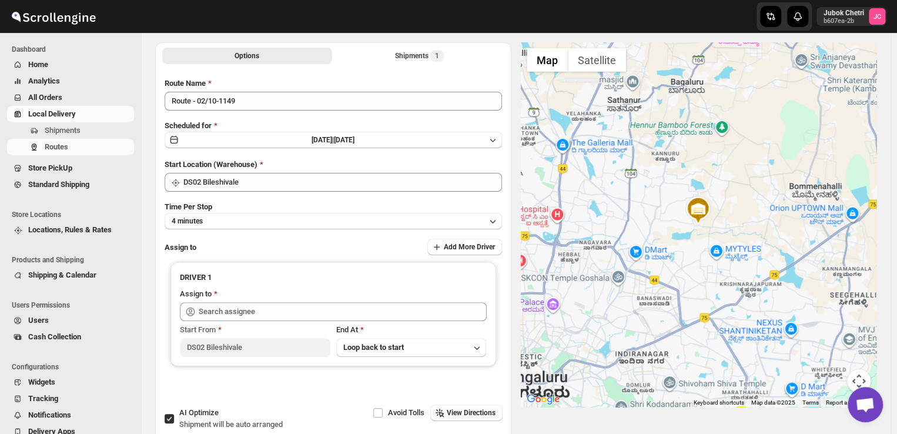
scroll to position [56, 0]
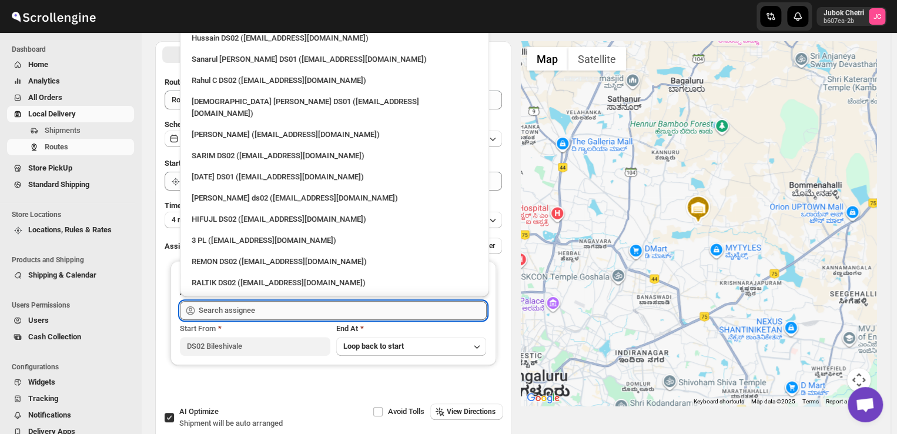
click at [266, 308] on input "text" at bounding box center [343, 310] width 288 height 19
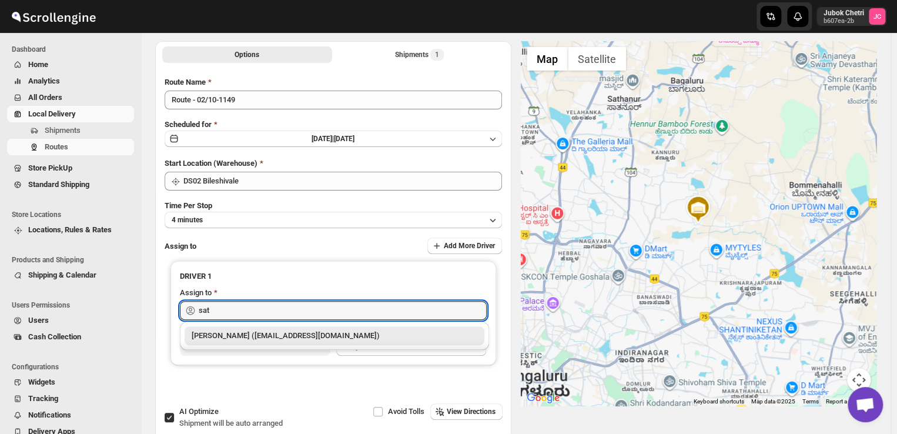
click at [263, 333] on div "[PERSON_NAME] ([EMAIL_ADDRESS][DOMAIN_NAME])" at bounding box center [335, 336] width 286 height 12
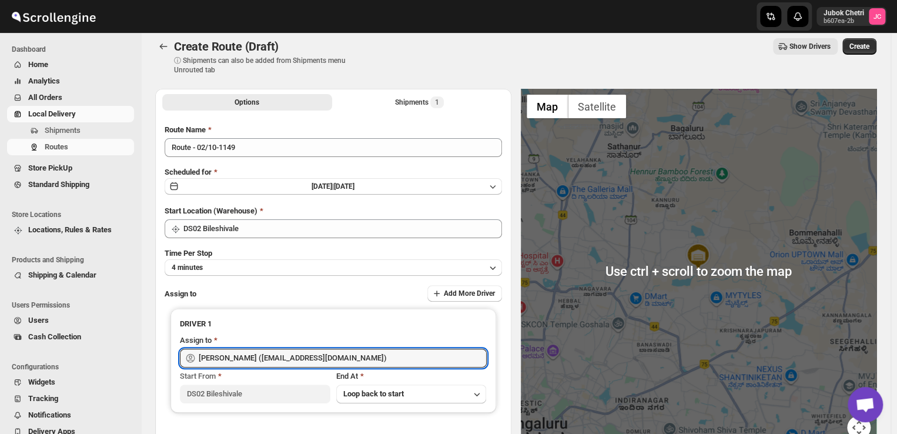
scroll to position [0, 0]
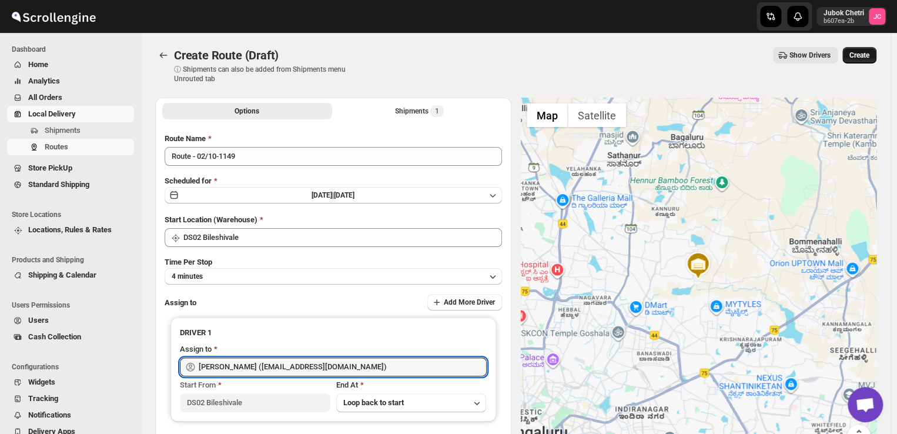
type input "[PERSON_NAME] ([EMAIL_ADDRESS][DOMAIN_NAME])"
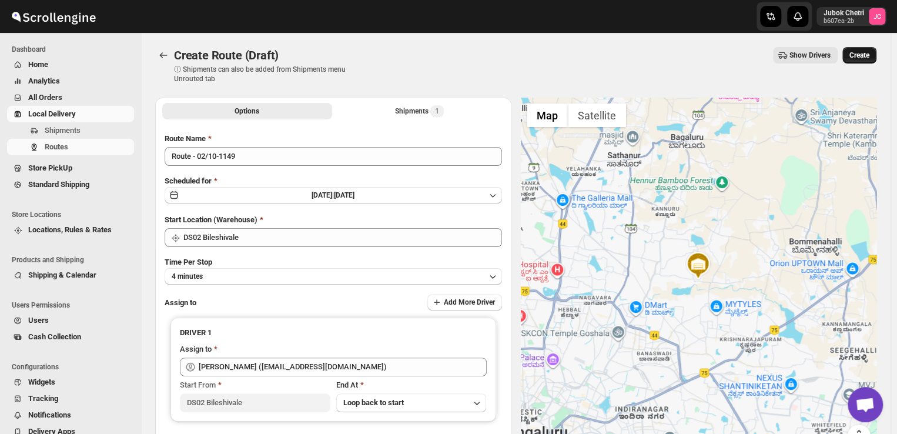
click at [873, 50] on button "Create" at bounding box center [859, 55] width 34 height 16
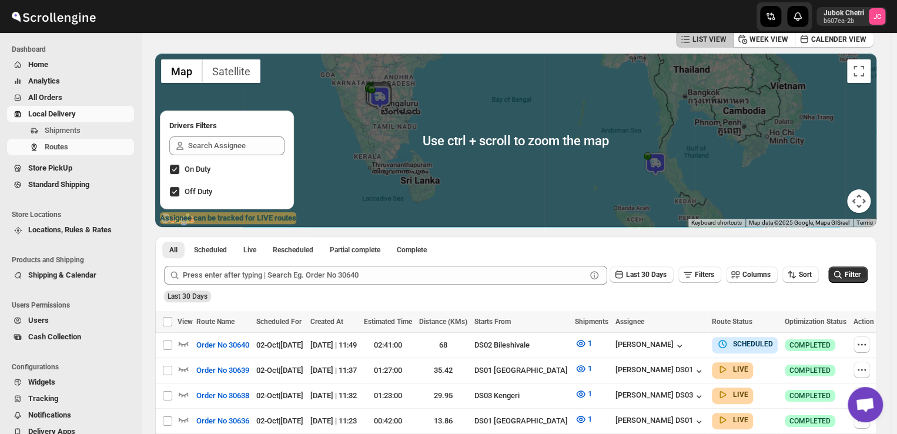
scroll to position [63, 0]
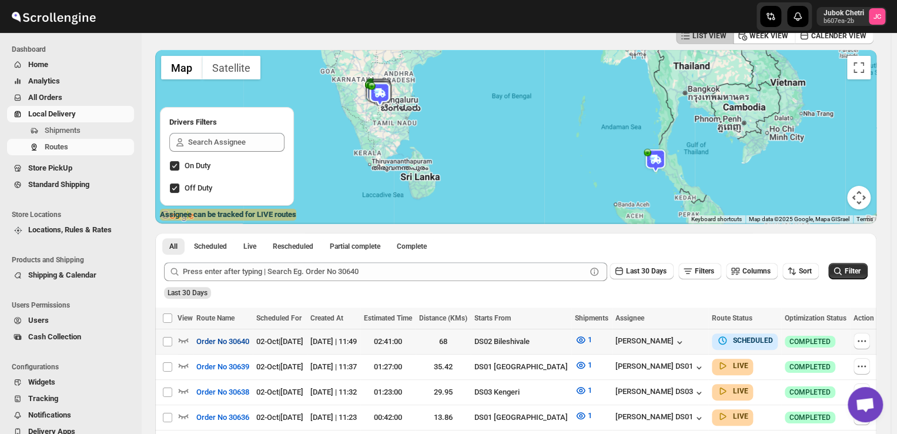
click at [231, 343] on span "Order No 30640" at bounding box center [222, 342] width 53 height 12
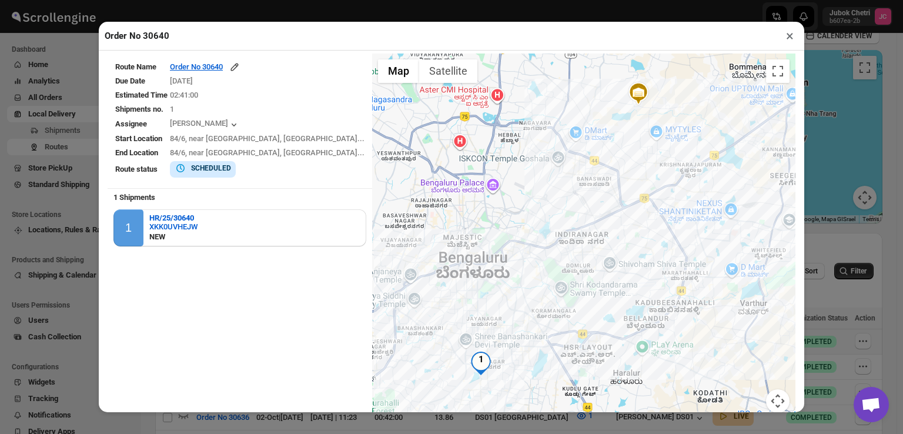
click at [787, 36] on button "×" at bounding box center [789, 36] width 17 height 16
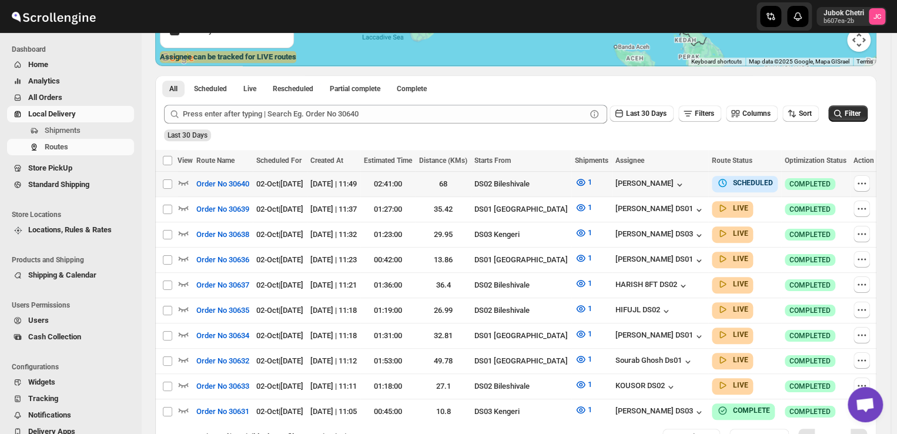
scroll to position [219, 0]
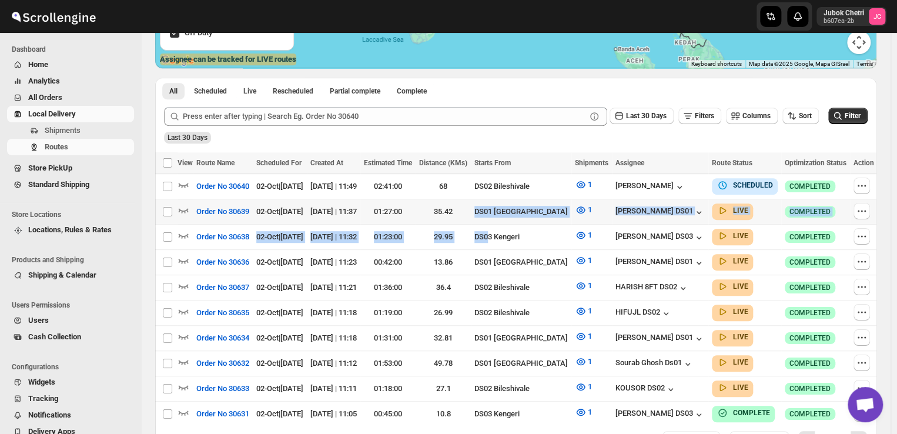
drag, startPoint x: 517, startPoint y: 246, endPoint x: 498, endPoint y: 208, distance: 42.0
click at [498, 208] on tbody "Select route Order No 30640 02-Oct | [DATE] [DATE] | 11:49 02:41:00 68 DS02 Bil…" at bounding box center [518, 300] width 726 height 253
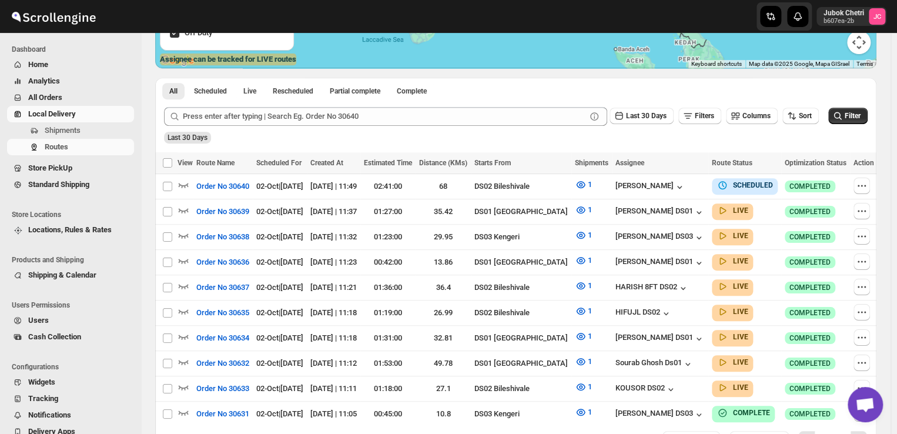
click at [475, 145] on div "Submit Last 30 Days Filters Columns Sort Filter Last 30 Days" at bounding box center [515, 125] width 721 height 54
click at [859, 184] on icon "button" at bounding box center [862, 186] width 12 height 12
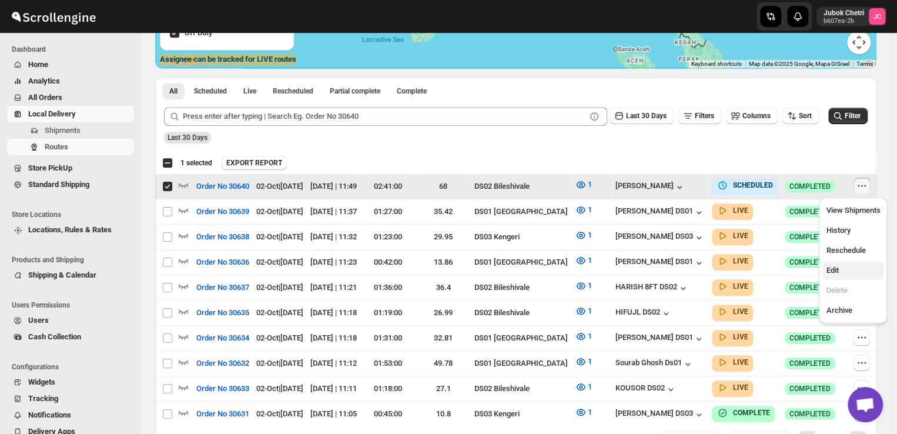
click at [853, 266] on span "Edit" at bounding box center [853, 270] width 54 height 12
checkbox input "false"
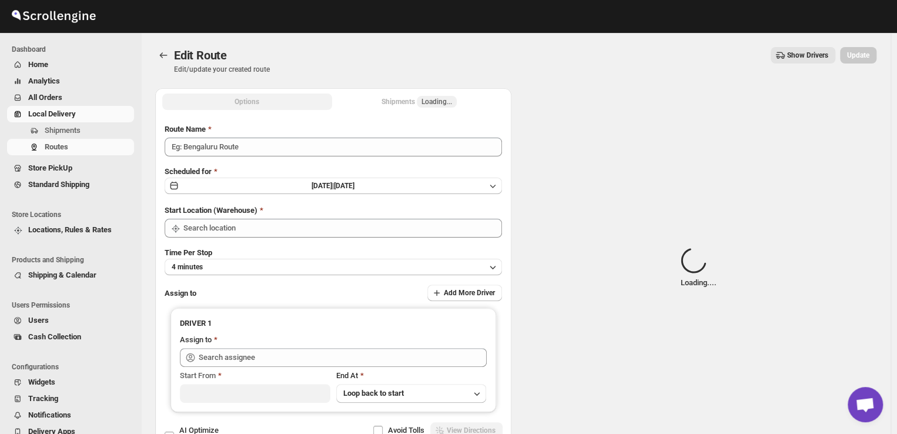
type input "Order No 30640"
type input "DS02 Bileshivale"
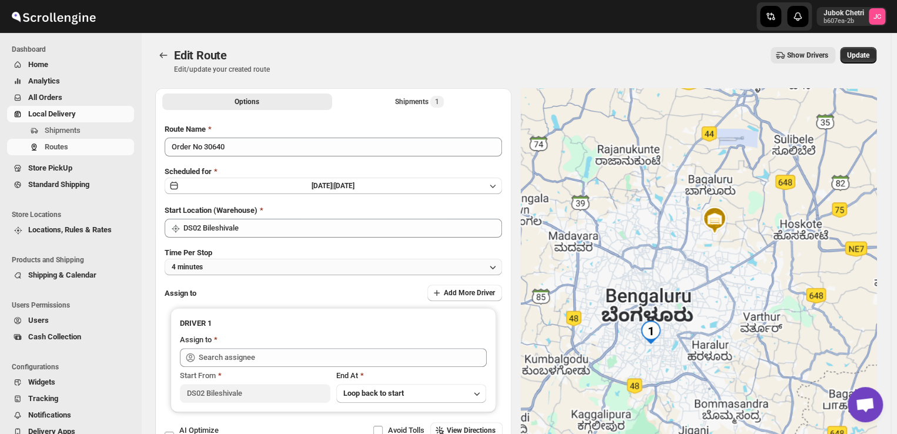
type input "[PERSON_NAME] ([EMAIL_ADDRESS][DOMAIN_NAME])"
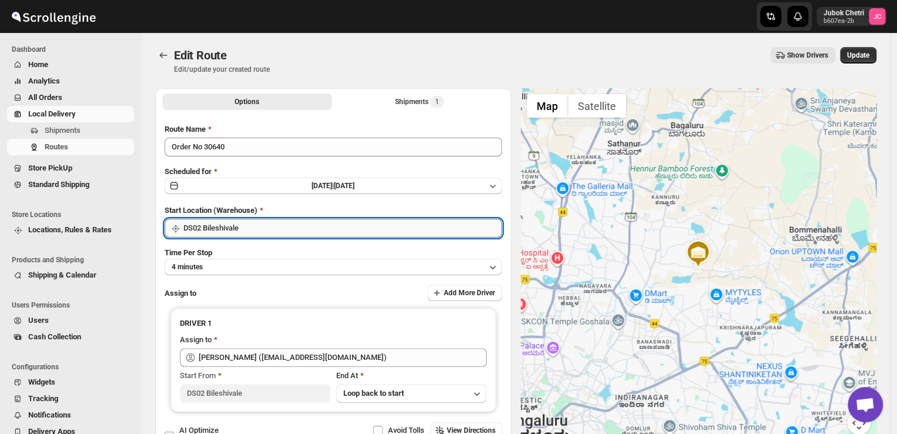
click at [269, 233] on input "DS02 Bileshivale" at bounding box center [342, 228] width 319 height 19
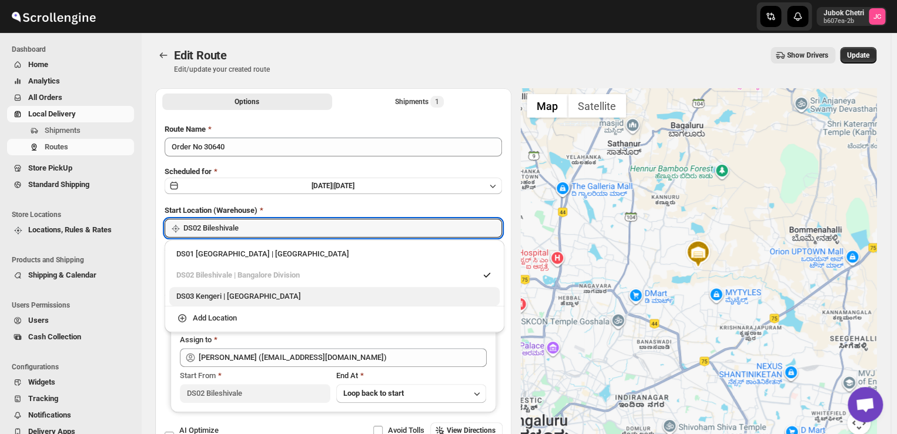
click at [263, 290] on div "DS03 Kengeri | [GEOGRAPHIC_DATA]" at bounding box center [334, 296] width 316 height 12
type input "DS03 Kengeri"
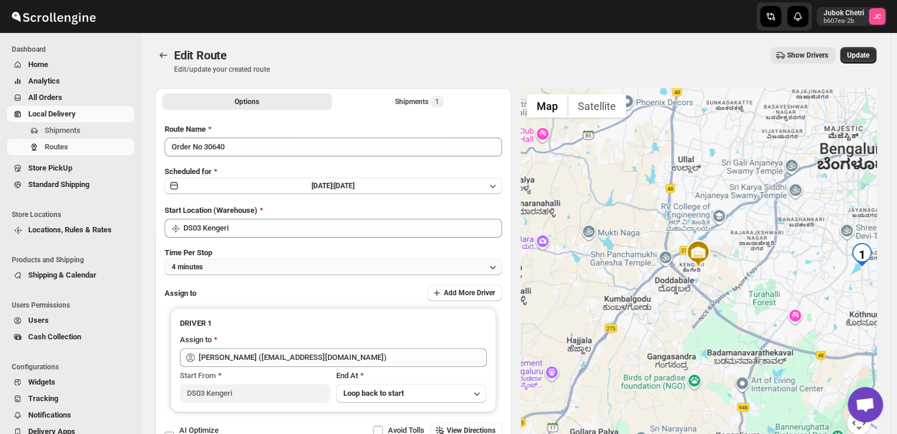
click at [491, 266] on icon "button" at bounding box center [493, 267] width 12 height 12
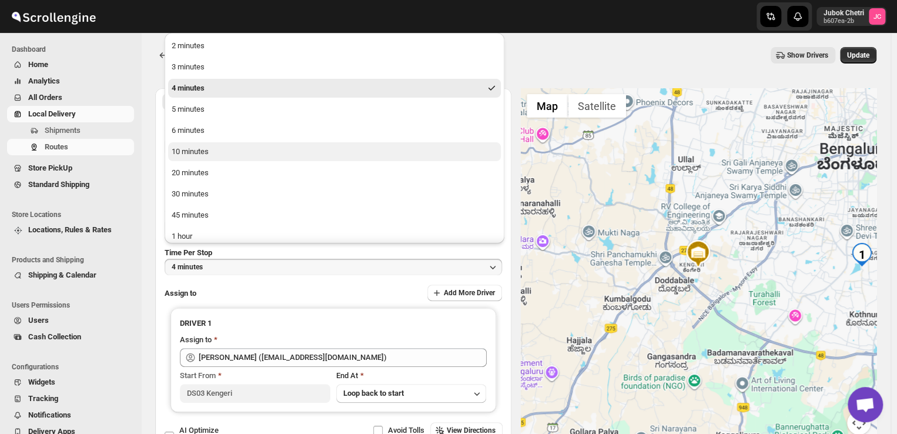
click at [191, 152] on div "10 minutes" at bounding box center [190, 152] width 37 height 12
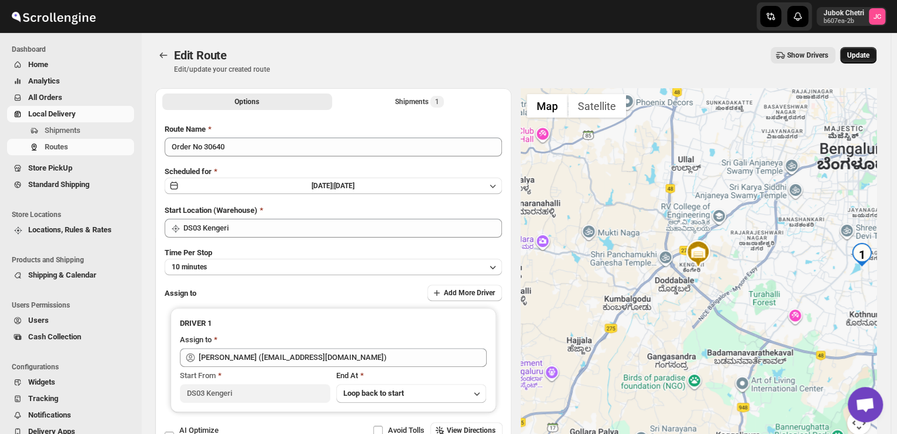
click at [869, 53] on span "Update" at bounding box center [858, 55] width 22 height 9
